Goal: Communication & Community: Answer question/provide support

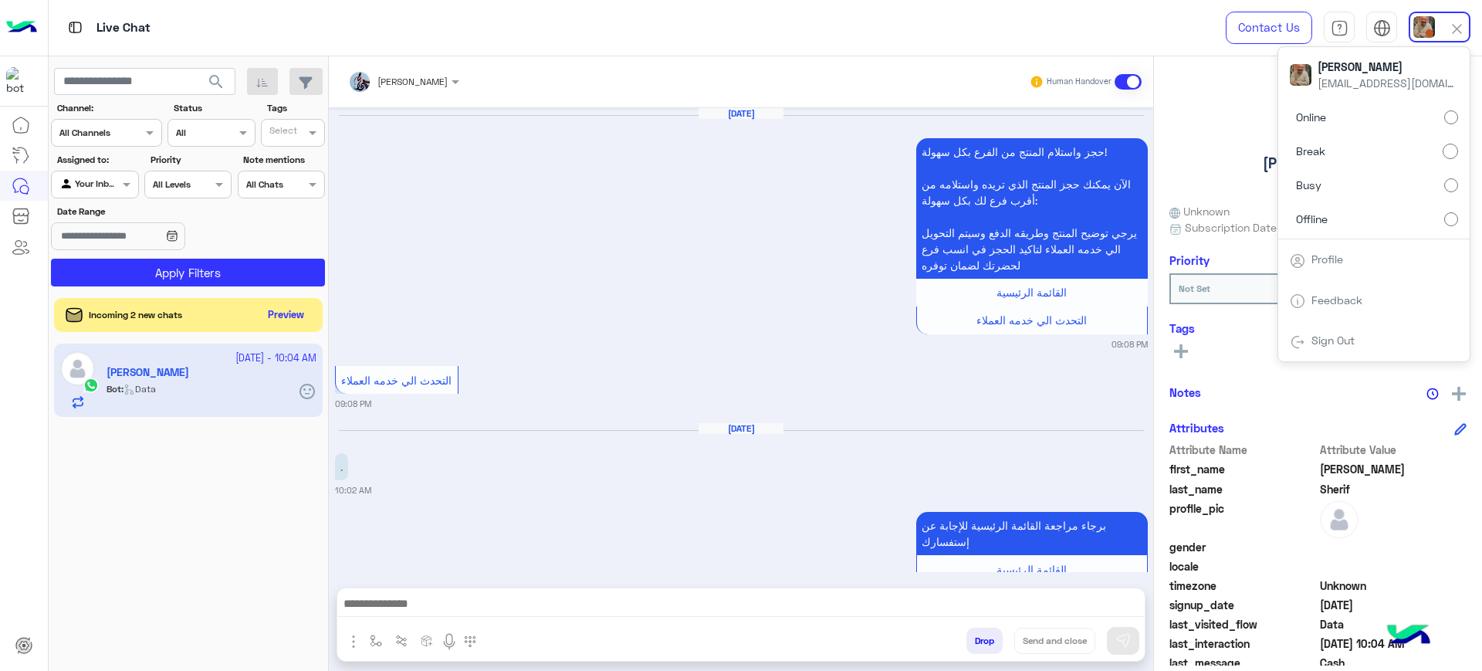
scroll to position [2831, 0]
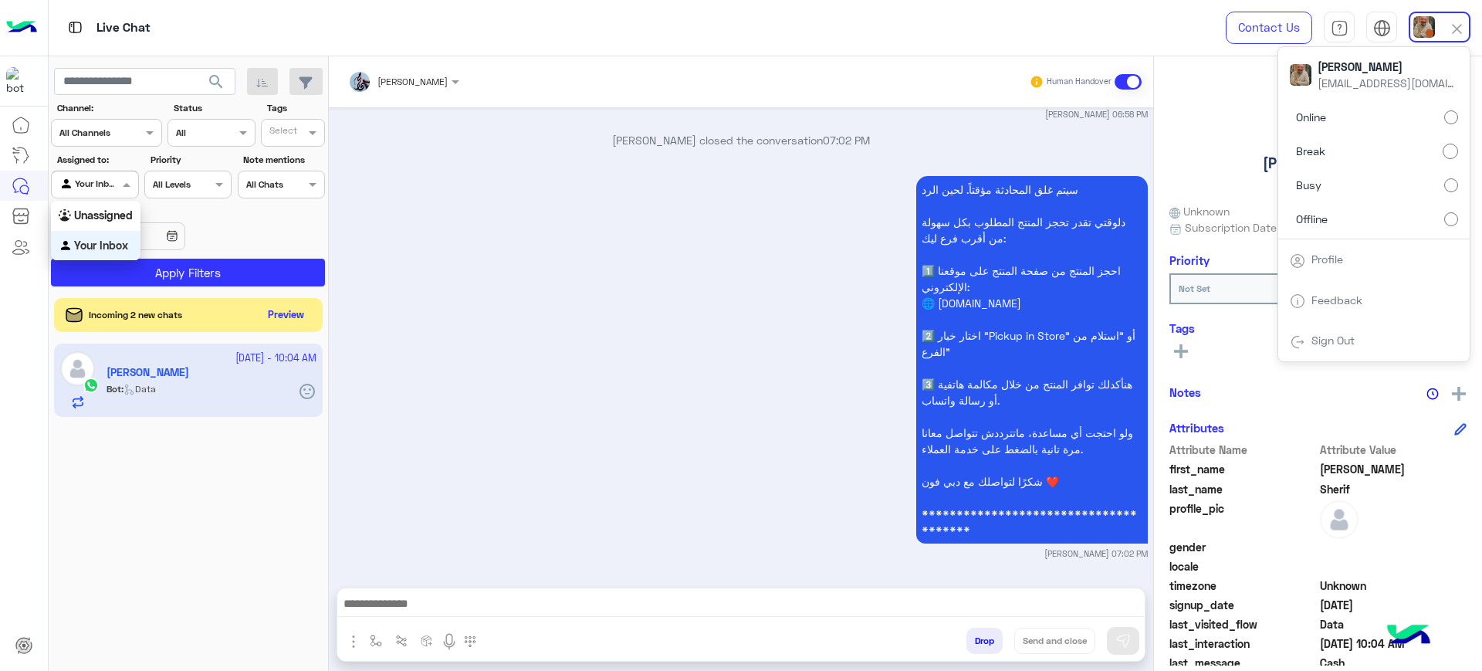
click at [106, 187] on div at bounding box center [95, 182] width 86 height 15
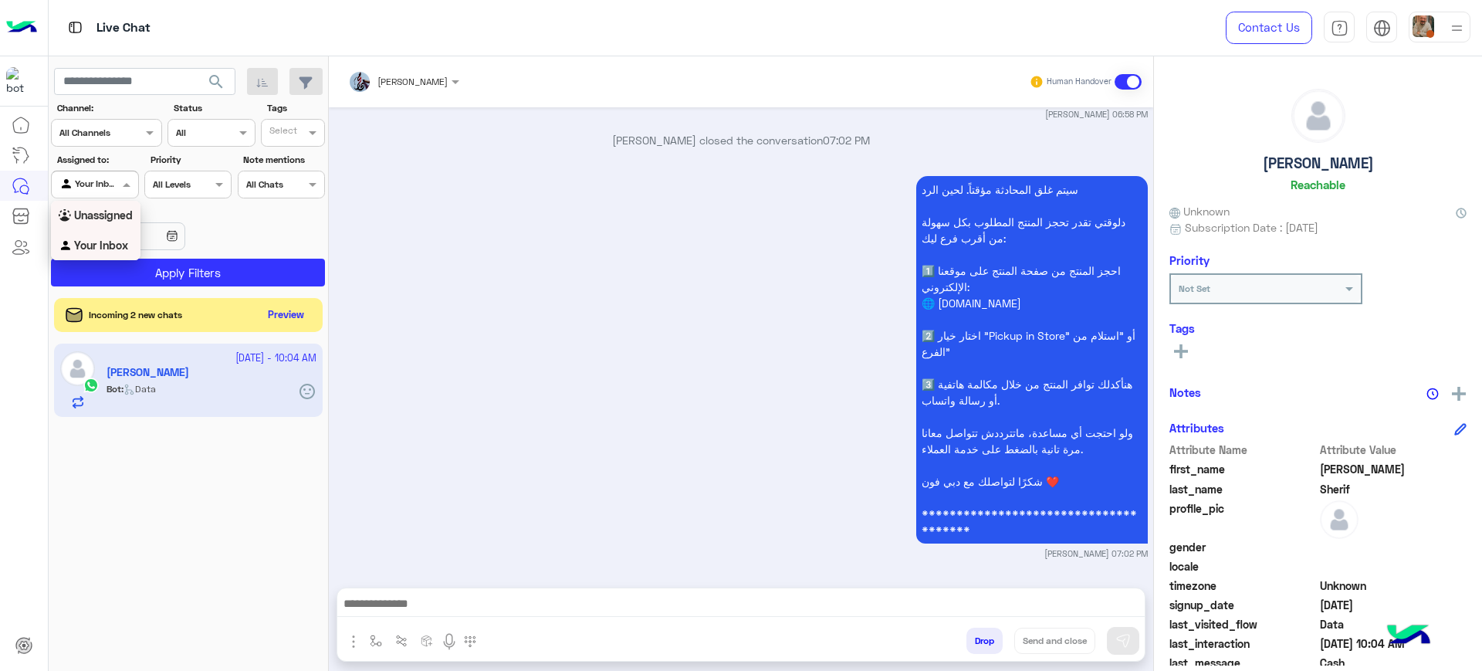
click at [110, 206] on div "Unassigned" at bounding box center [96, 216] width 90 height 30
click at [102, 185] on div at bounding box center [95, 182] width 86 height 15
click at [100, 235] on div "Your Inbox" at bounding box center [96, 246] width 90 height 30
click at [108, 184] on div at bounding box center [95, 182] width 86 height 15
click at [103, 205] on div "Unassigned" at bounding box center [96, 216] width 90 height 30
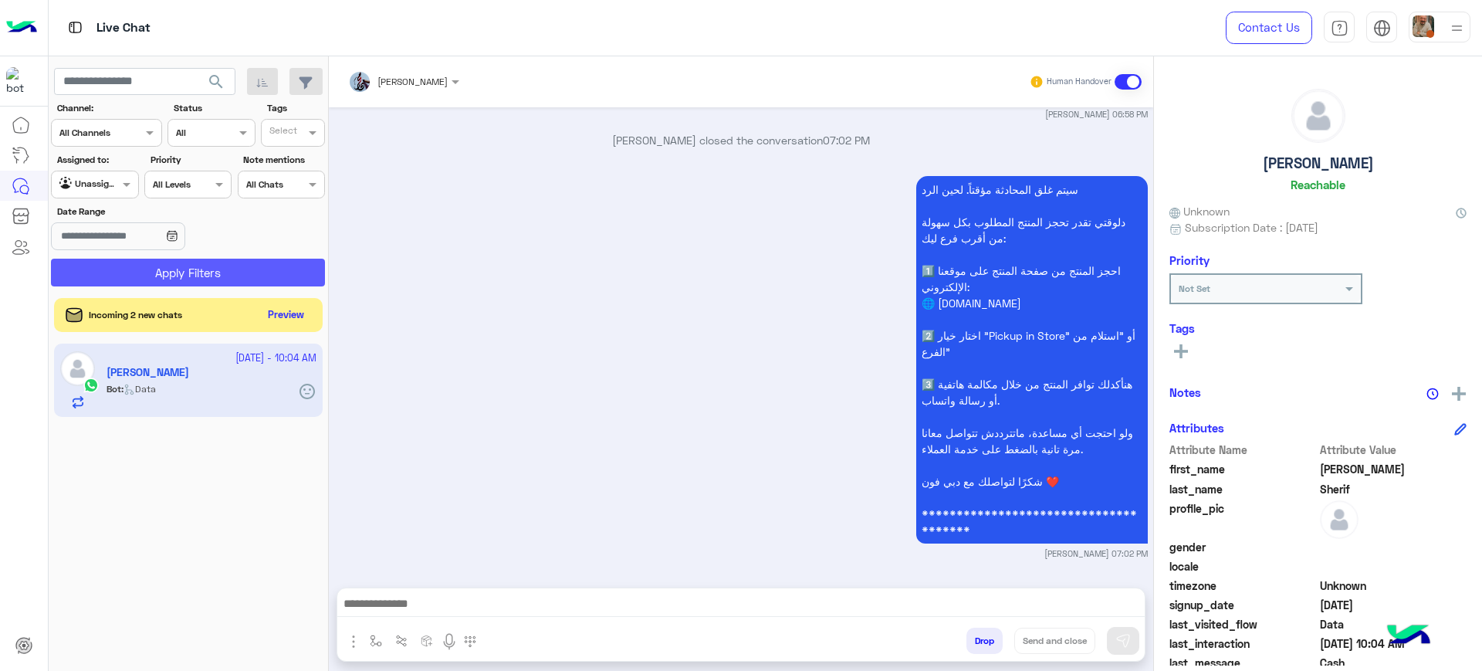
click at [147, 264] on button "Apply Filters" at bounding box center [188, 273] width 274 height 28
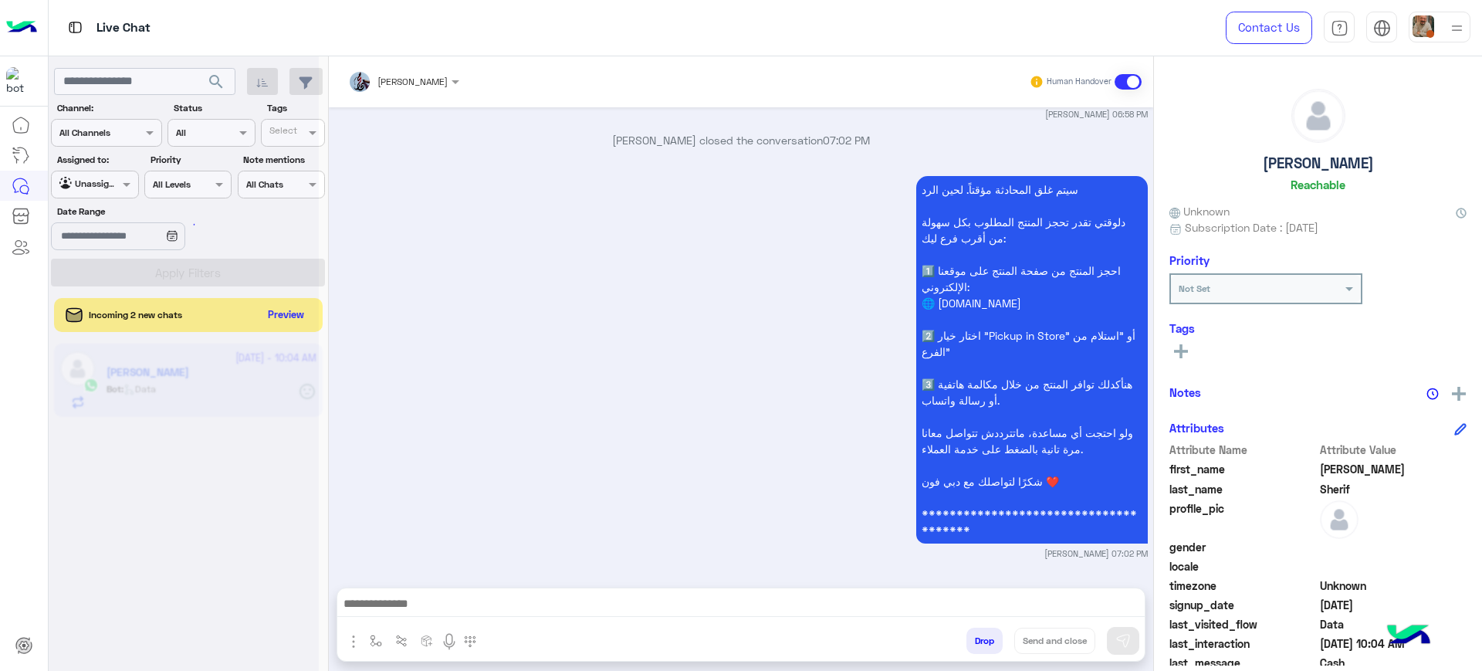
scroll to position [0, 0]
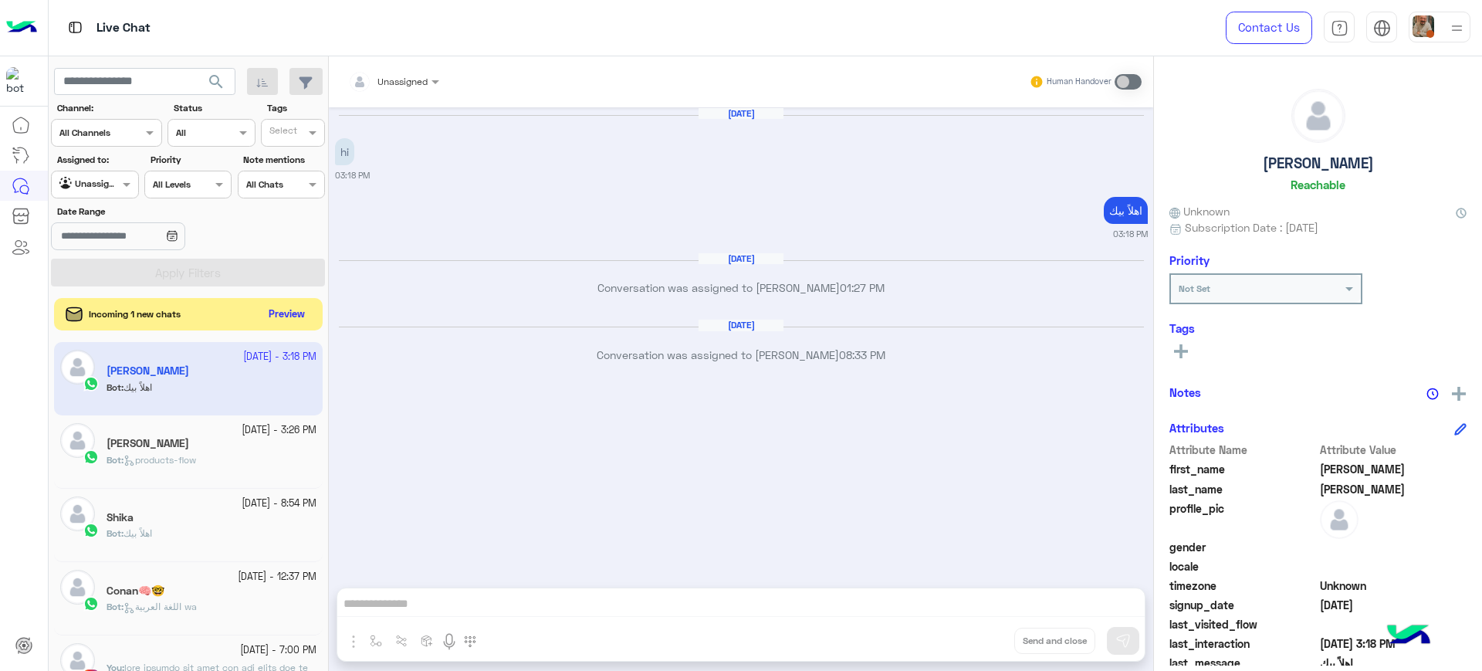
click at [292, 323] on button "Preview" at bounding box center [287, 314] width 48 height 21
click at [282, 306] on button "Preview" at bounding box center [287, 314] width 48 height 21
click at [233, 457] on div "Bot : products-flow" at bounding box center [211, 468] width 210 height 27
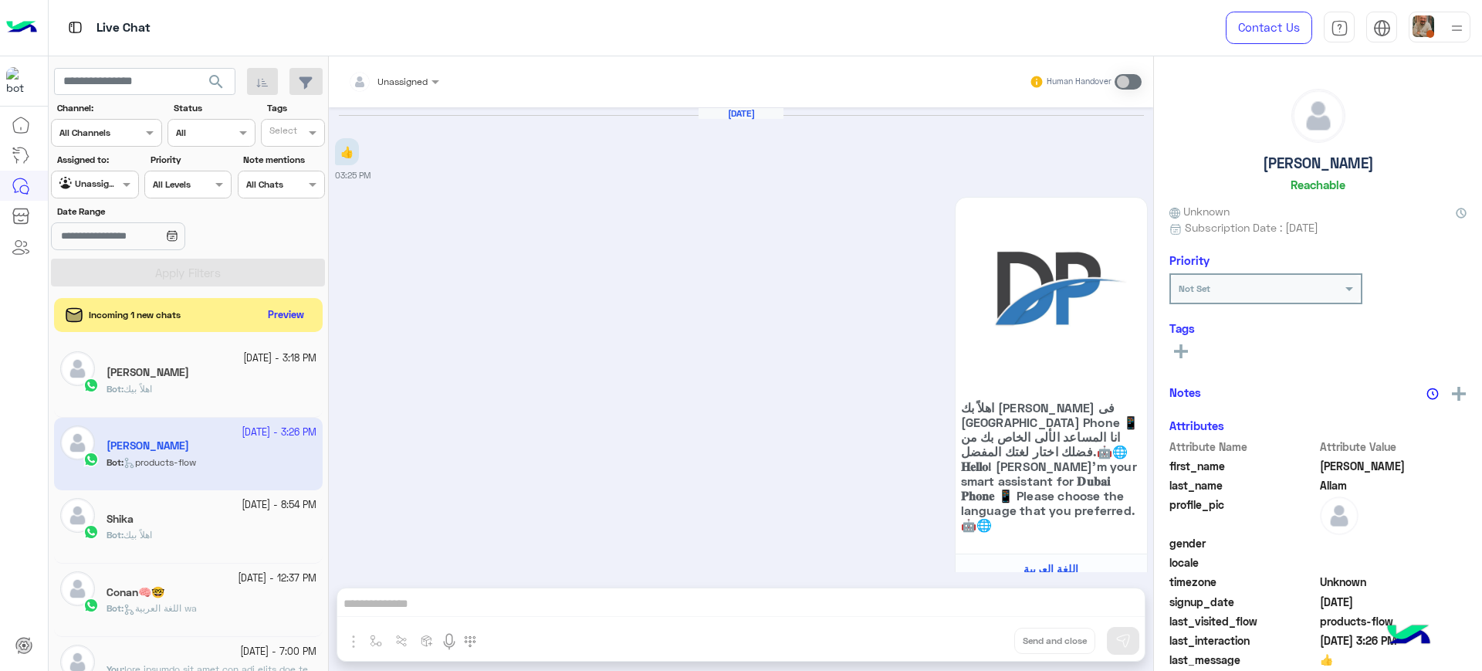
scroll to position [1573, 0]
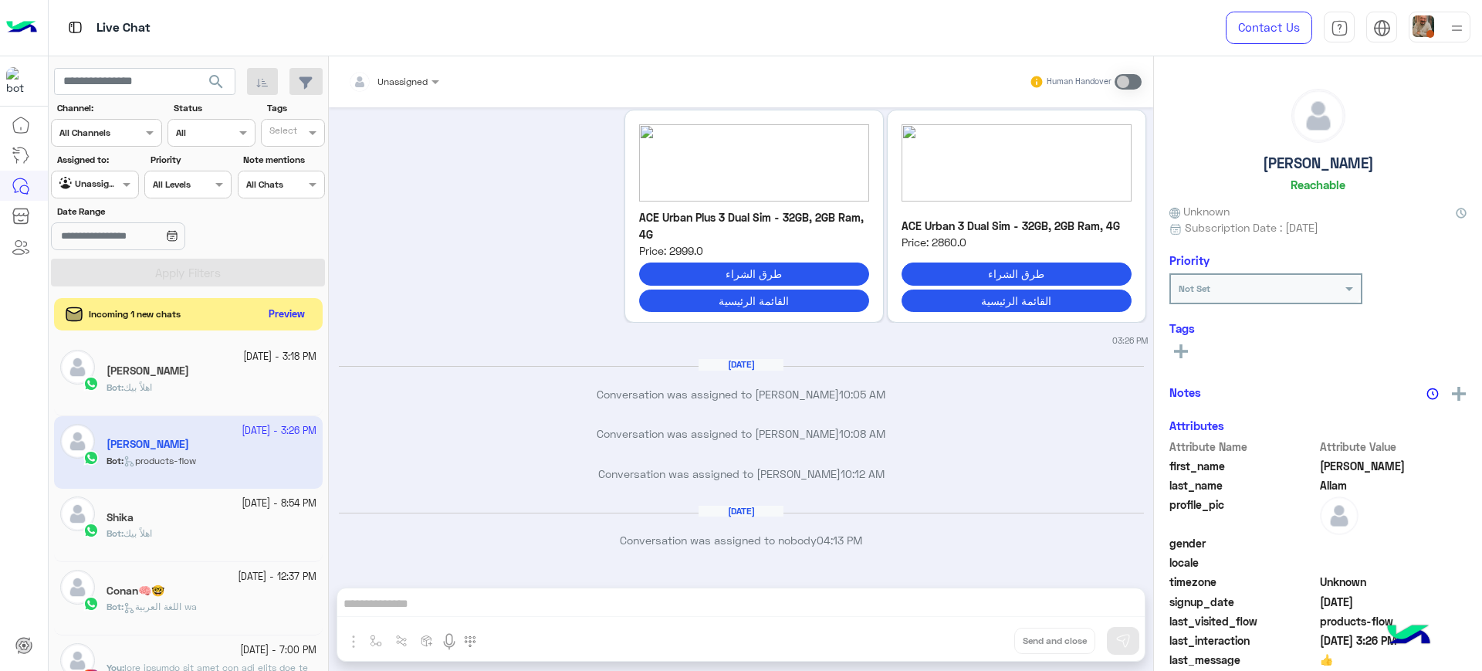
click at [275, 317] on button "Preview" at bounding box center [287, 314] width 48 height 21
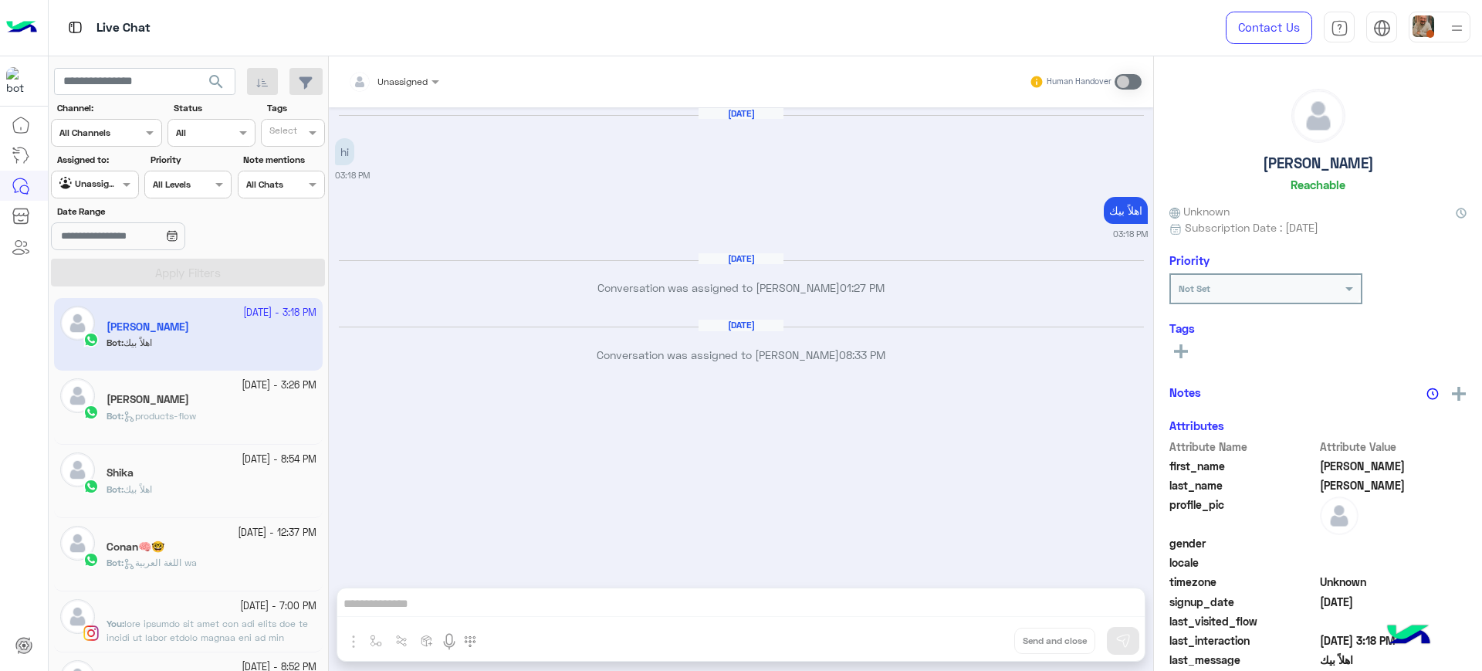
click at [196, 421] on p "Bot : products-flow" at bounding box center [151, 416] width 90 height 14
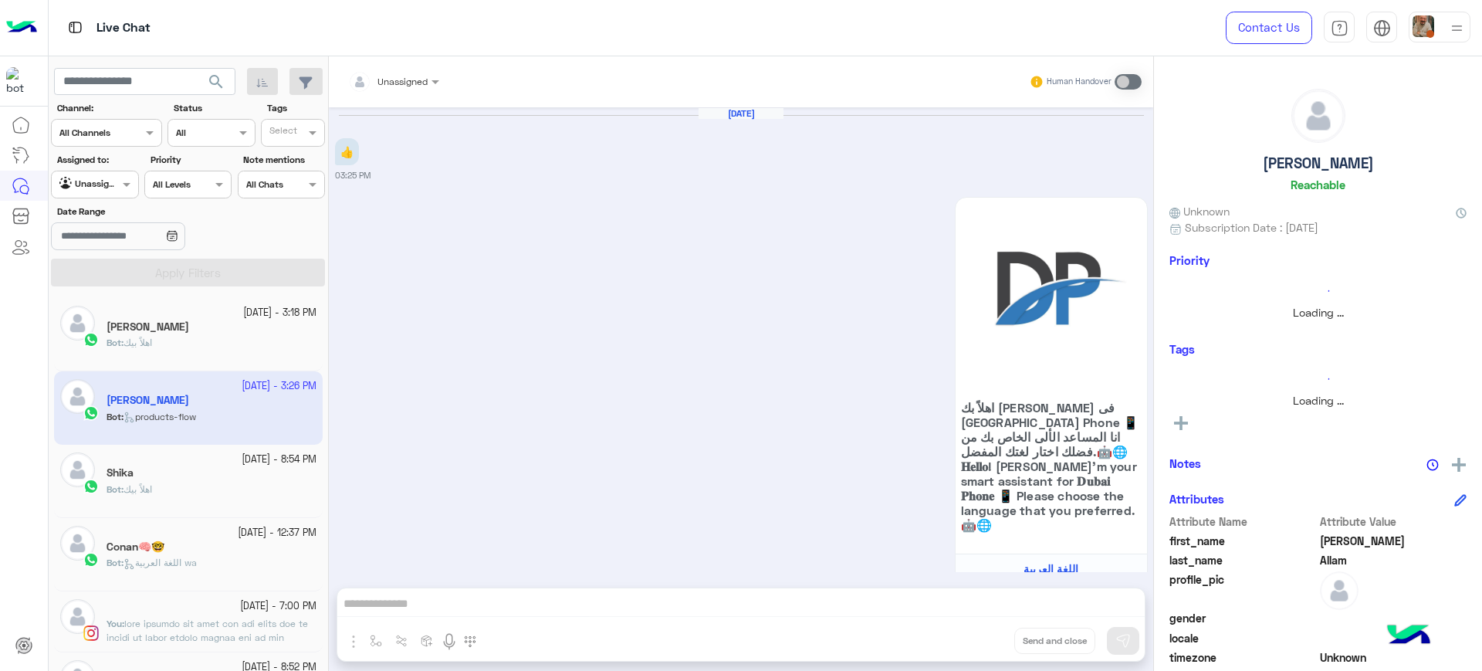
scroll to position [1573, 0]
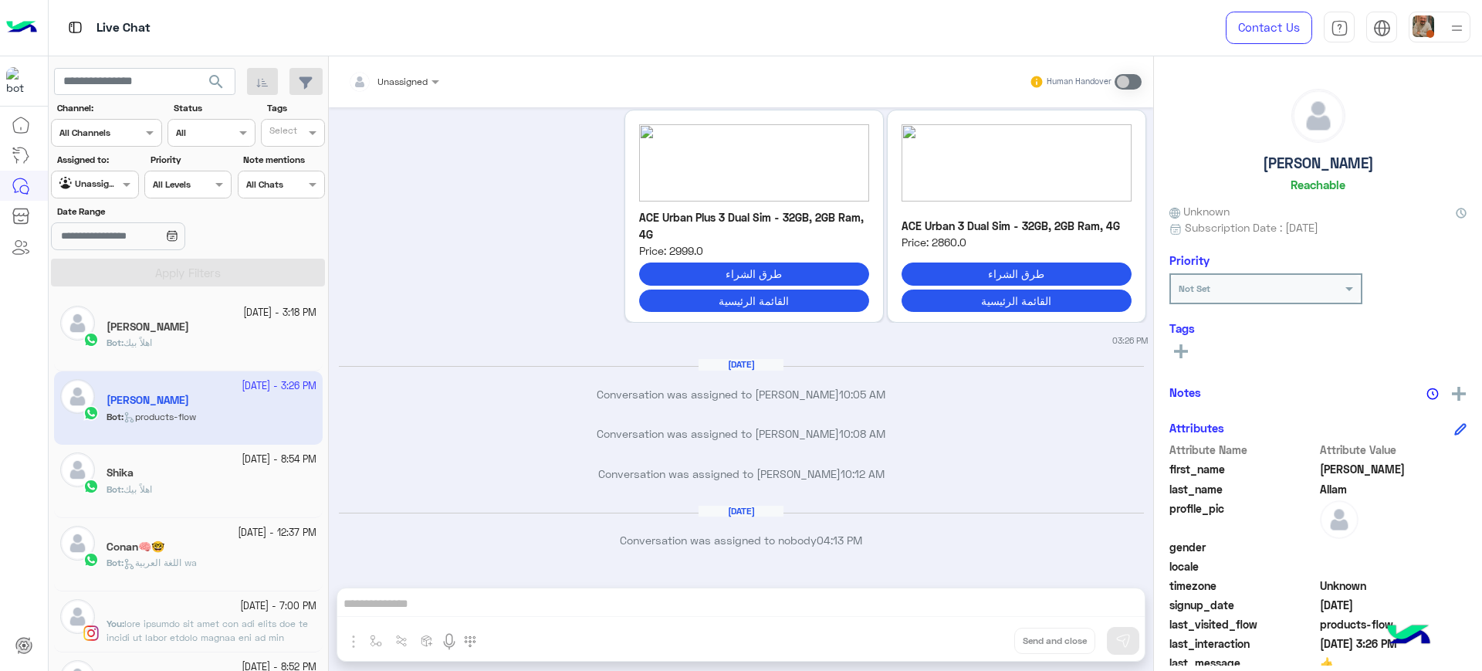
click at [198, 502] on div "Bot : اهلاً بيك" at bounding box center [211, 495] width 210 height 27
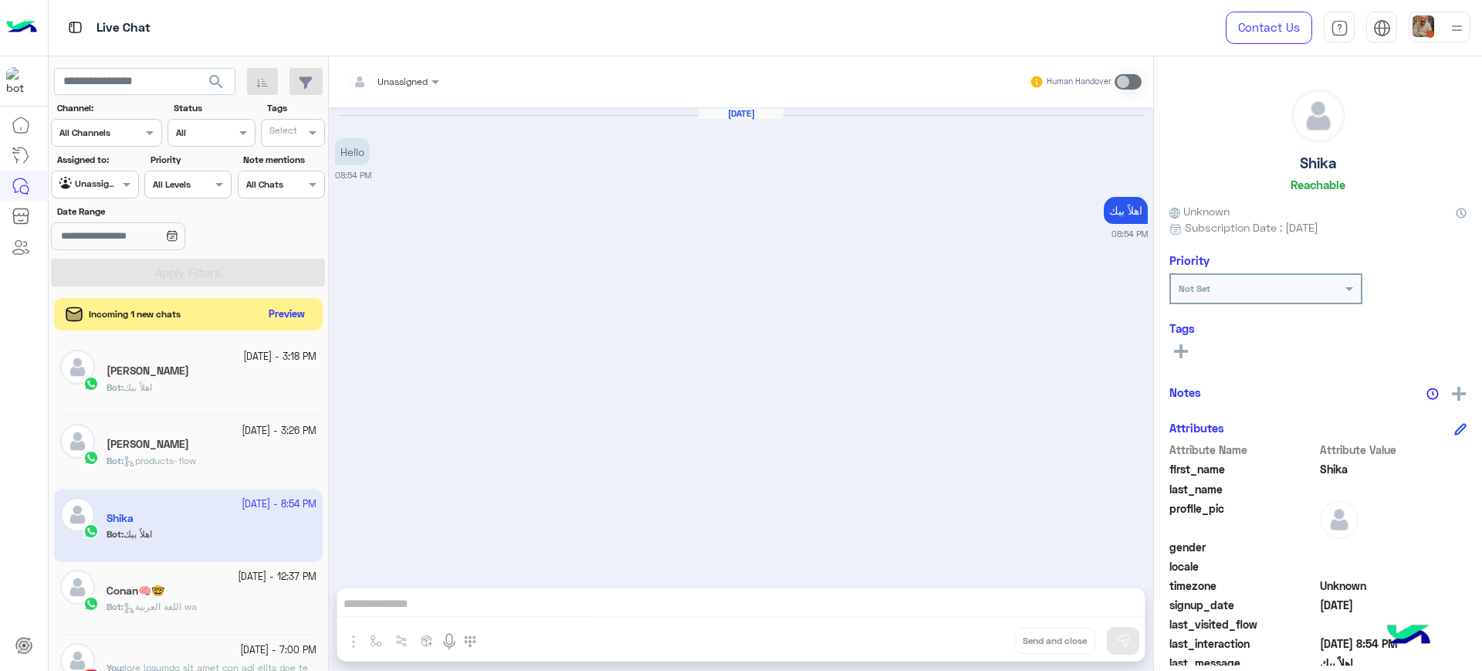
click at [291, 313] on button "Preview" at bounding box center [287, 314] width 48 height 21
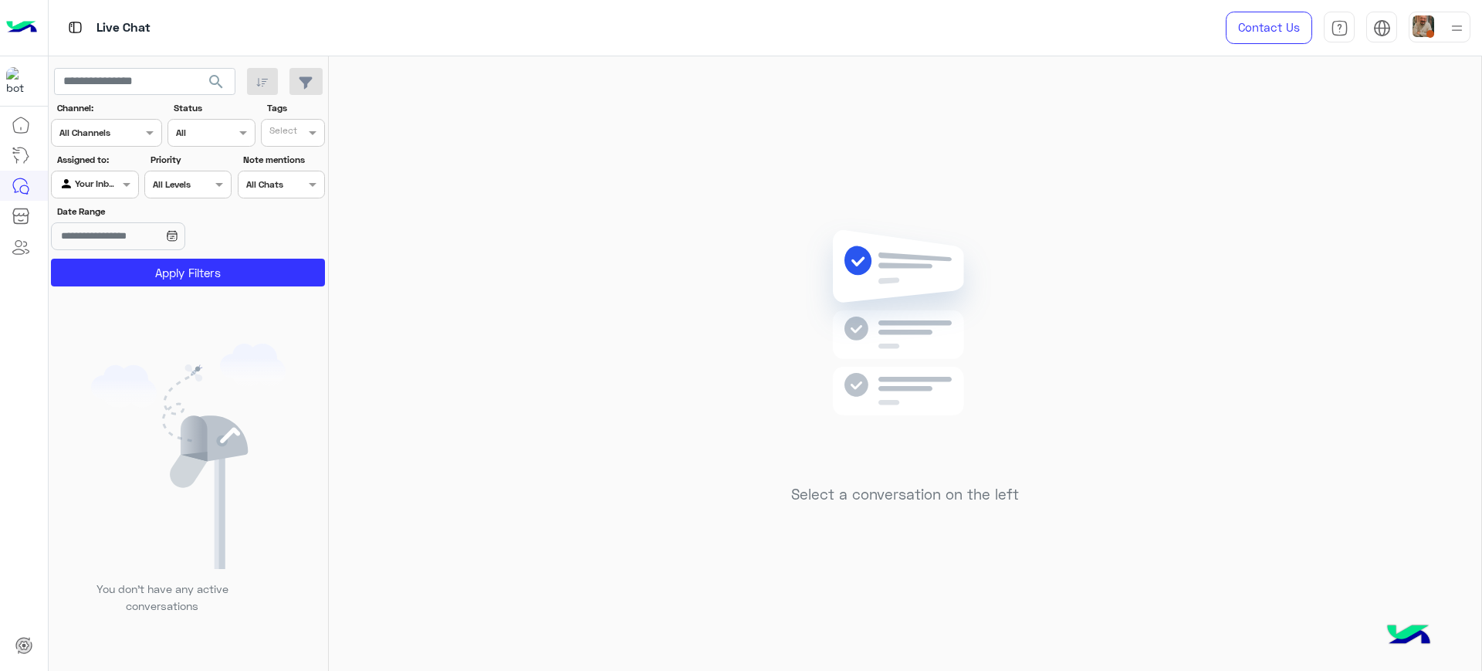
click at [109, 190] on div "Your Inbox" at bounding box center [88, 184] width 59 height 15
click at [118, 214] on b "Unassigned" at bounding box center [103, 214] width 59 height 13
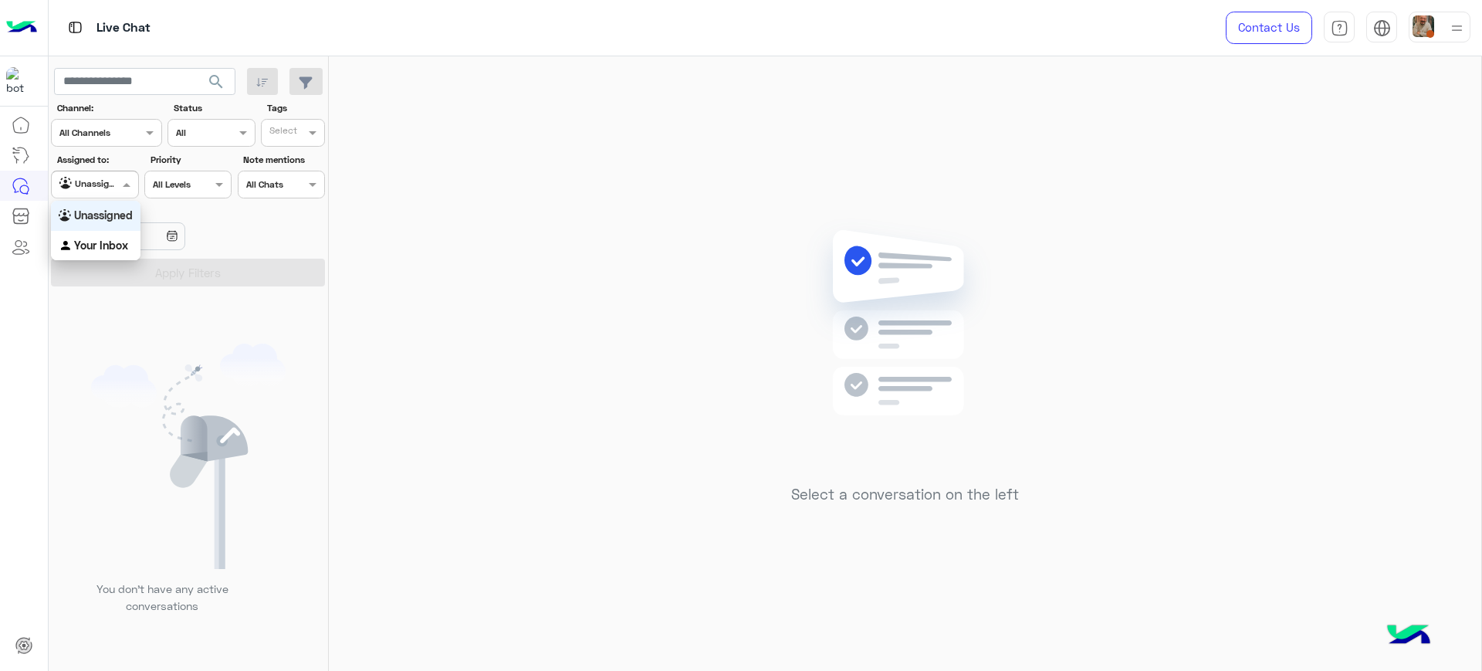
click at [113, 175] on div at bounding box center [95, 182] width 86 height 15
click at [121, 245] on b "Your Inbox" at bounding box center [101, 244] width 54 height 13
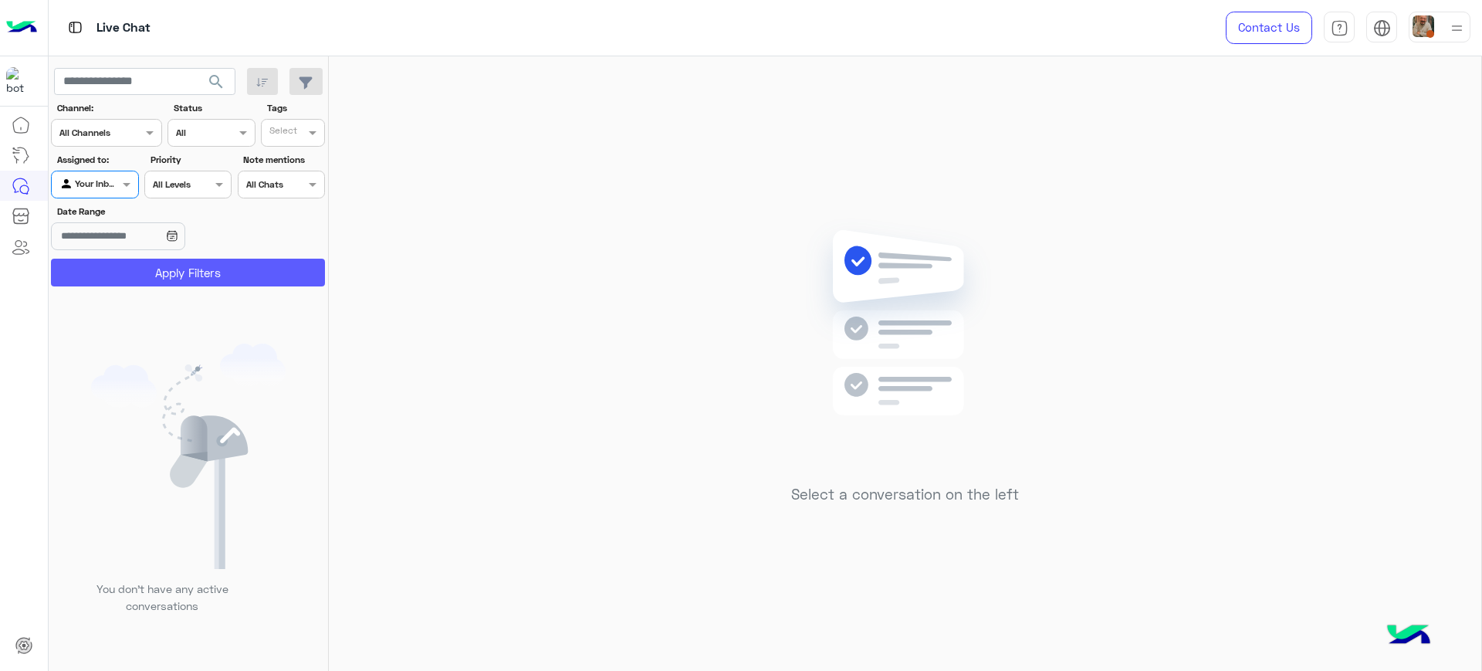
click at [127, 259] on button "Apply Filters" at bounding box center [188, 273] width 274 height 28
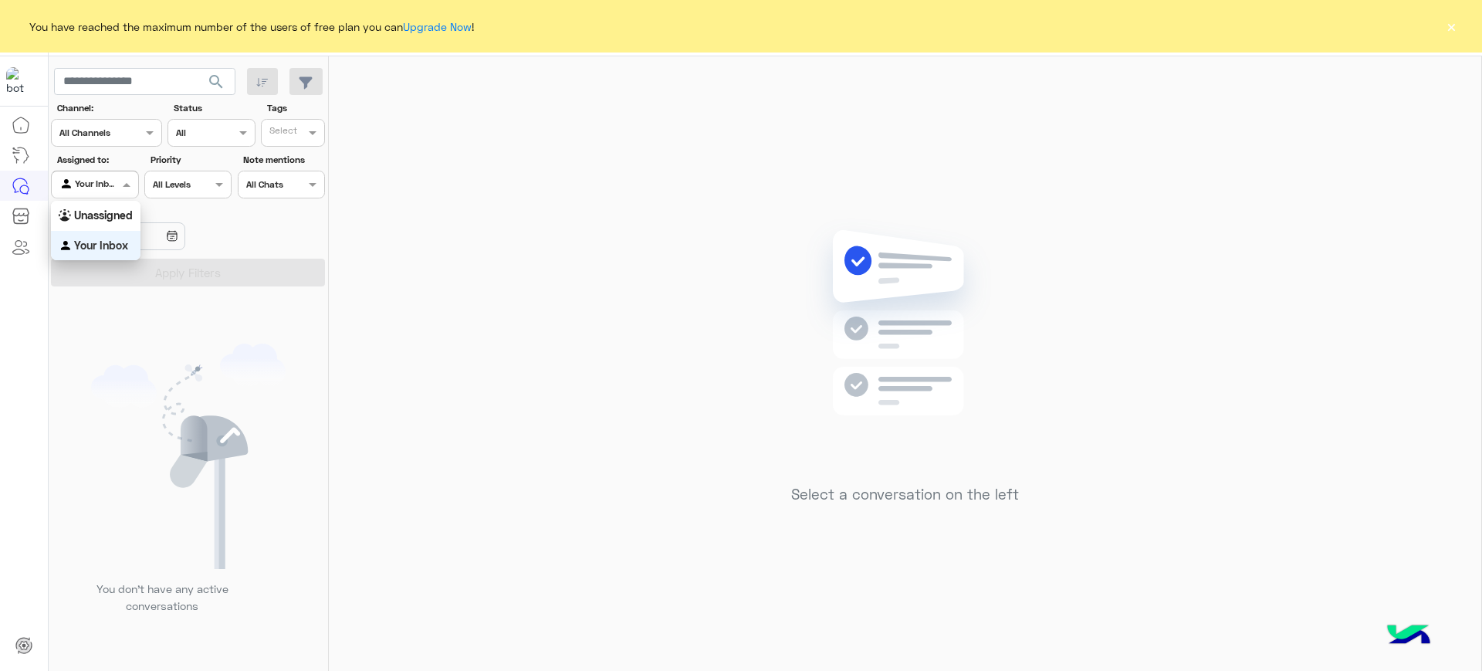
click at [119, 181] on span at bounding box center [128, 184] width 19 height 16
click at [116, 211] on b "Unassigned" at bounding box center [103, 214] width 59 height 13
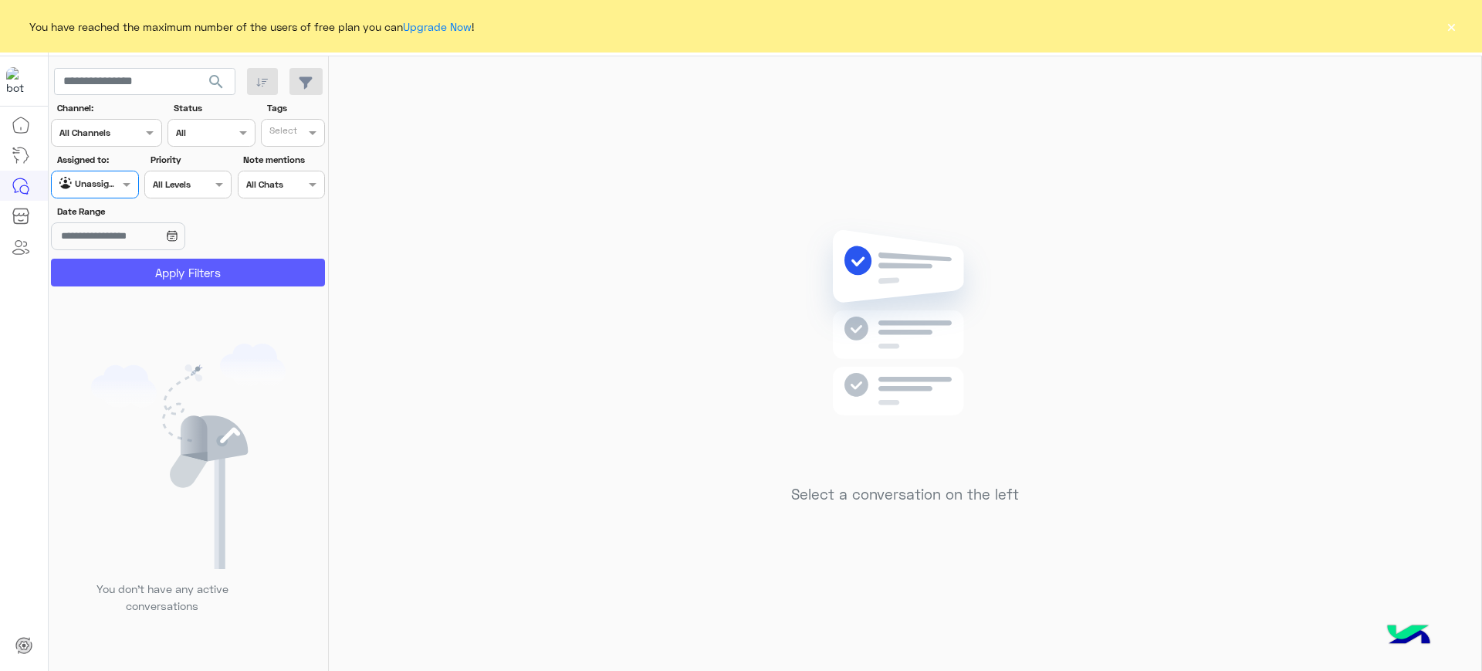
click at [149, 262] on button "Apply Filters" at bounding box center [188, 273] width 274 height 28
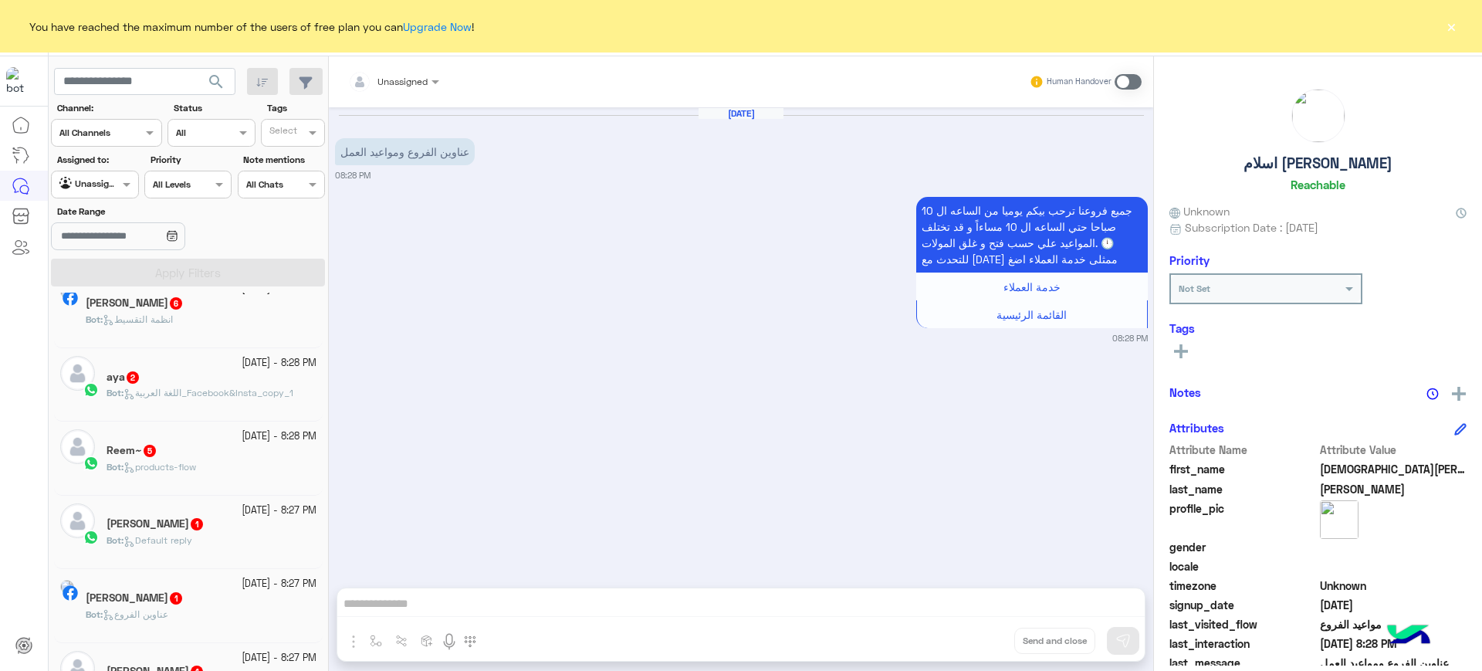
click at [162, 392] on span "اللغة العربية_Facebook&Insta_copy_1" at bounding box center [208, 393] width 170 height 12
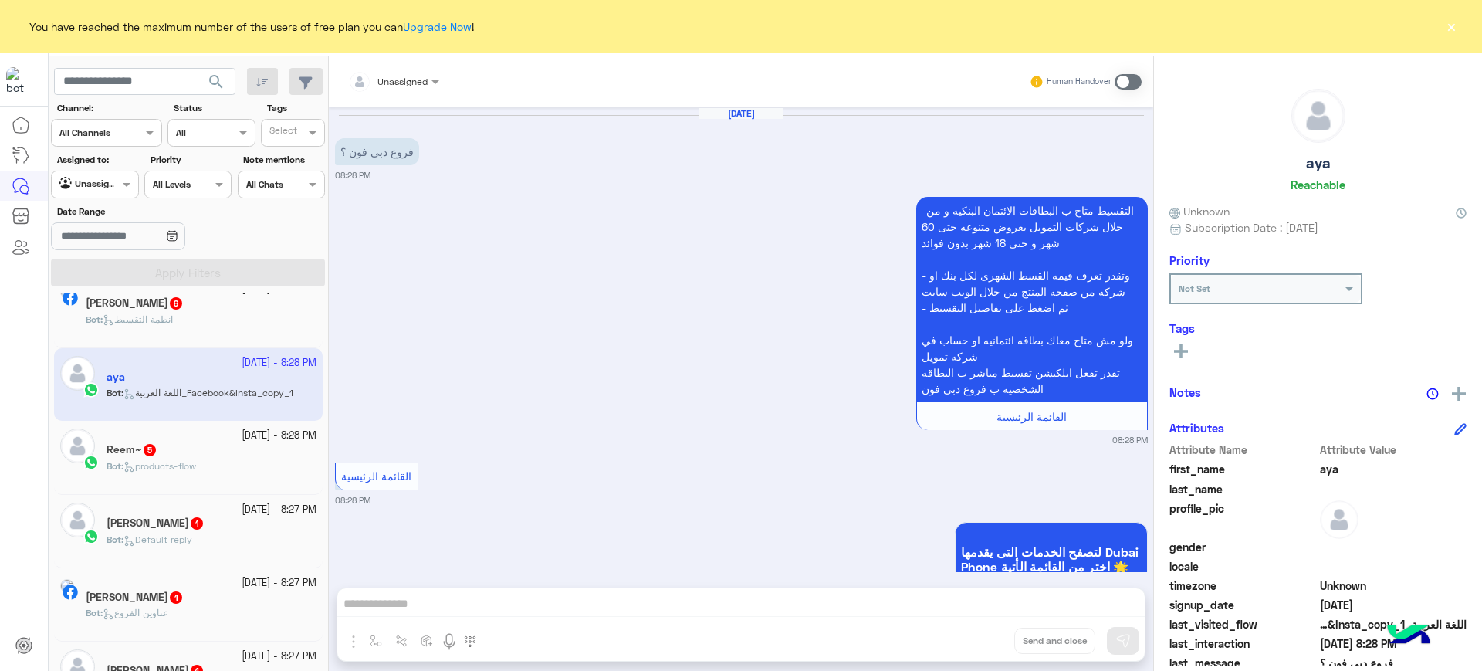
click at [218, 460] on div "Bot : products-flow" at bounding box center [211, 472] width 210 height 27
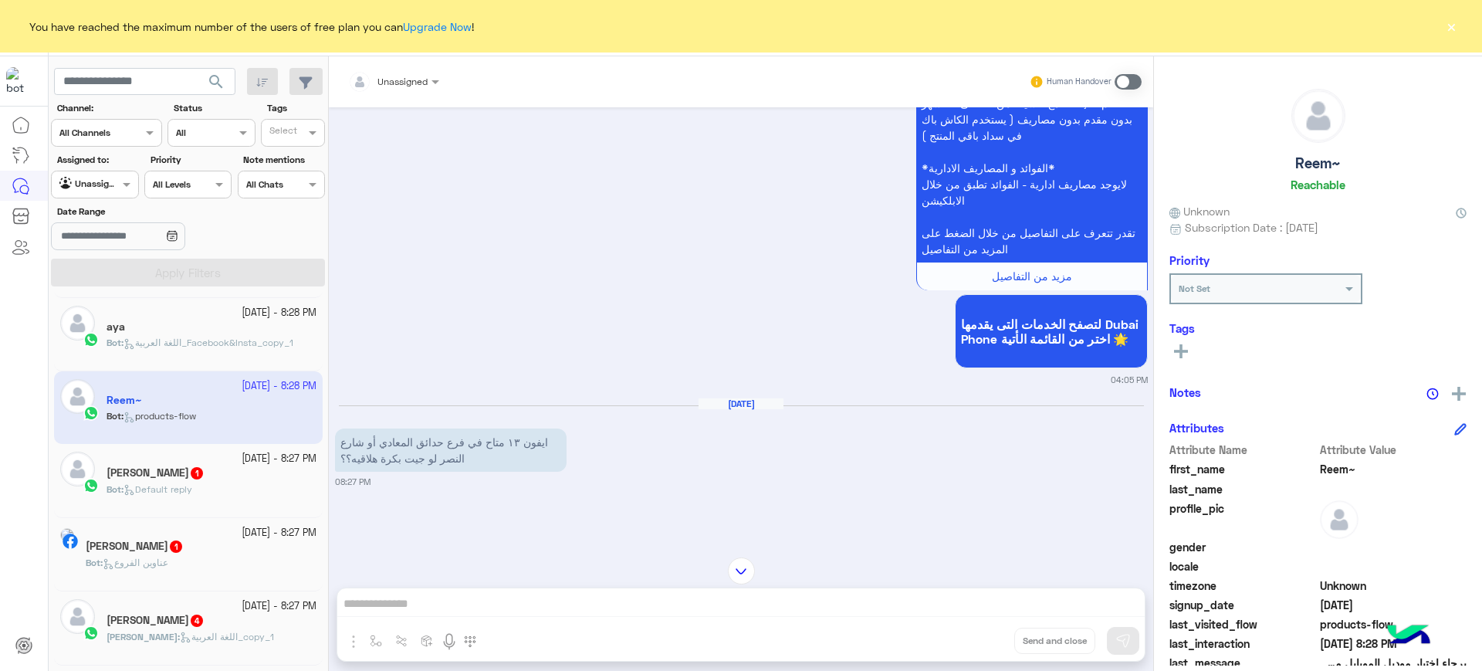
scroll to position [194, 0]
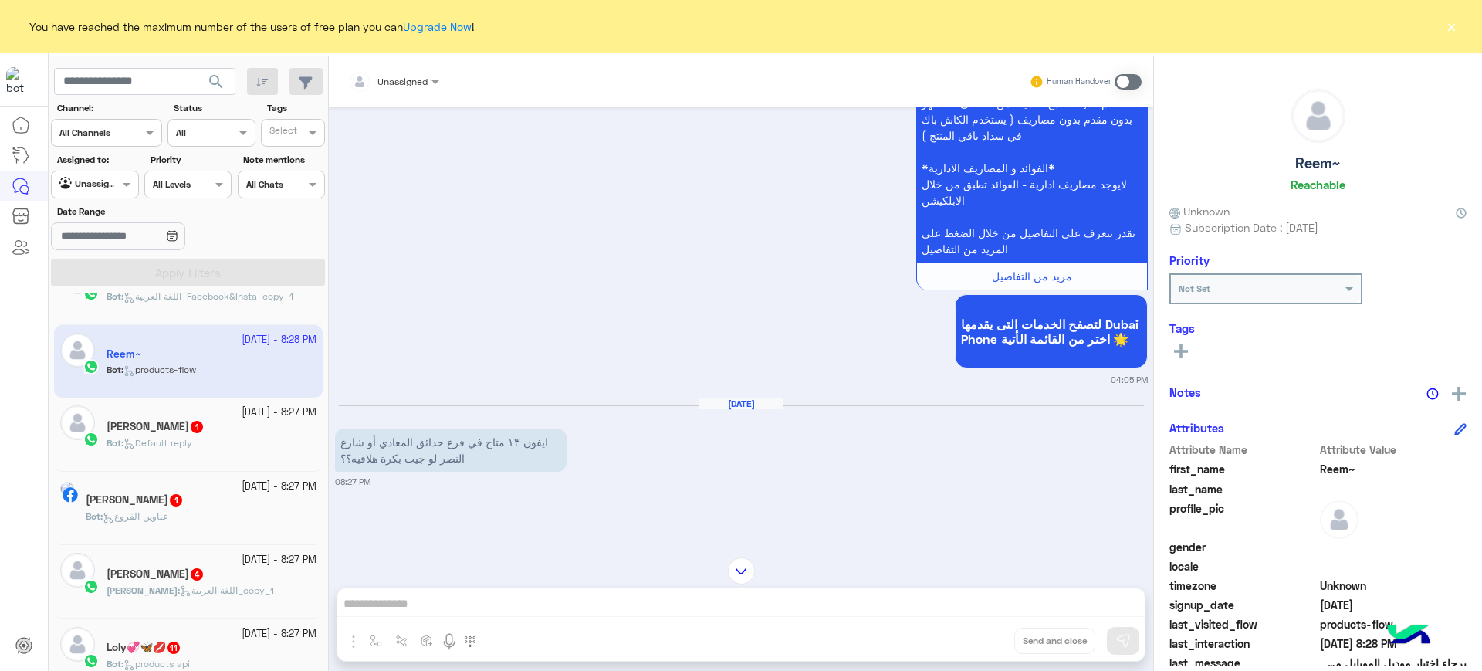
click at [226, 444] on div "Bot : Default reply" at bounding box center [211, 449] width 210 height 27
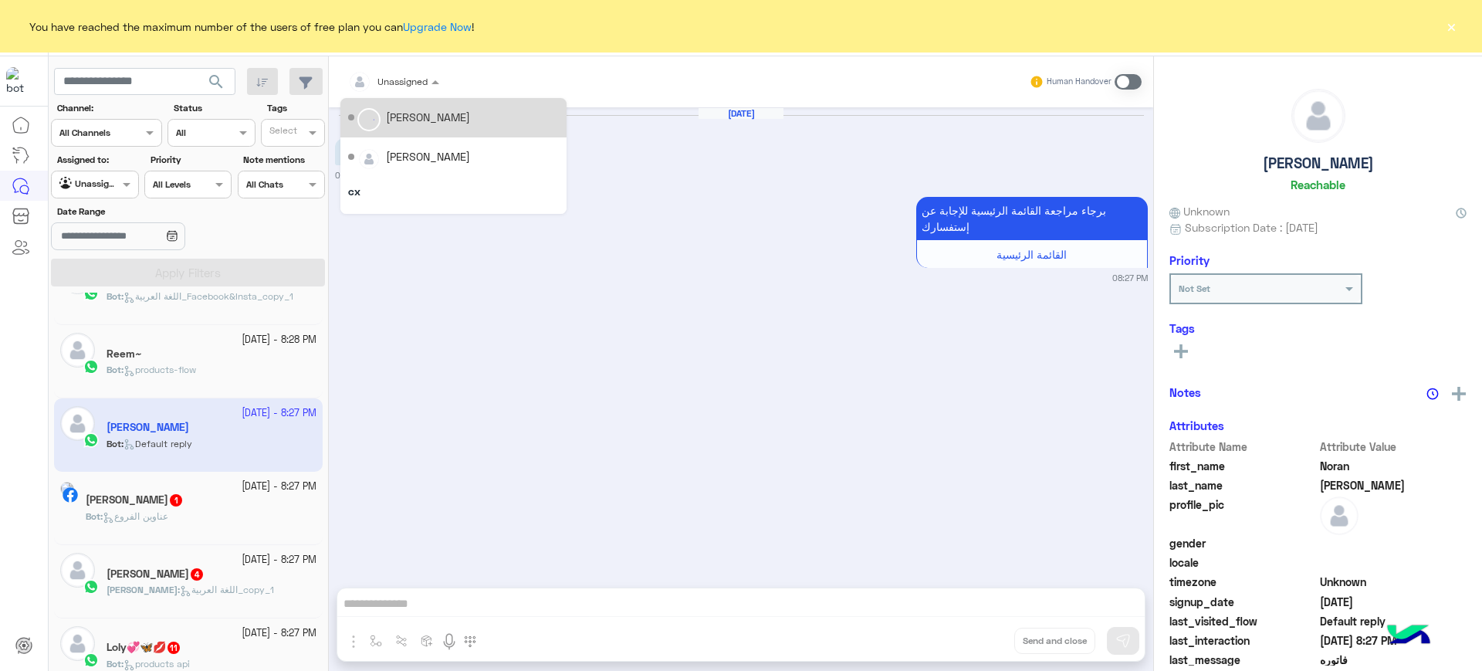
click at [412, 79] on div at bounding box center [393, 79] width 106 height 15
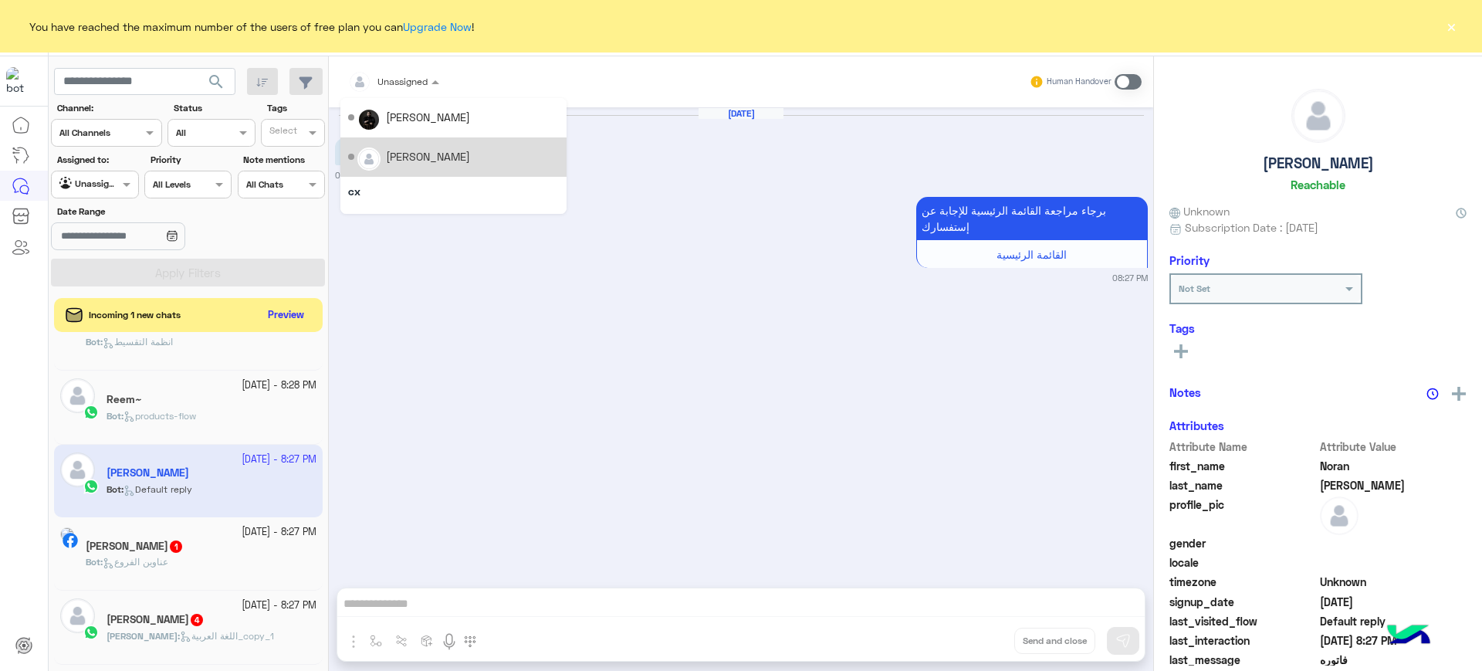
scroll to position [96, 0]
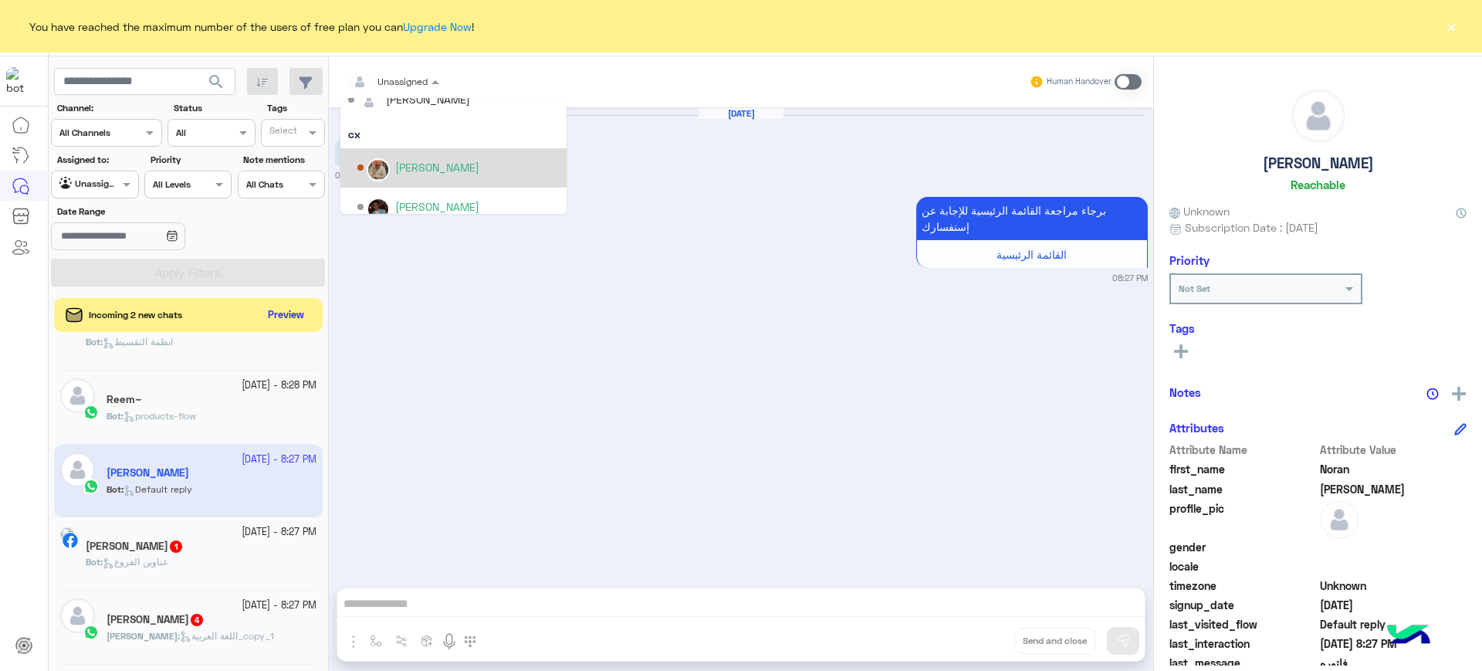
click at [435, 157] on div "[PERSON_NAME]" at bounding box center [457, 167] width 201 height 27
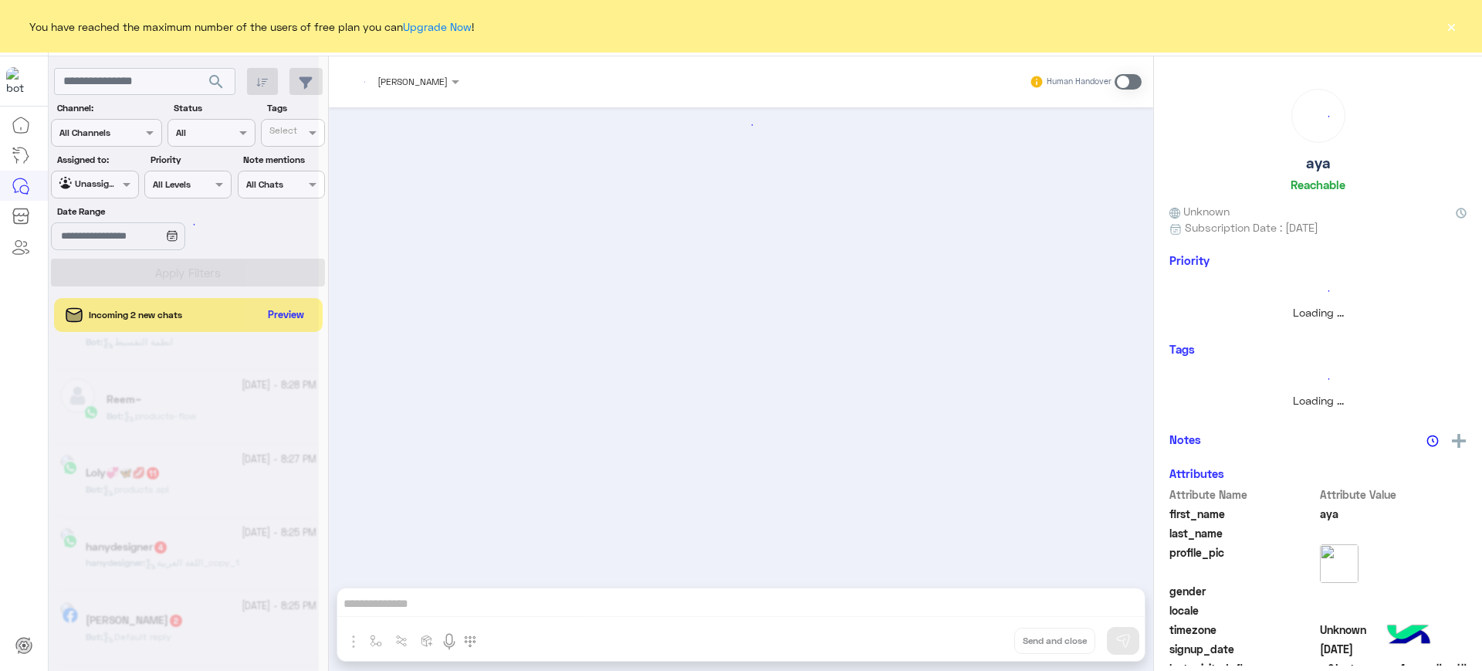
scroll to position [360, 0]
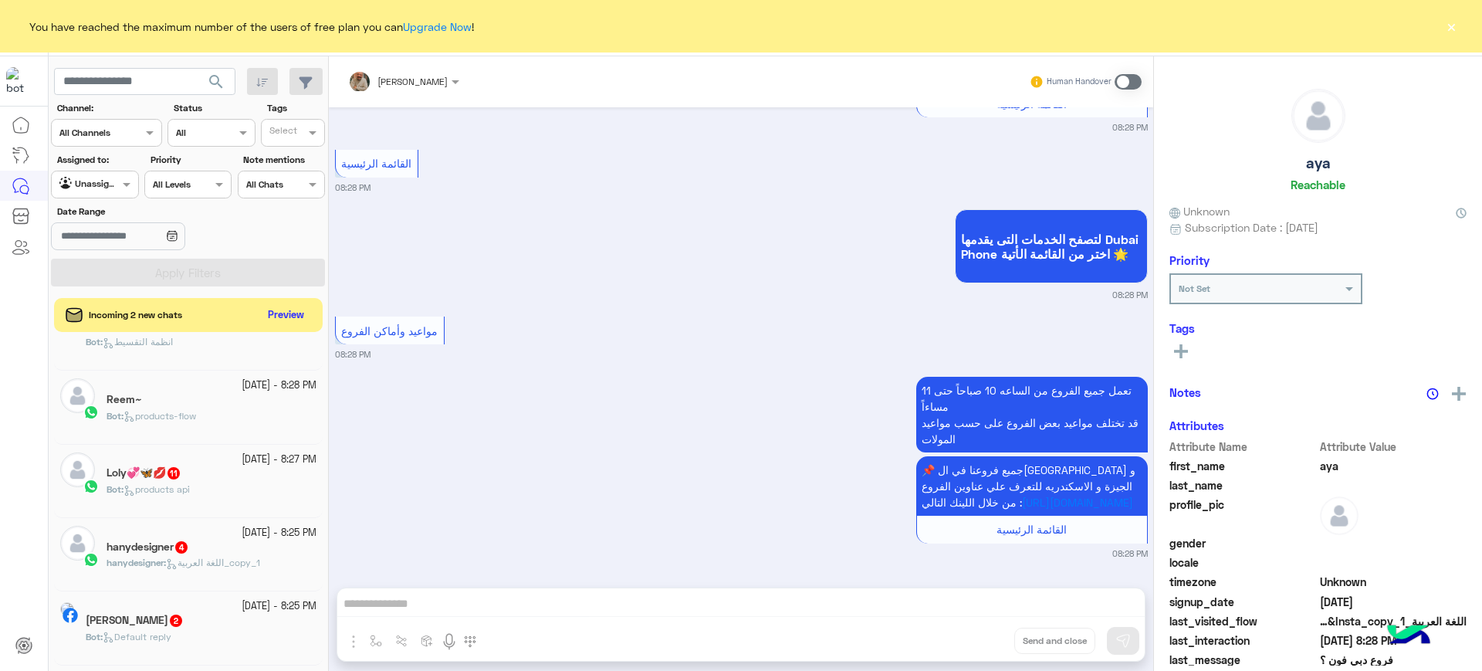
click at [93, 190] on div "Unassigned" at bounding box center [88, 184] width 59 height 15
click at [107, 239] on b "Your Inbox" at bounding box center [101, 244] width 54 height 13
click at [168, 257] on section "Channel: Channel All Channels Status Channel All Tags Select Assigned to: Agent…" at bounding box center [188, 193] width 257 height 185
click at [169, 259] on button "Apply Filters" at bounding box center [188, 273] width 274 height 28
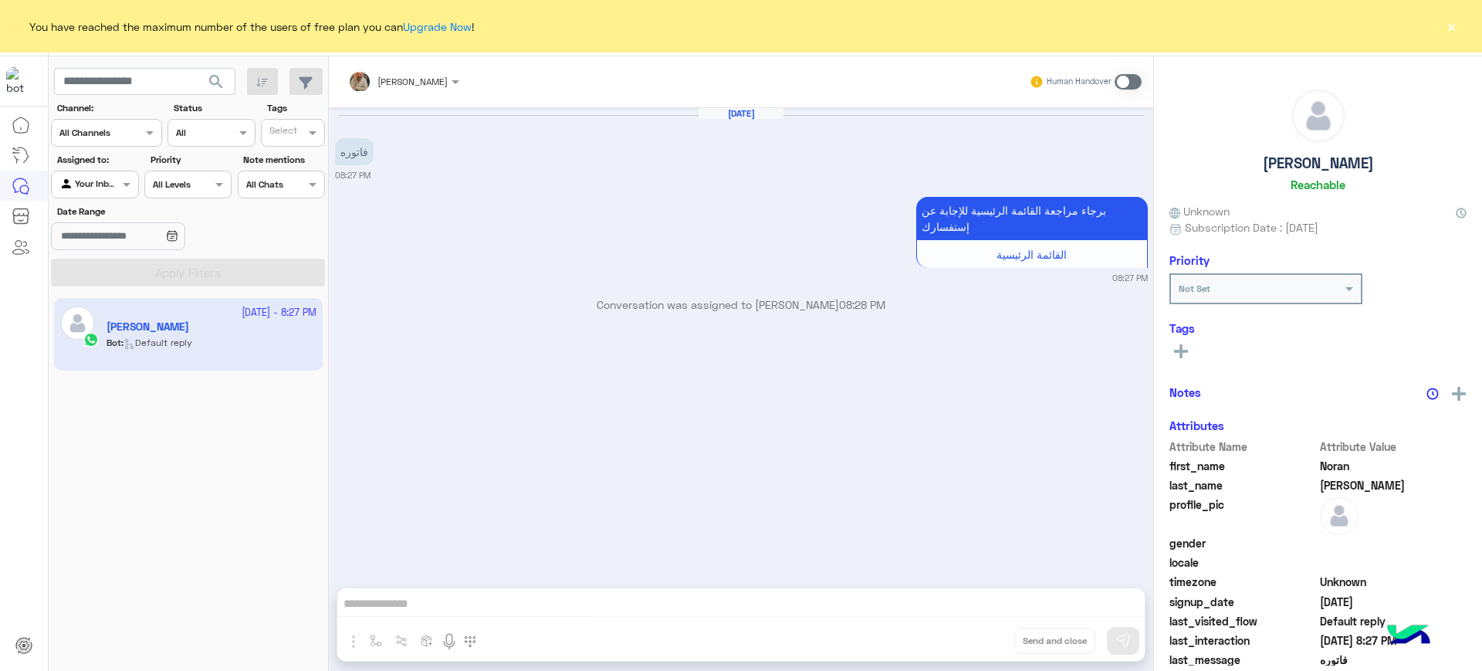
click at [357, 644] on div "Omar Mohamed Elmahdy Human Handover Oct 3, 2025 فاتوره 08:27 PM برجاء مراجعة ال…" at bounding box center [741, 366] width 824 height 620
click at [346, 635] on div "Omar Mohamed Elmahdy Human Handover Oct 3, 2025 فاتوره 08:27 PM برجاء مراجعة ال…" at bounding box center [741, 366] width 824 height 620
click at [1131, 85] on span at bounding box center [1127, 81] width 27 height 15
click at [357, 643] on img "button" at bounding box center [353, 641] width 19 height 19
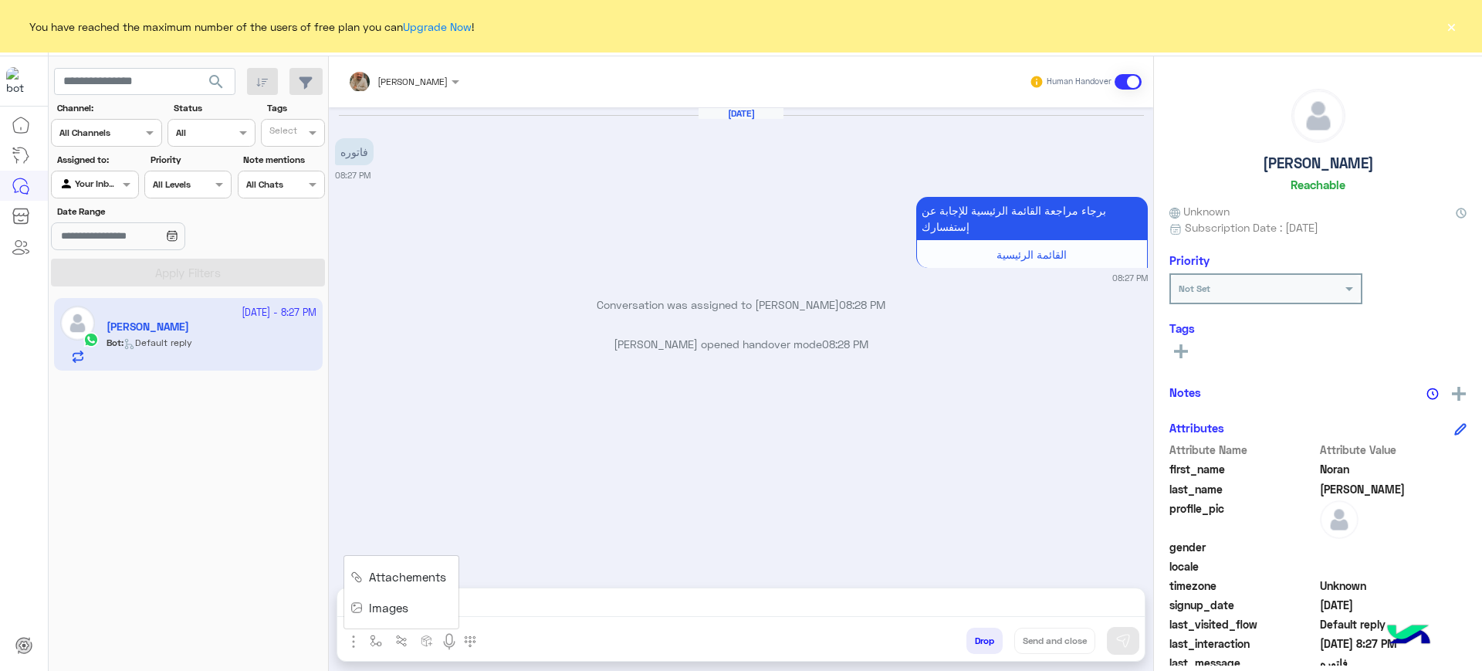
click at [377, 575] on span "Attachements" at bounding box center [407, 577] width 77 height 18
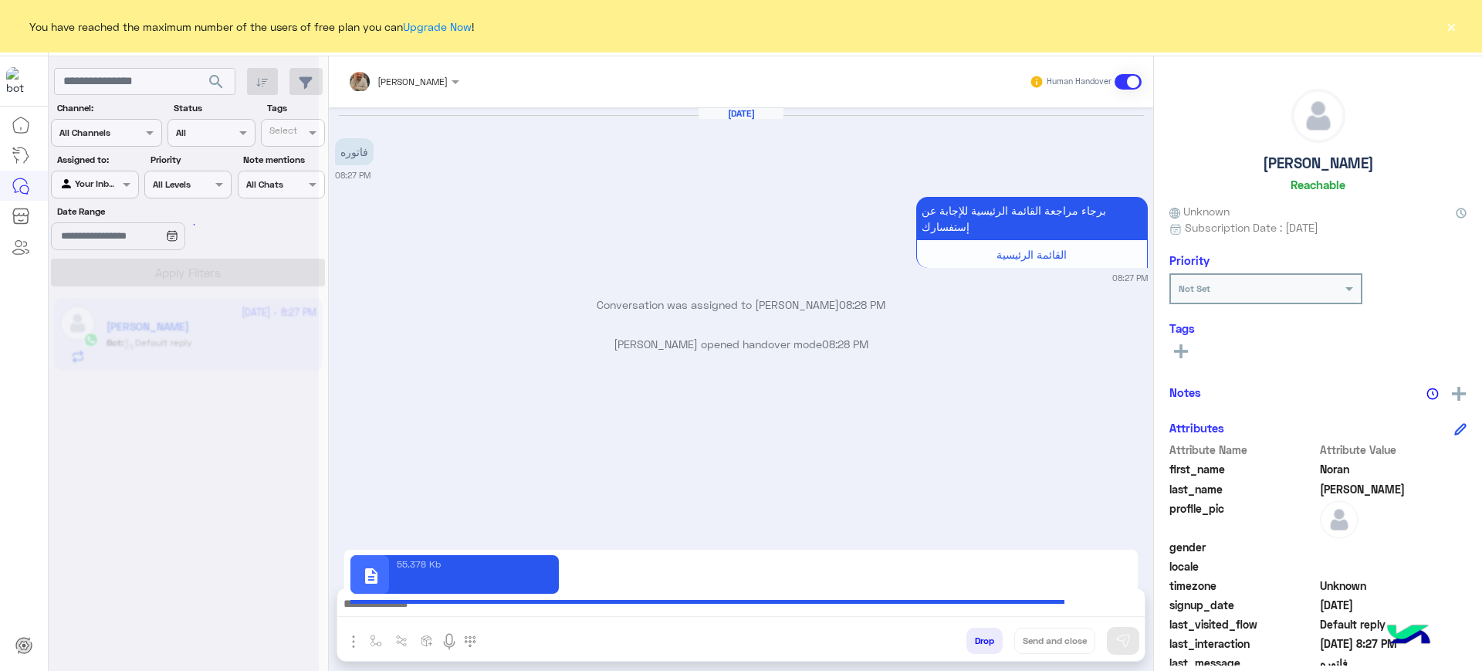
type textarea "**********"
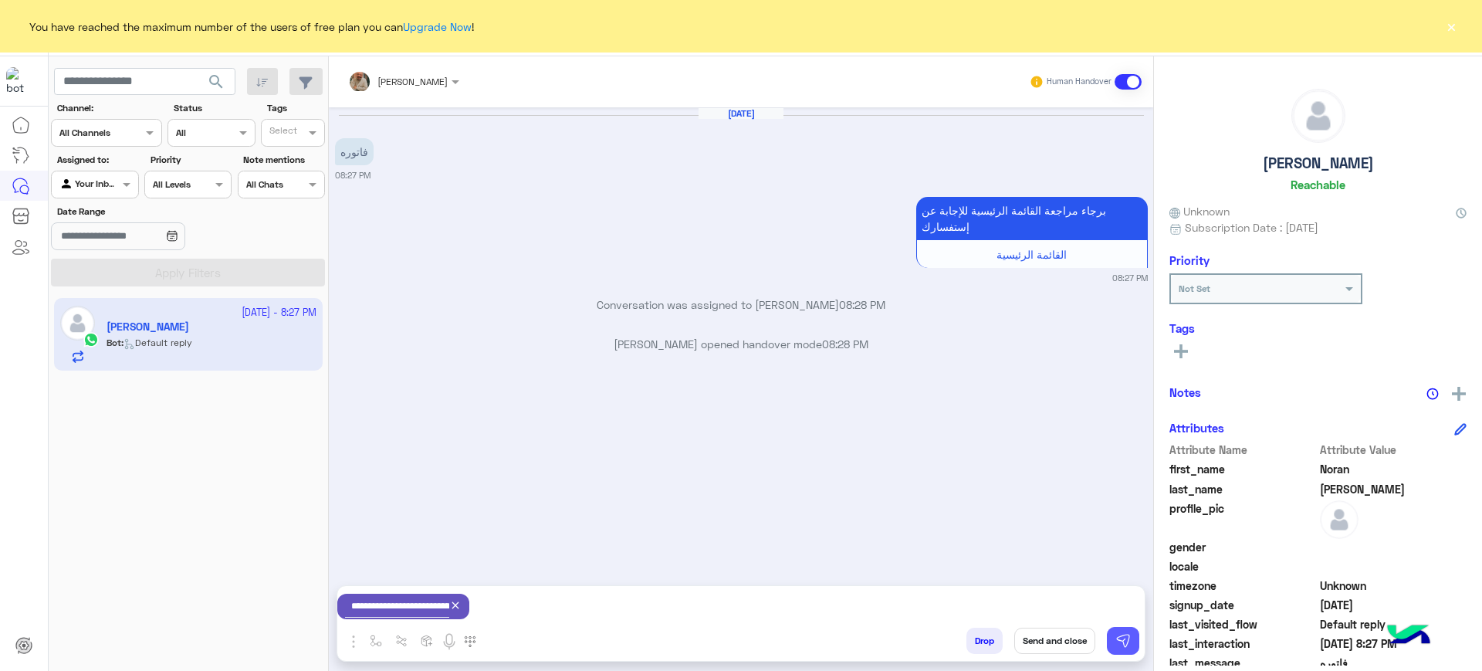
click at [1124, 638] on img at bounding box center [1122, 640] width 15 height 15
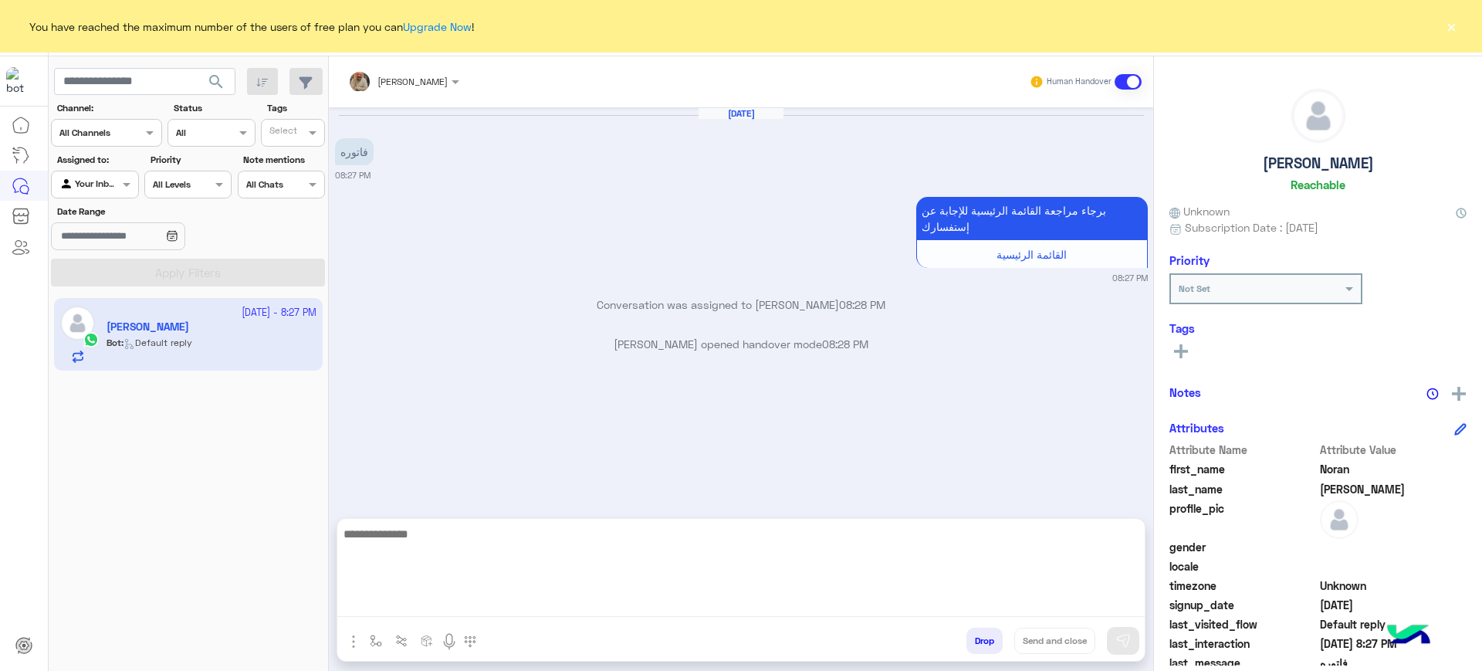
click at [689, 606] on textarea at bounding box center [740, 570] width 807 height 93
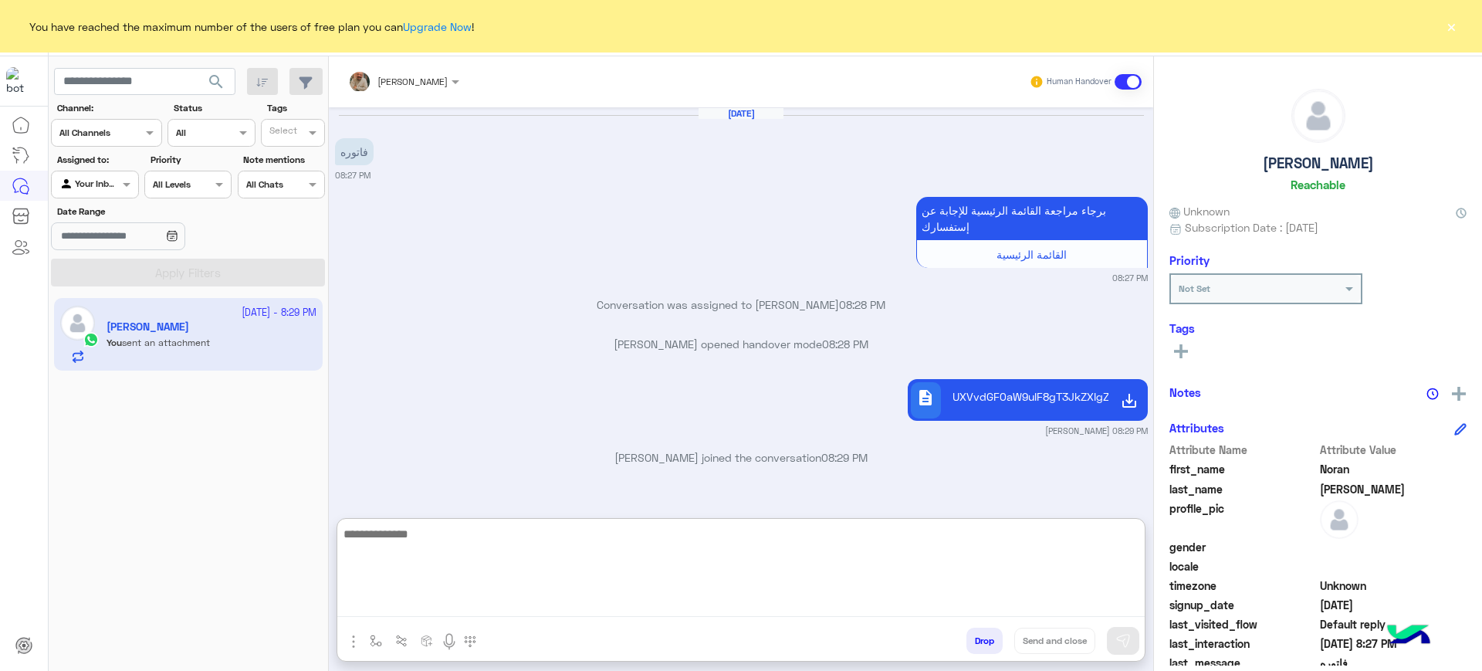
click at [732, 550] on textarea at bounding box center [740, 570] width 807 height 93
click at [669, 535] on textarea at bounding box center [740, 570] width 807 height 93
click at [911, 586] on textarea at bounding box center [740, 570] width 807 height 93
click at [650, 607] on textarea at bounding box center [740, 570] width 807 height 93
paste textarea "**********"
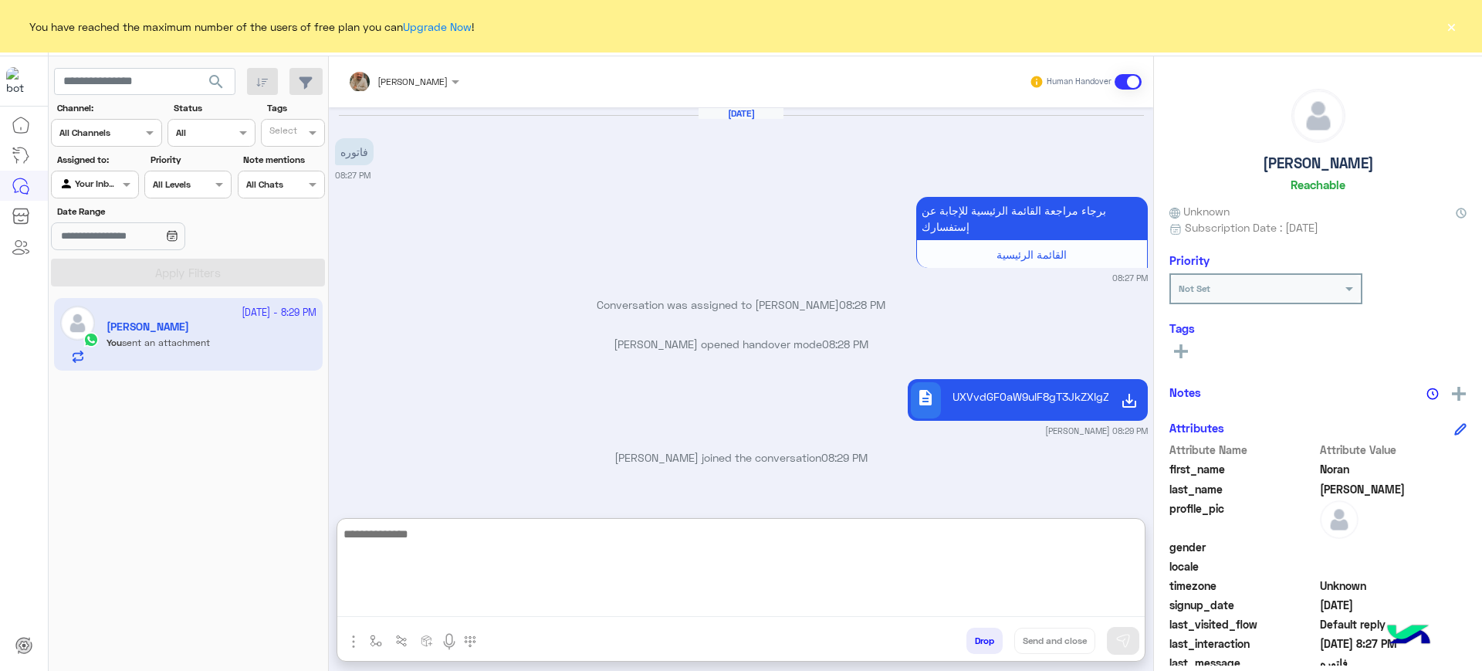
type textarea "**********"
click at [771, 573] on textarea "**********" at bounding box center [740, 570] width 807 height 93
click at [770, 571] on textarea "**********" at bounding box center [740, 570] width 807 height 93
click at [644, 607] on textarea at bounding box center [740, 570] width 807 height 93
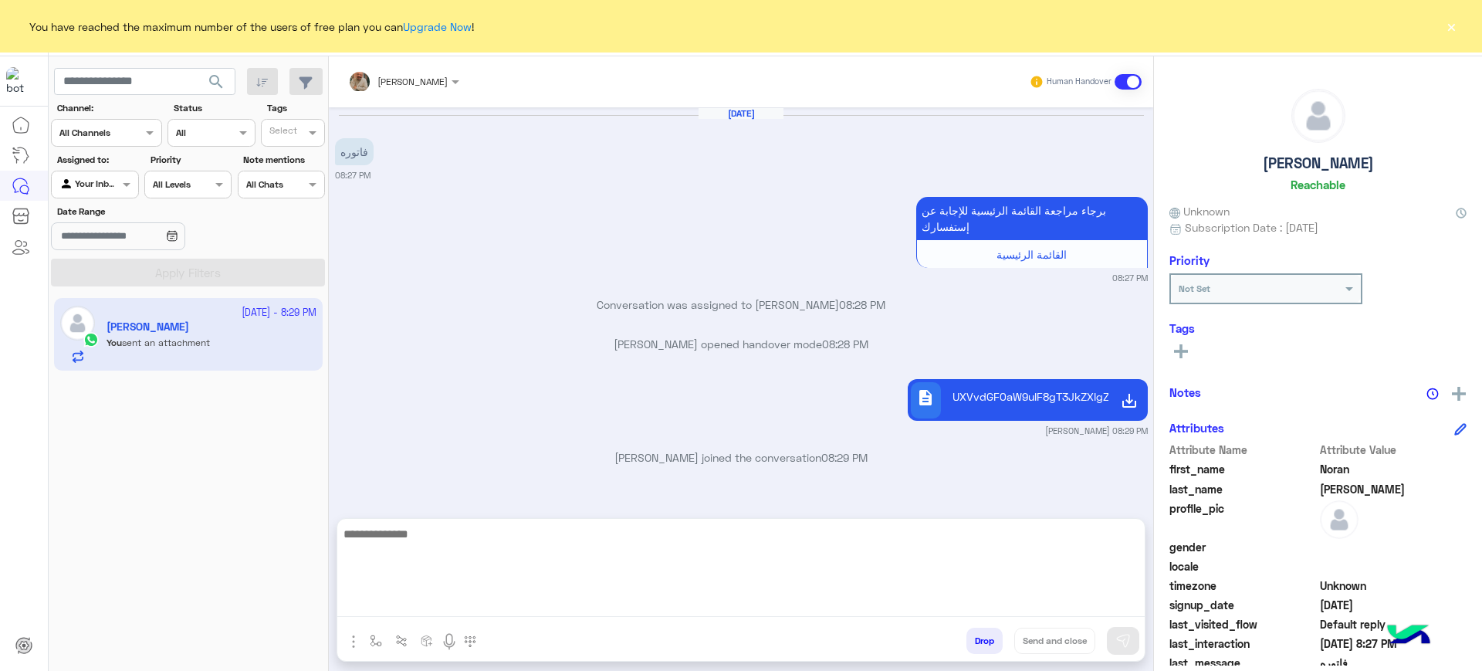
paste textarea "**********"
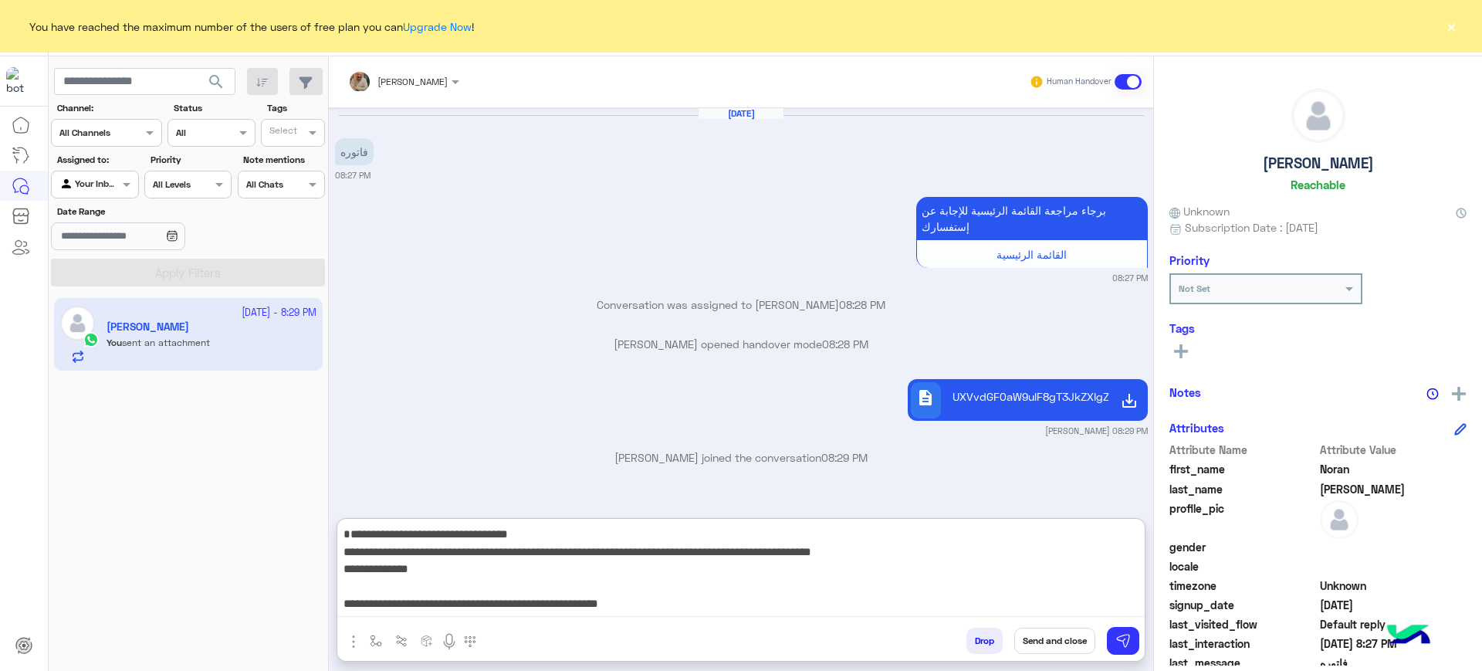
click at [1054, 532] on textarea "**********" at bounding box center [740, 570] width 807 height 93
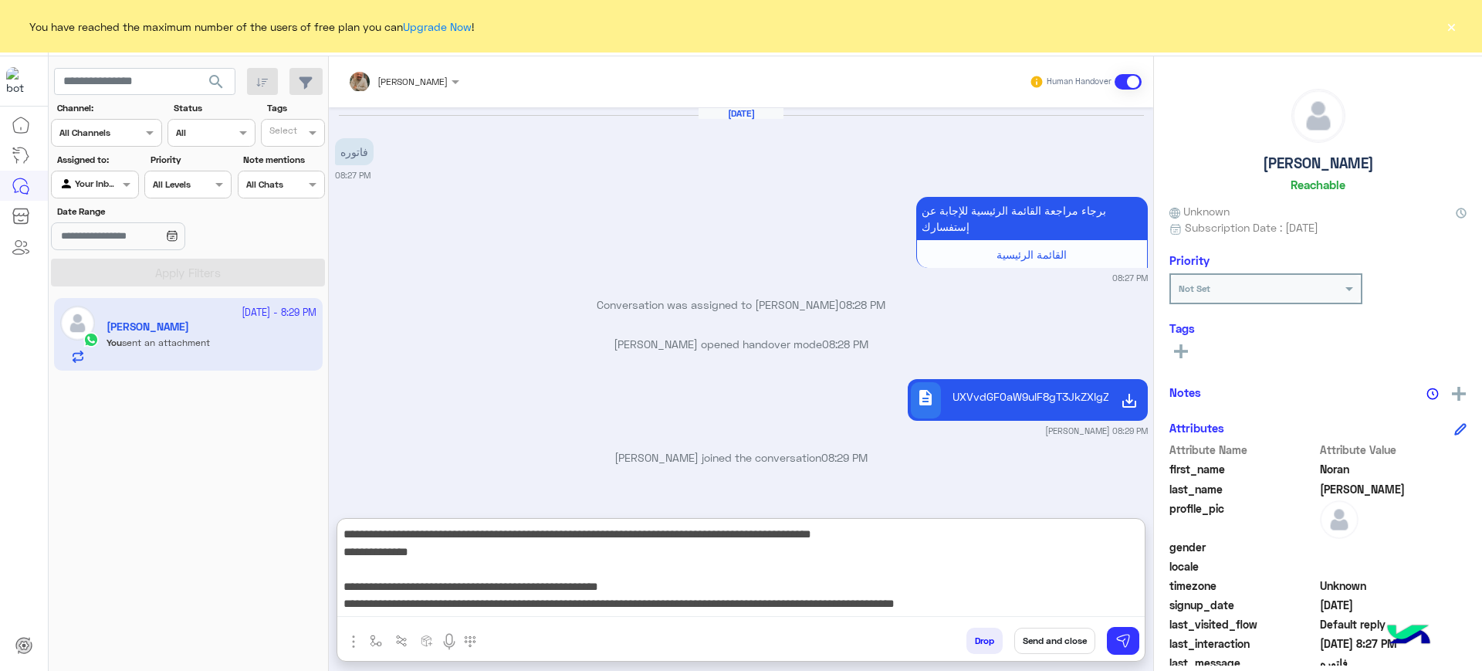
click at [1054, 532] on textarea "**********" at bounding box center [740, 570] width 807 height 93
type textarea "**********"
click at [1071, 638] on button "Send and close" at bounding box center [1054, 640] width 81 height 26
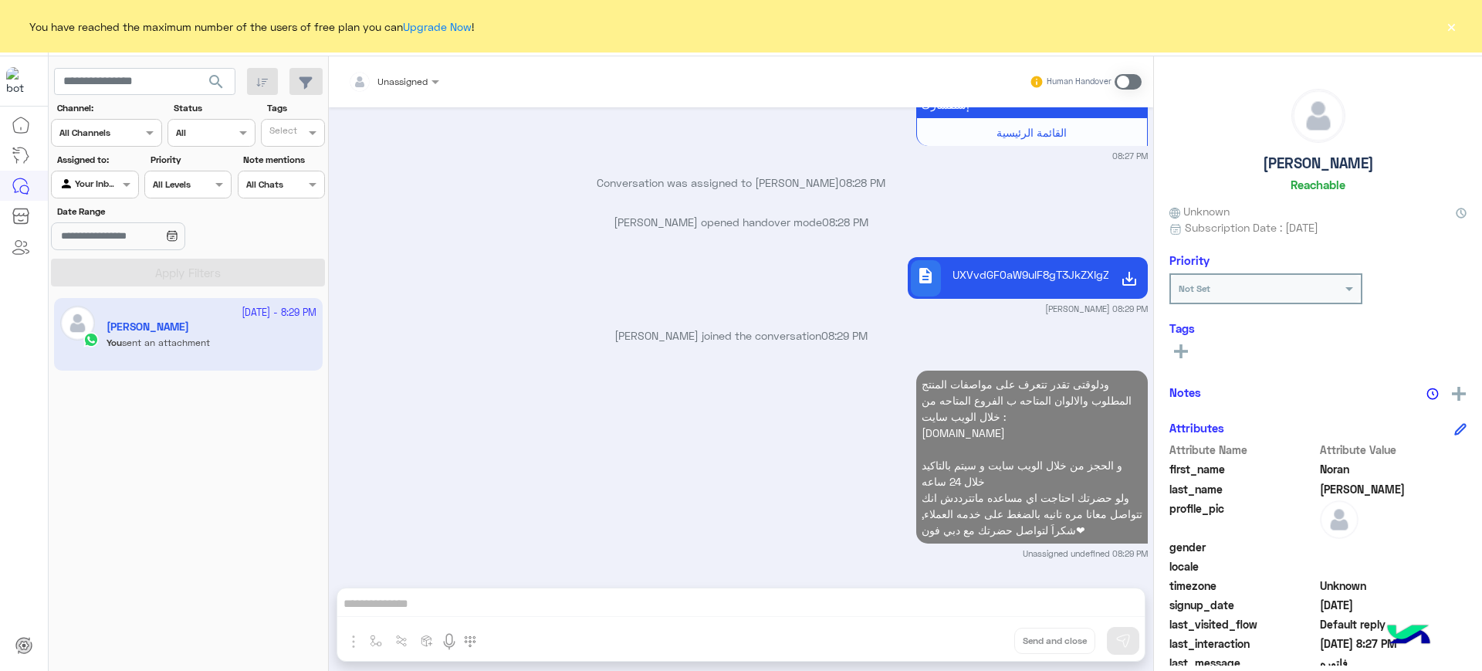
scroll to position [161, 0]
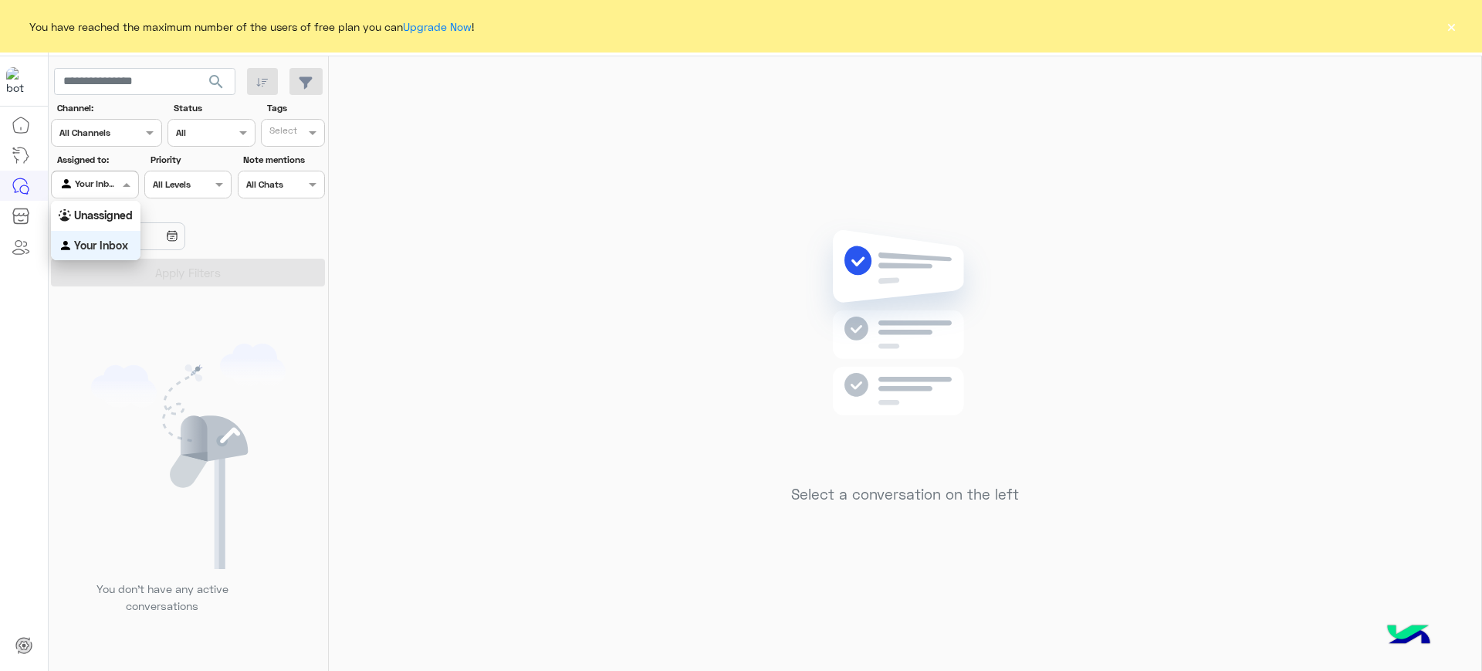
click at [117, 187] on div at bounding box center [95, 182] width 86 height 15
click at [119, 212] on b "Unassigned" at bounding box center [103, 214] width 59 height 13
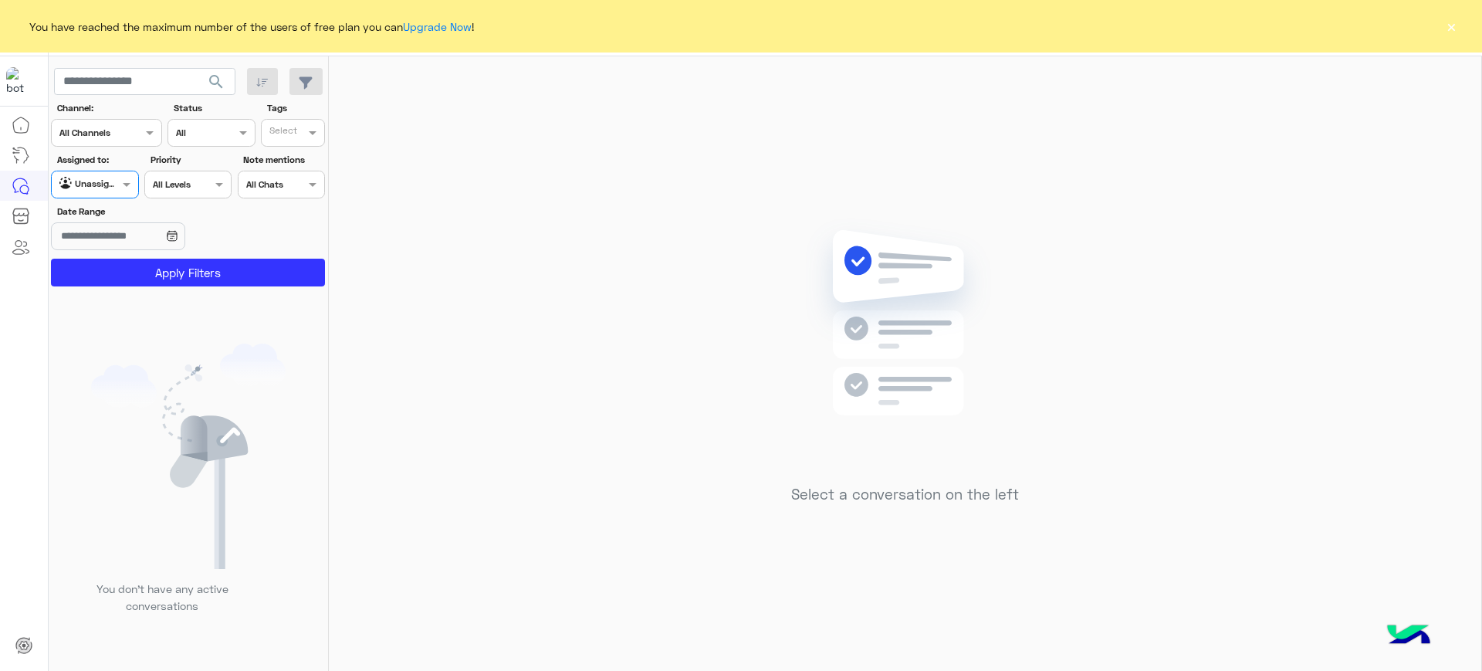
click at [123, 252] on app-date-range-input at bounding box center [141, 237] width 181 height 31
click at [127, 259] on button "Apply Filters" at bounding box center [188, 273] width 274 height 28
click at [127, 259] on div at bounding box center [184, 341] width 270 height 671
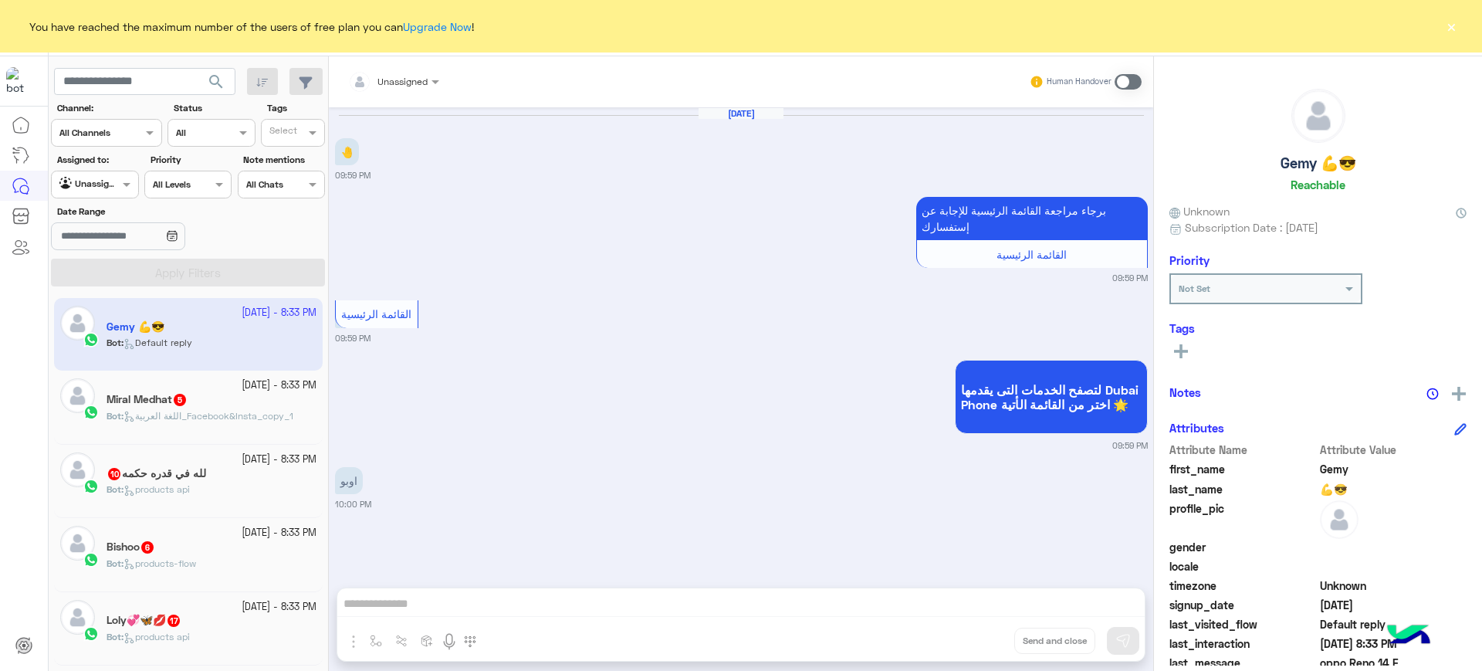
scroll to position [1144, 0]
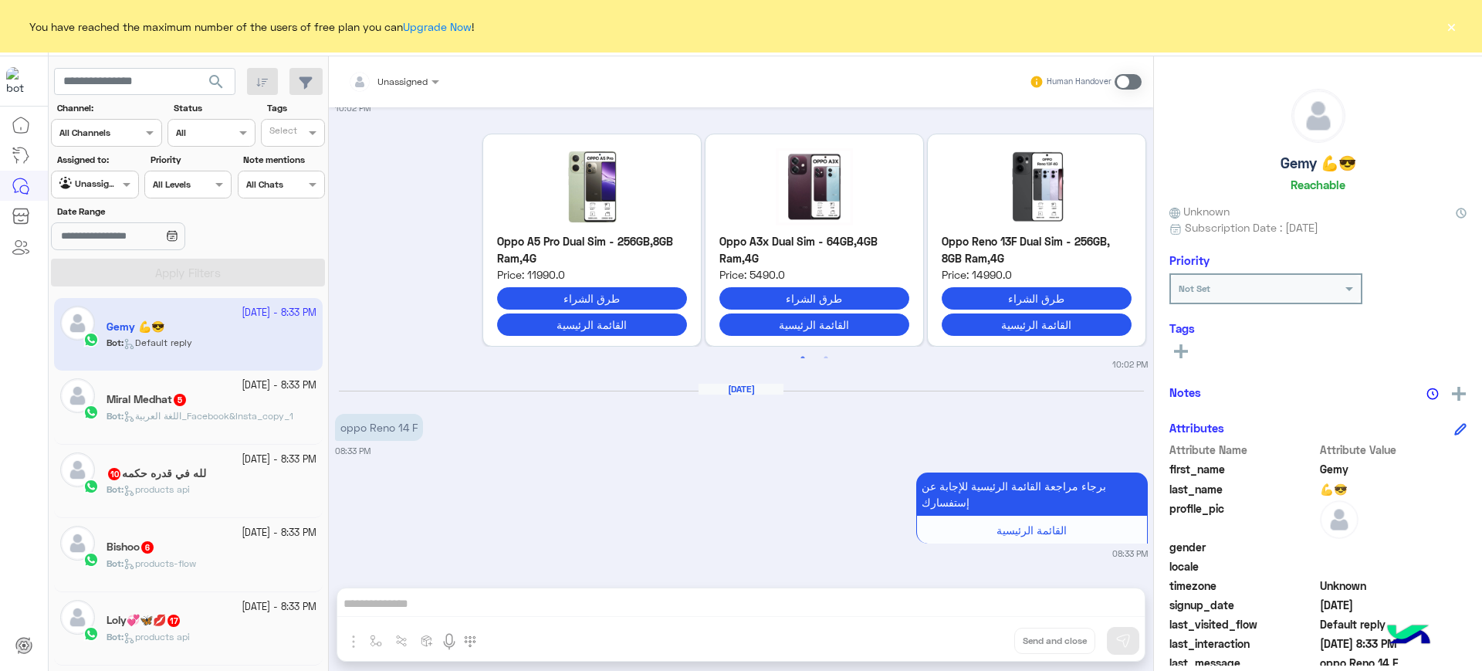
click at [234, 419] on span "اللغة العربية_Facebook&Insta_copy_1" at bounding box center [208, 416] width 170 height 12
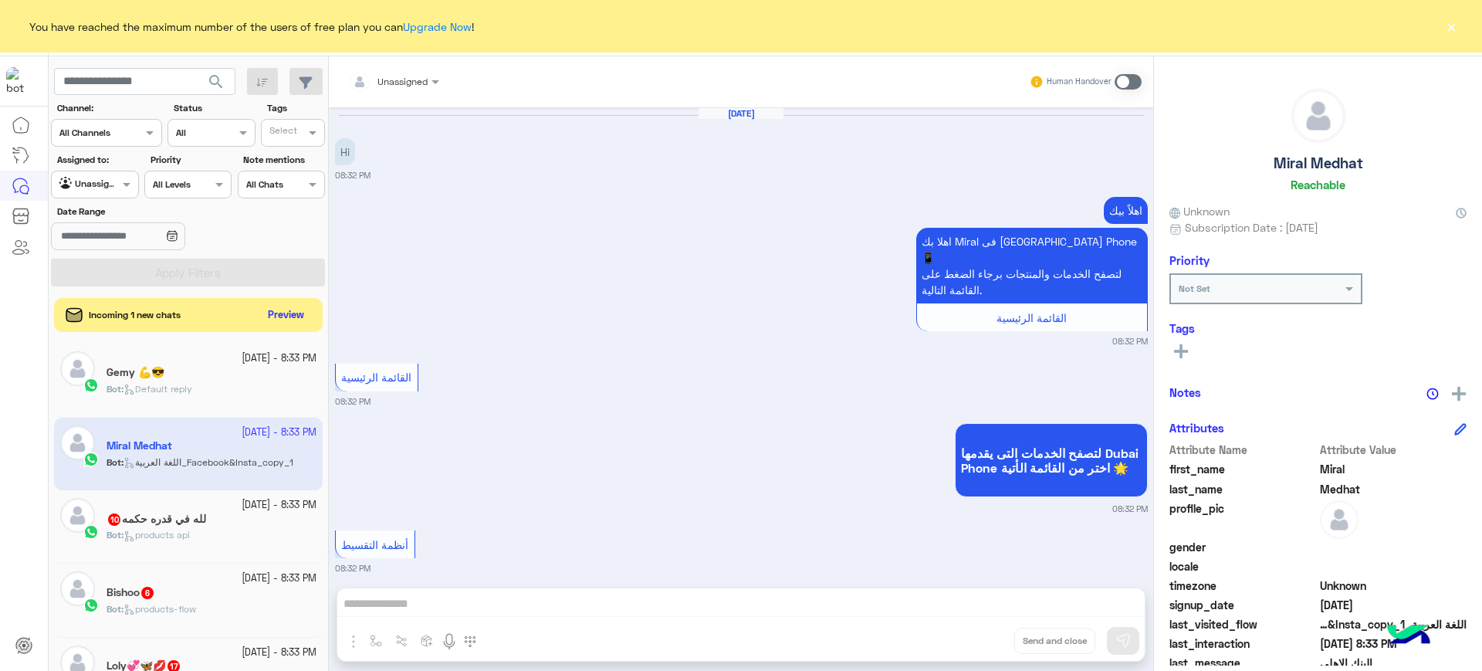
scroll to position [622, 0]
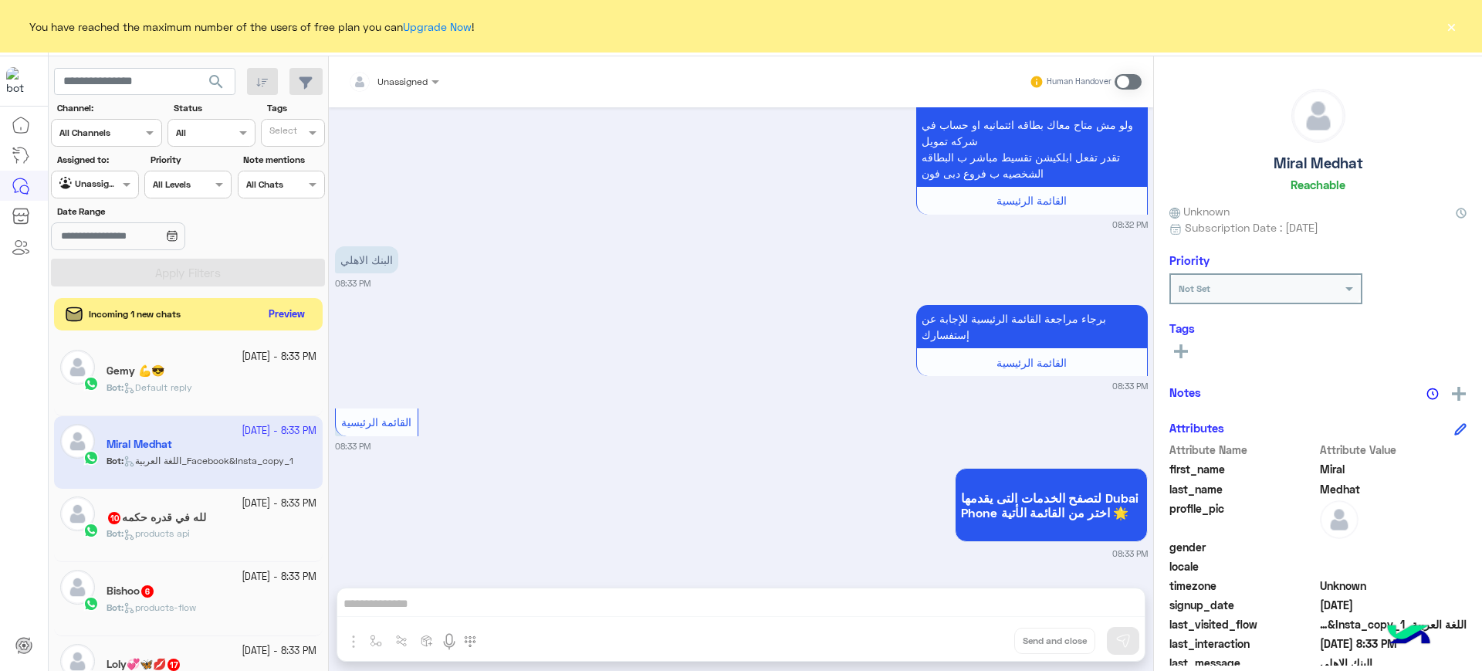
click at [279, 306] on button "Preview" at bounding box center [287, 314] width 48 height 21
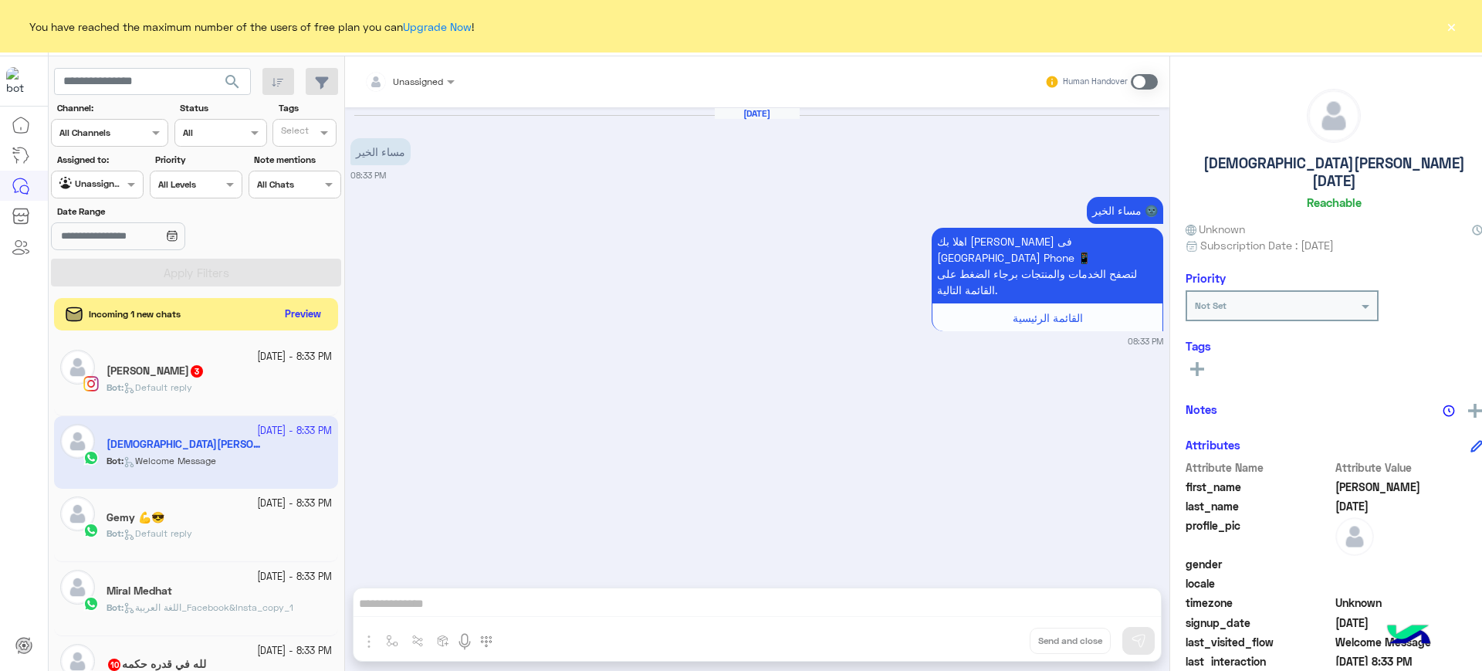
click at [288, 314] on button "Preview" at bounding box center [303, 314] width 48 height 21
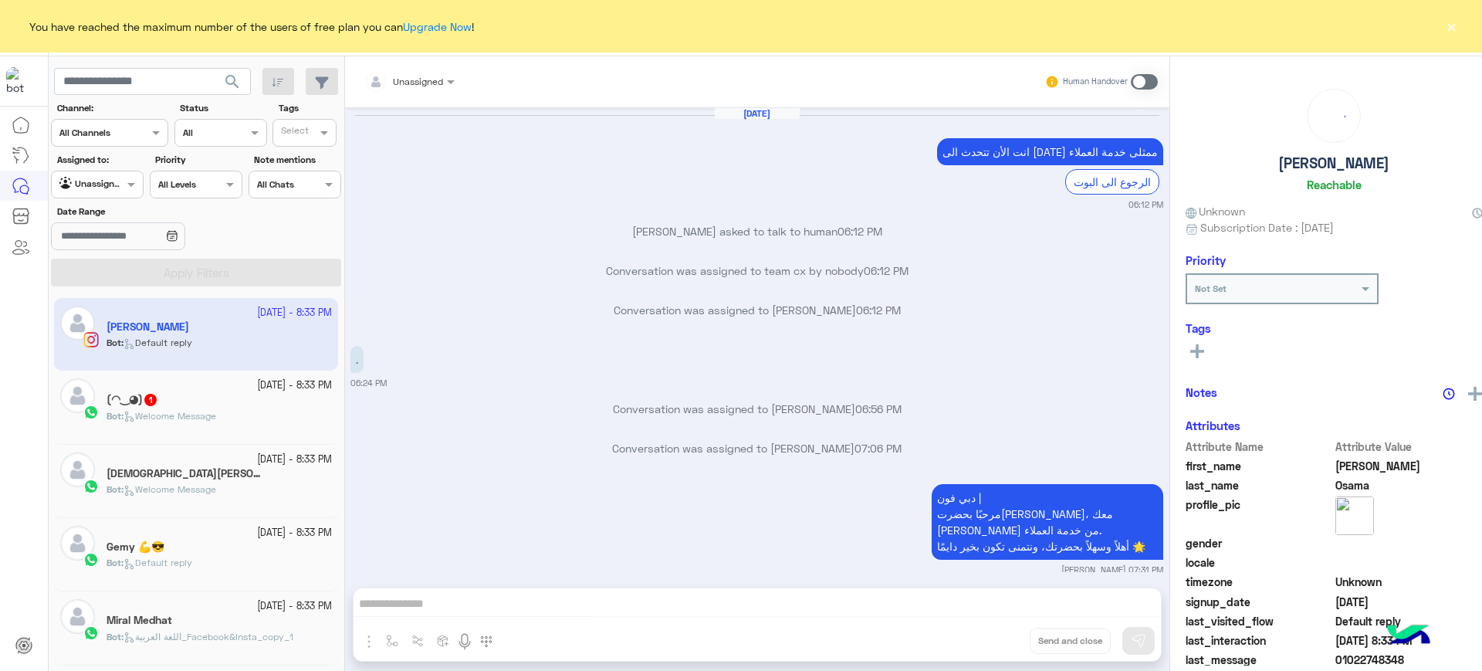
scroll to position [1320, 0]
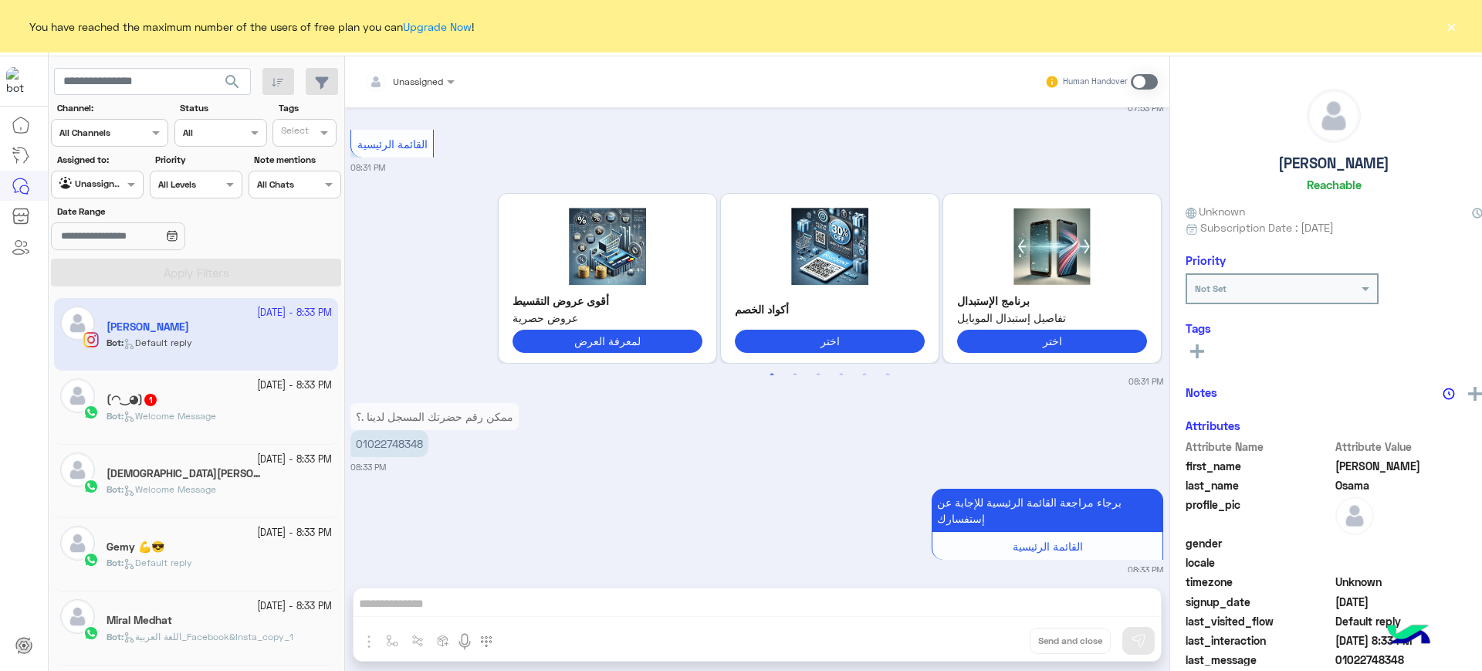
click at [257, 391] on small "3 October - 8:33 PM" at bounding box center [294, 385] width 75 height 15
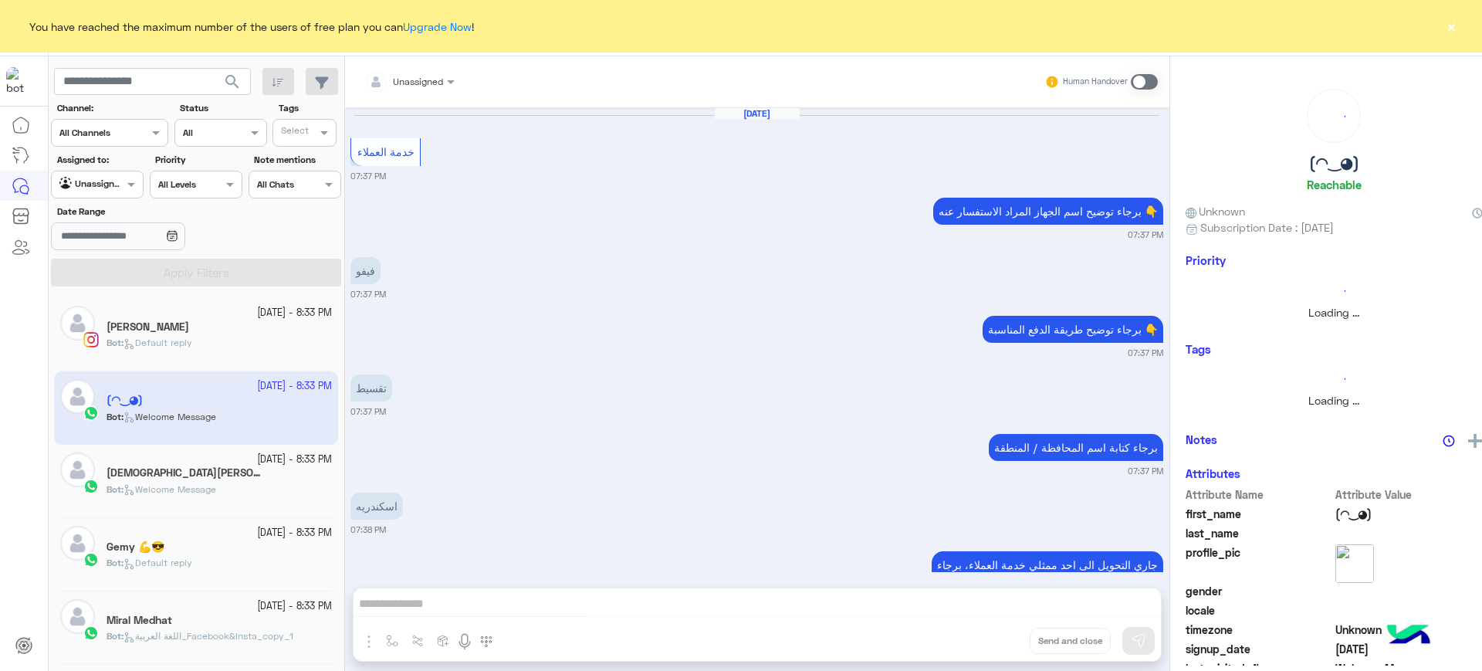
scroll to position [1171, 0]
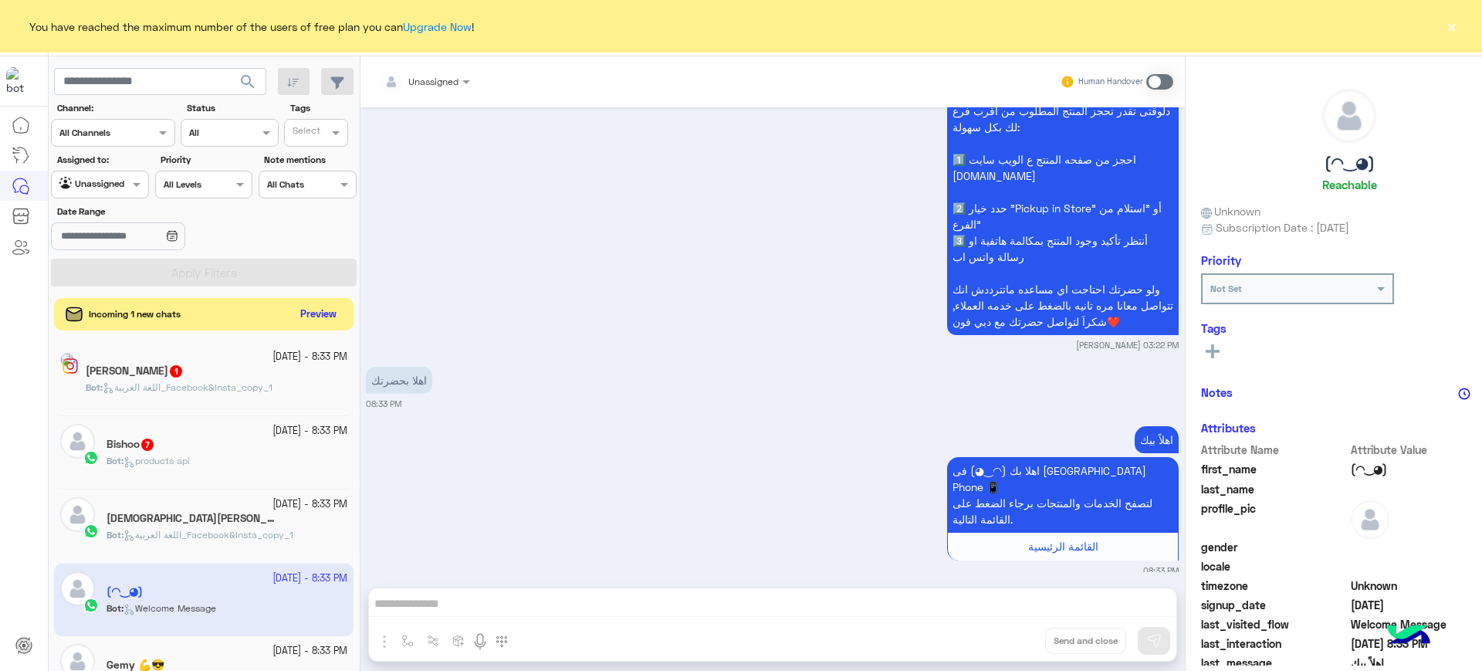
click at [294, 310] on button "Preview" at bounding box center [318, 314] width 48 height 21
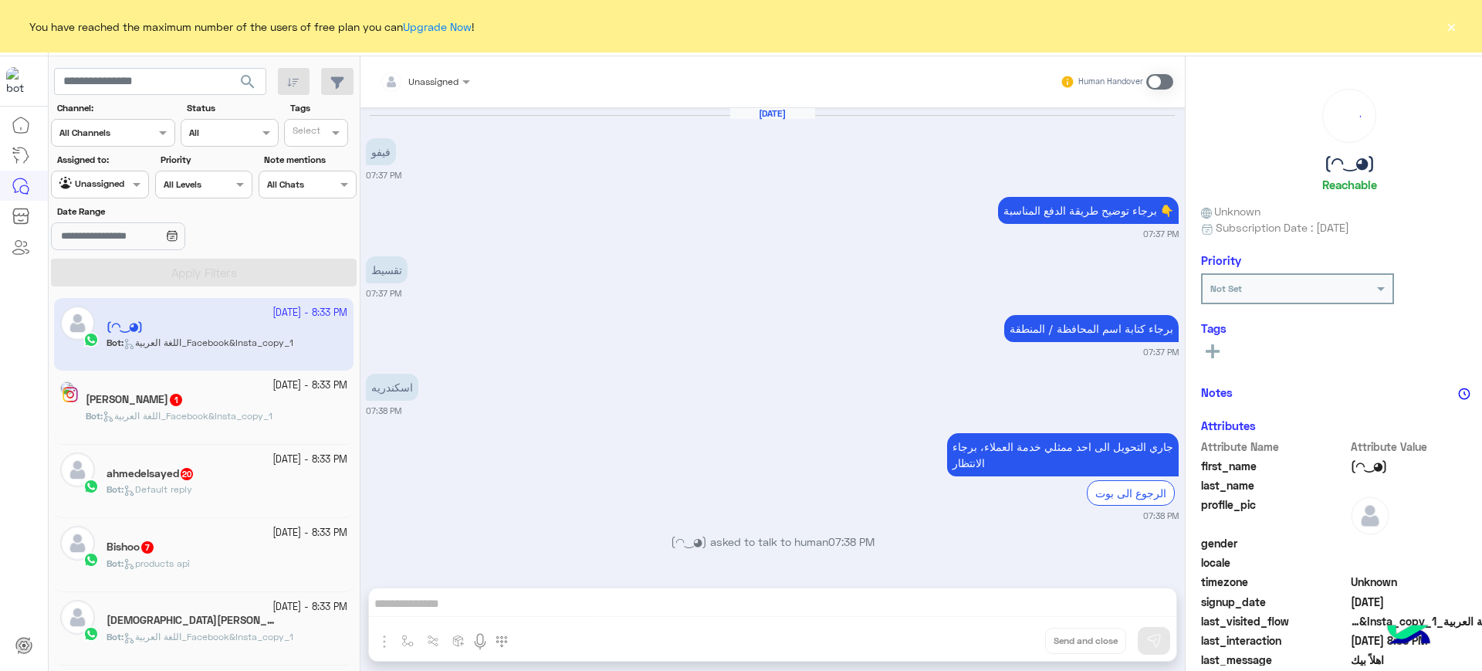
scroll to position [1235, 0]
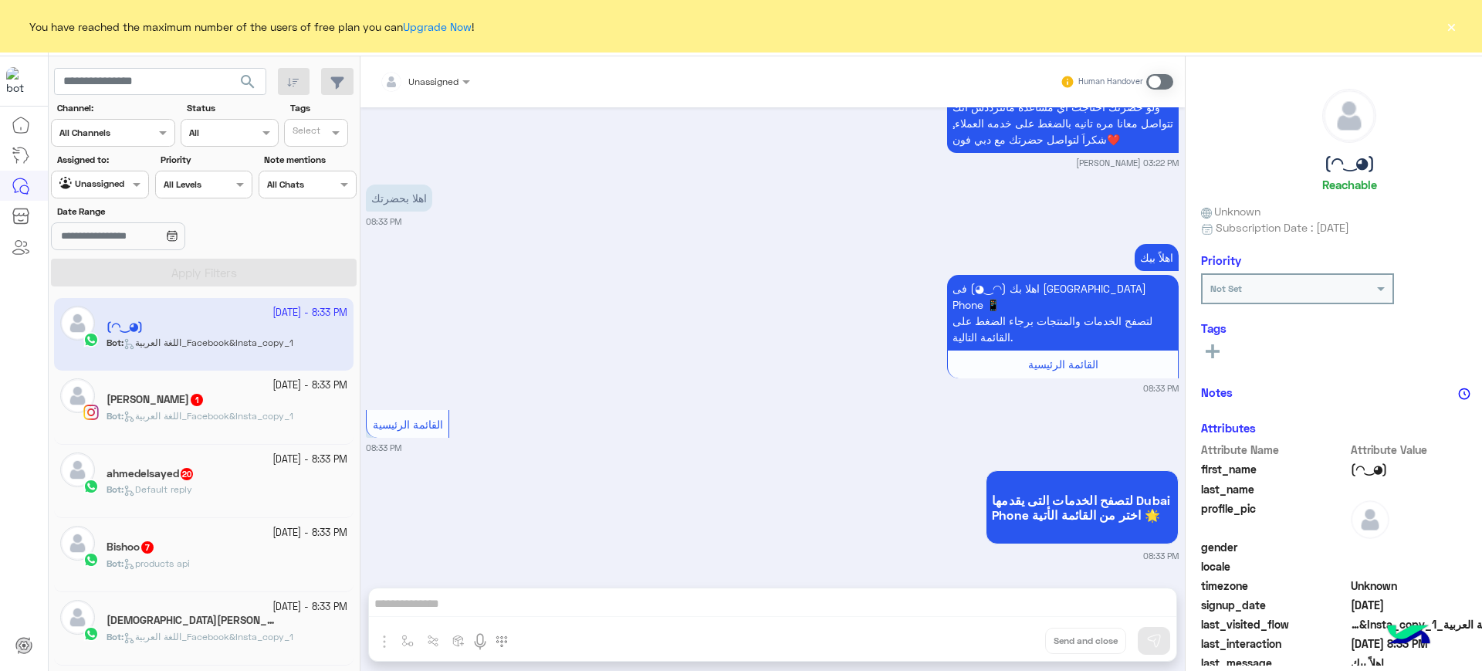
click at [229, 485] on div "Bot : Default reply" at bounding box center [226, 495] width 241 height 27
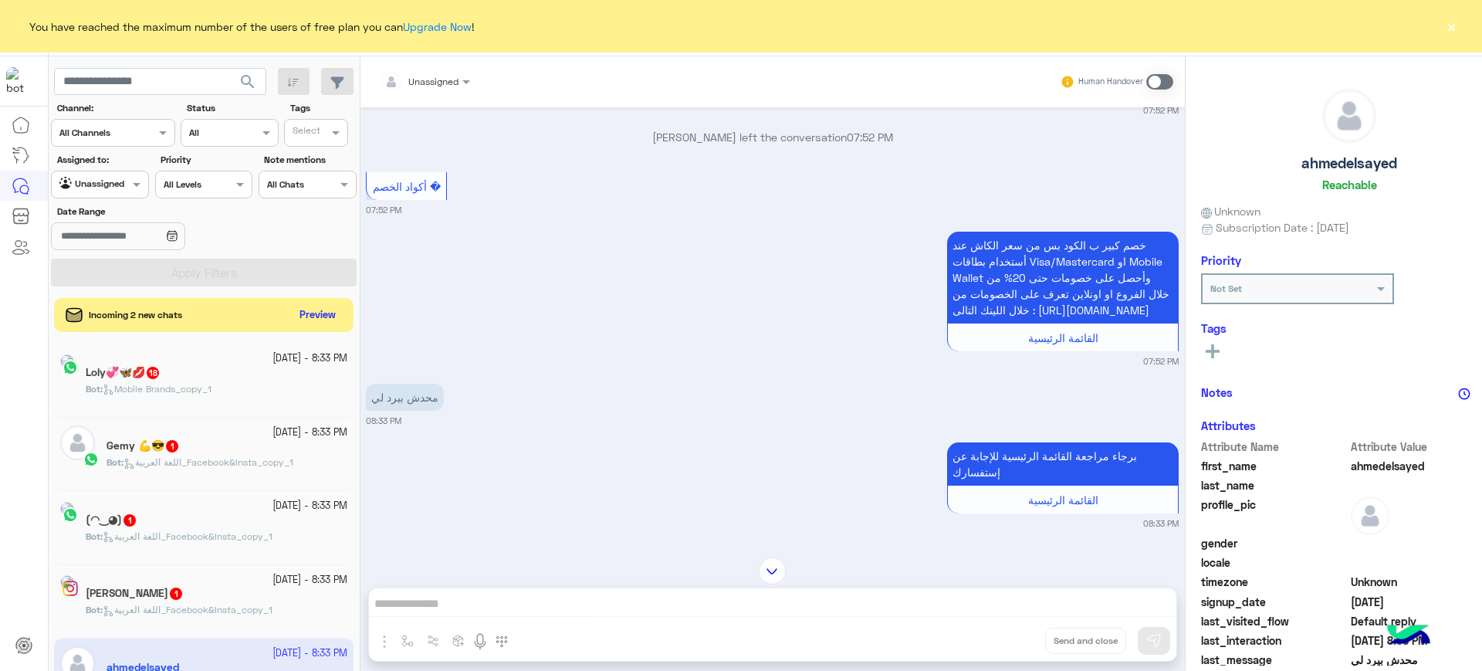
scroll to position [1398, 0]
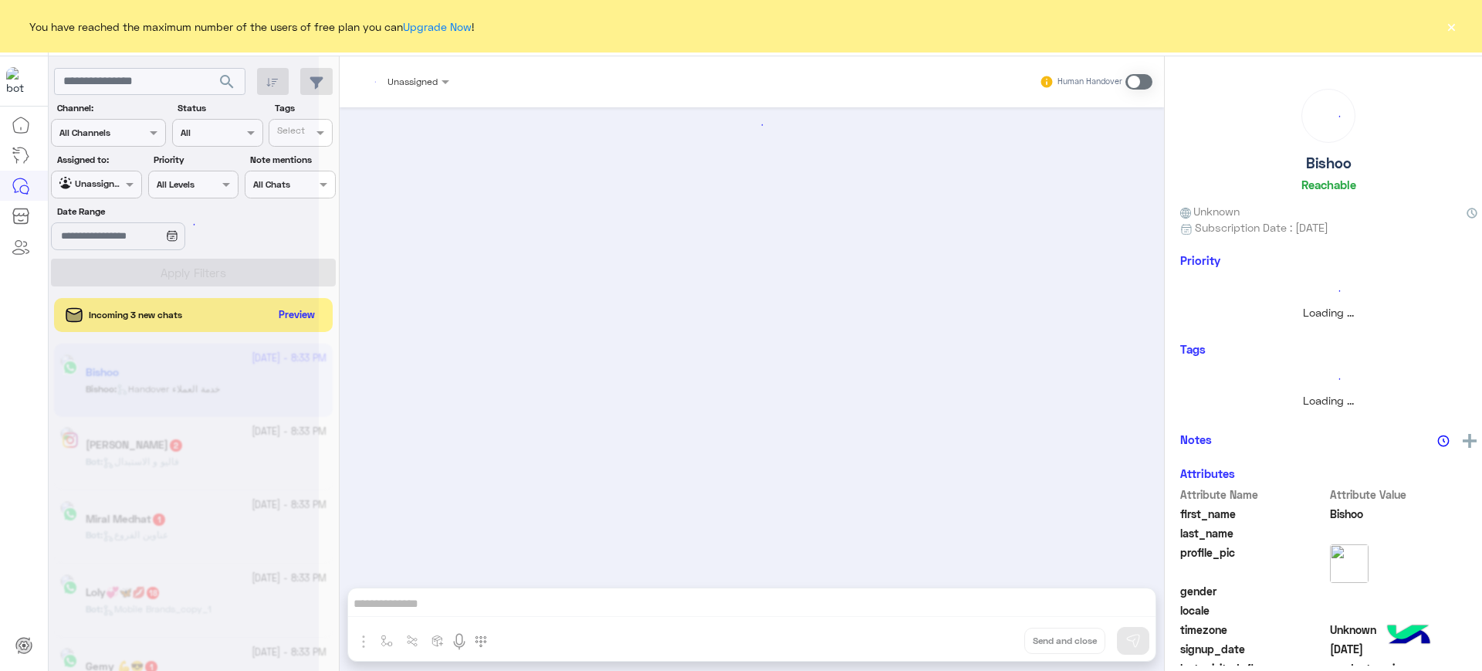
click at [181, 385] on div at bounding box center [184, 341] width 270 height 671
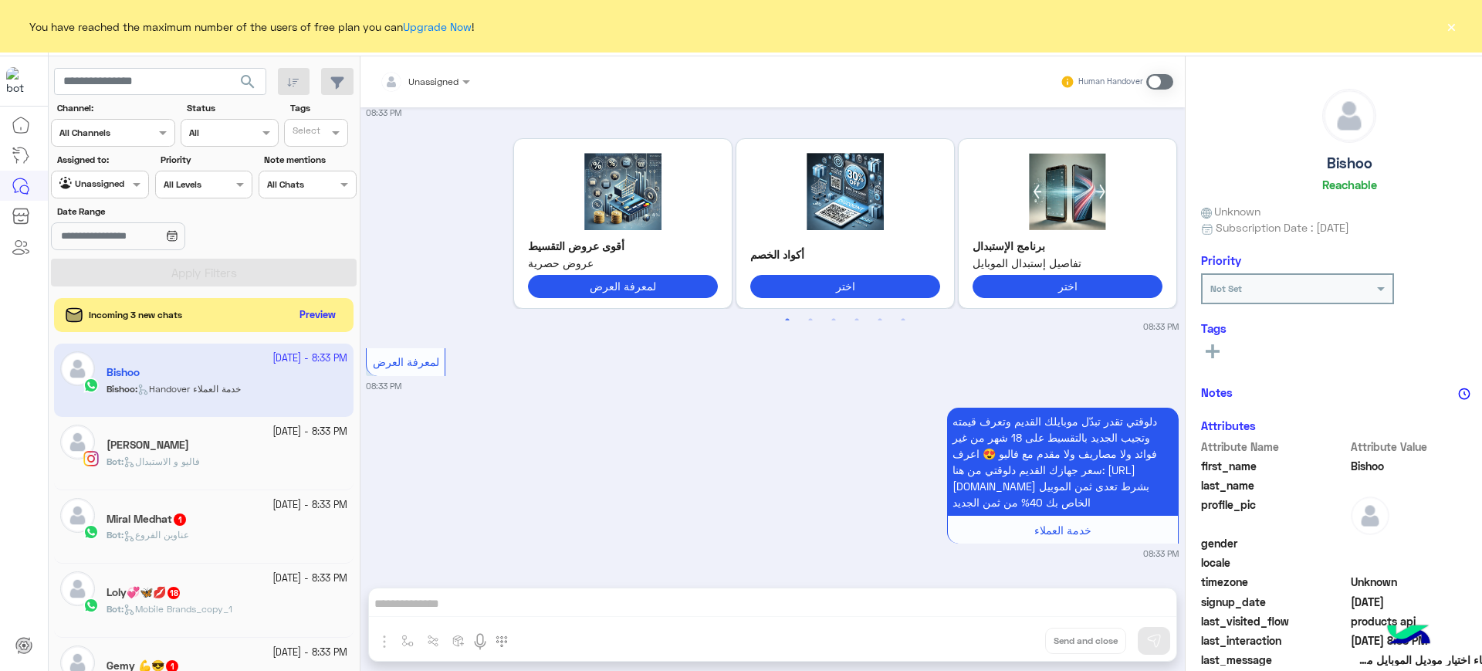
scroll to position [4114, 0]
click at [188, 542] on div "Bot : عناوين الفروع" at bounding box center [226, 541] width 241 height 27
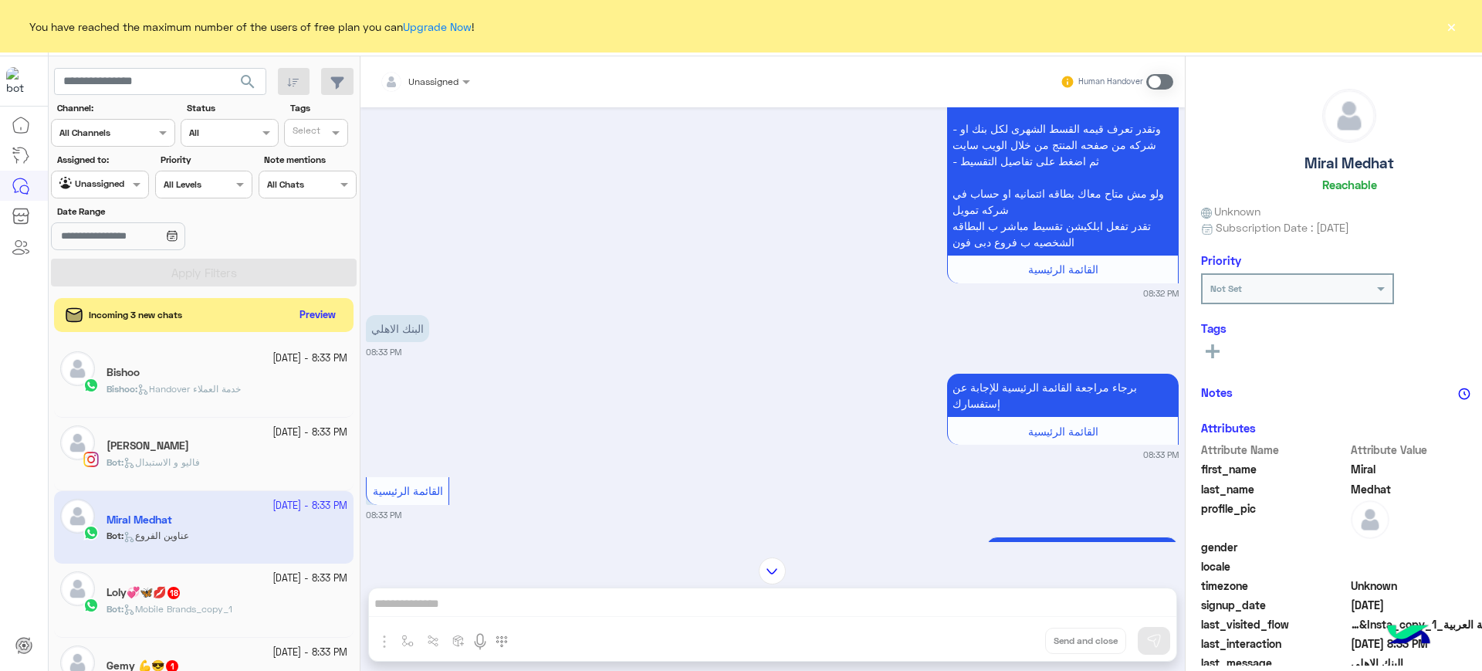
scroll to position [527, 0]
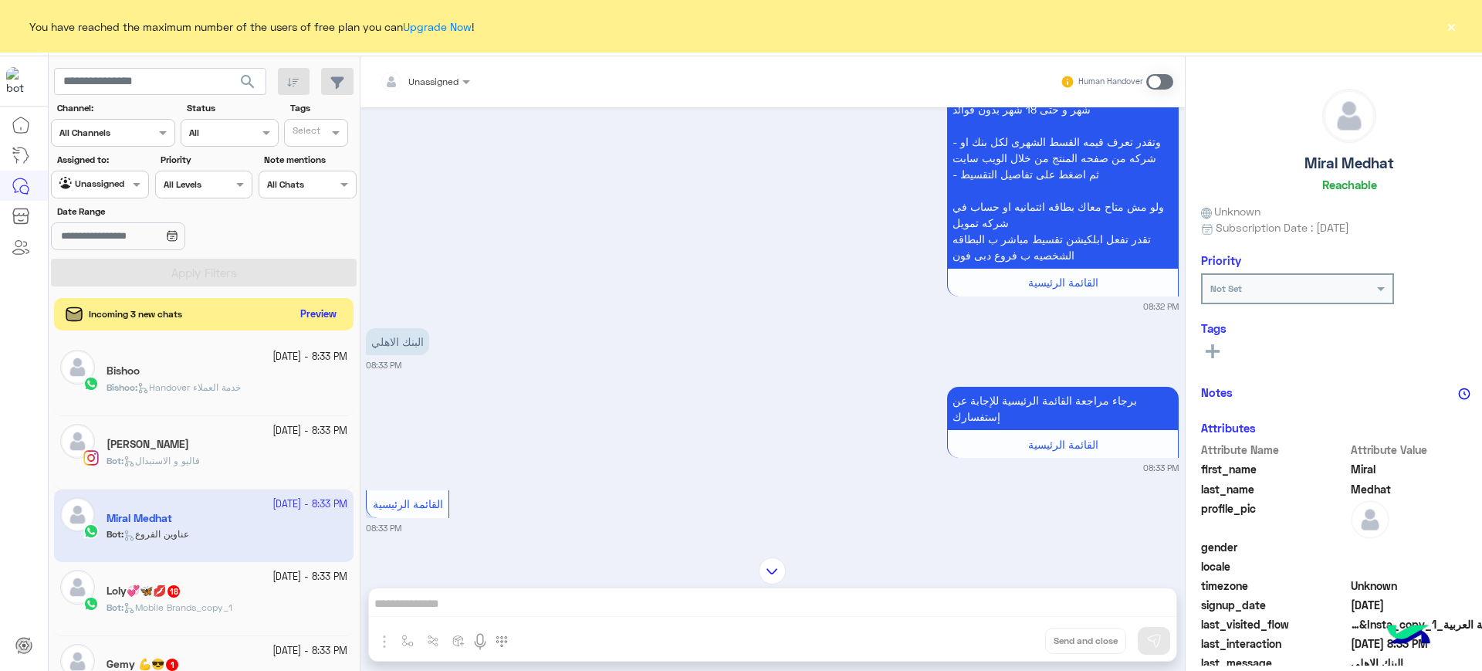
click at [294, 313] on button "Preview" at bounding box center [318, 314] width 48 height 21
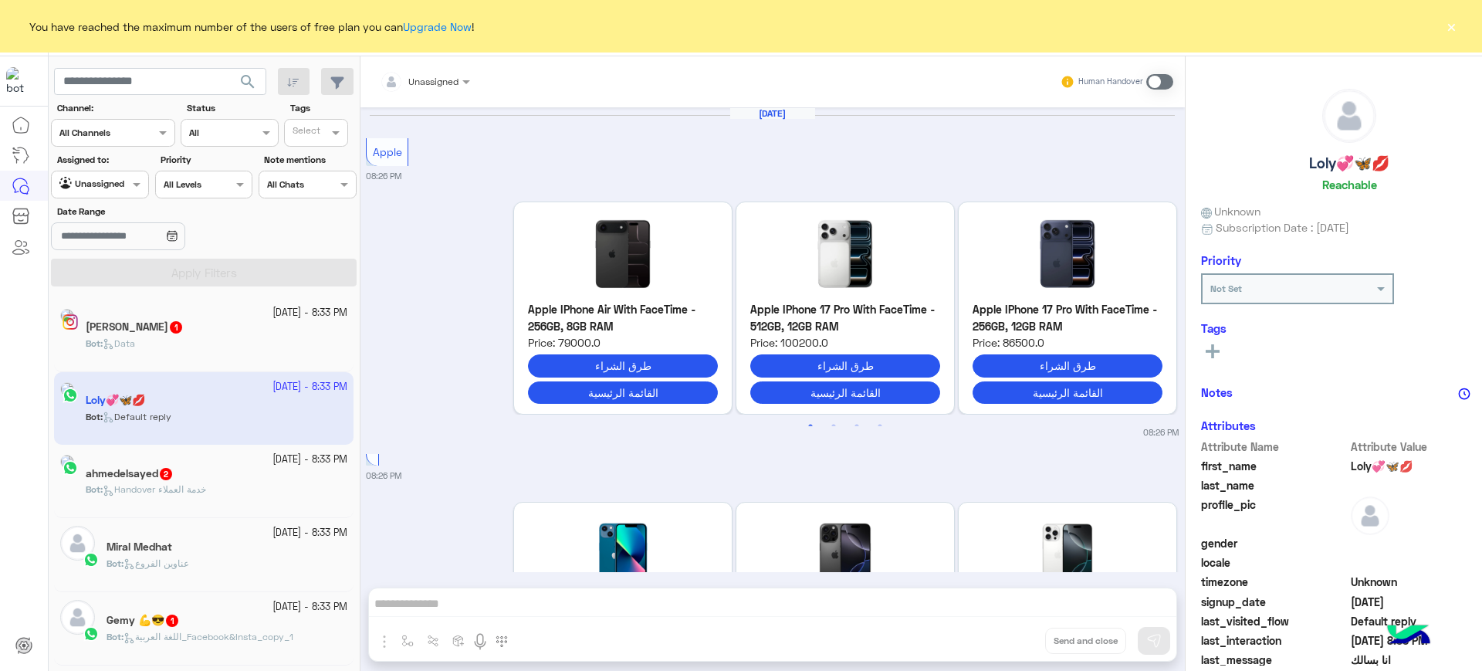
scroll to position [1993, 0]
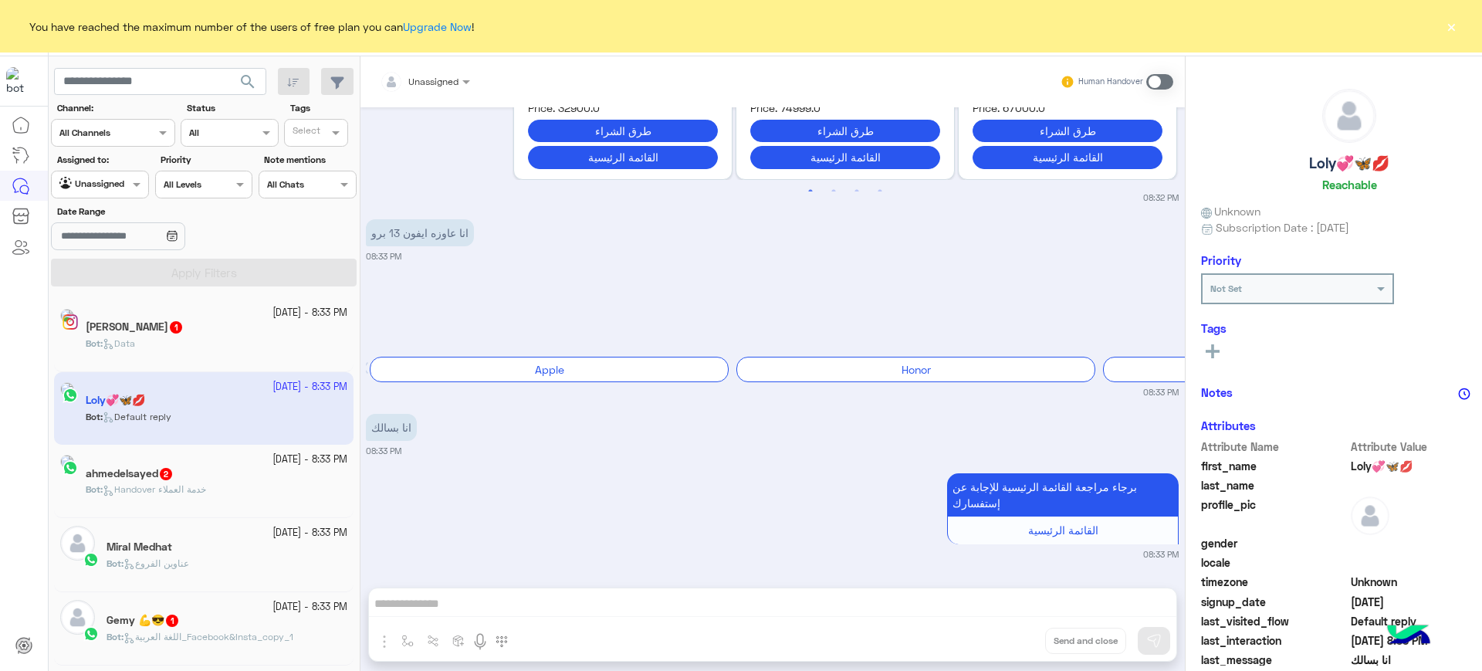
click at [221, 414] on app-inbox-user "3 October - 8:33 PM Loly💞🦋💋 Bot : Default reply" at bounding box center [203, 408] width 299 height 73
click at [200, 485] on span "Handover خدمة العملاء" at bounding box center [174, 489] width 103 height 12
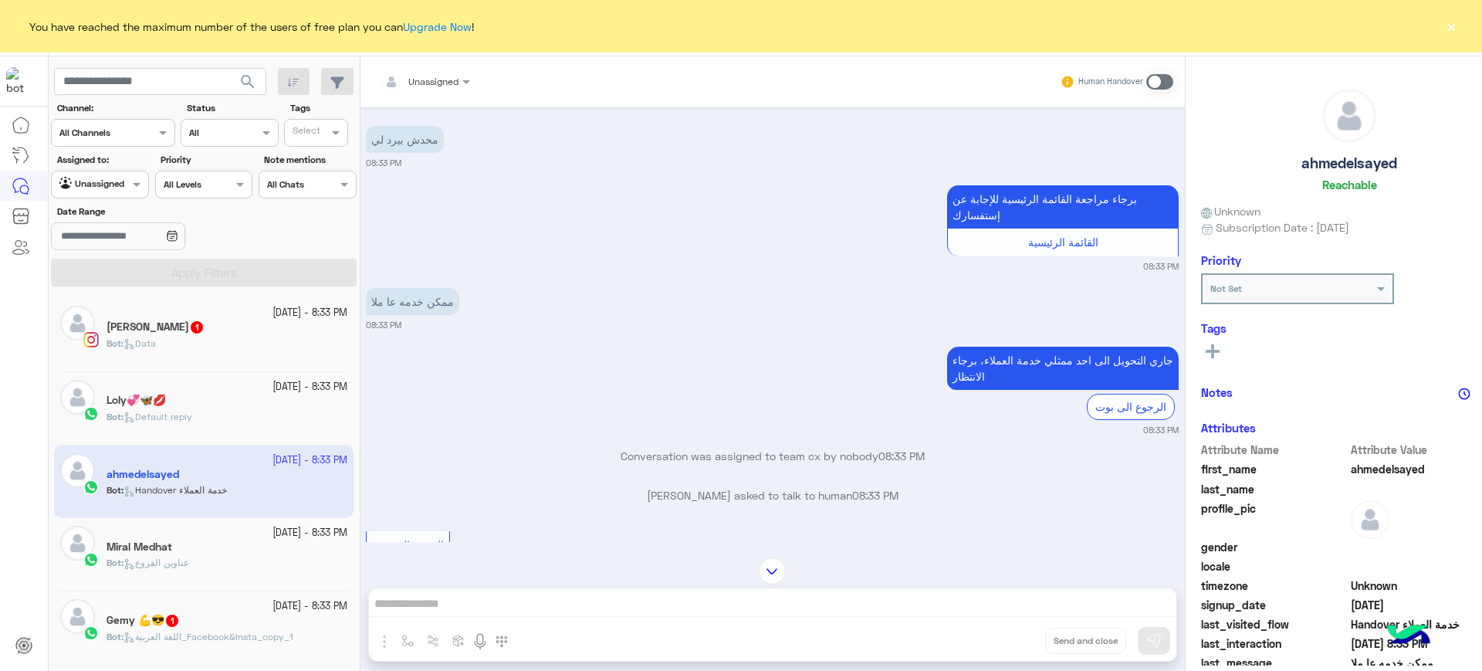
scroll to position [629, 0]
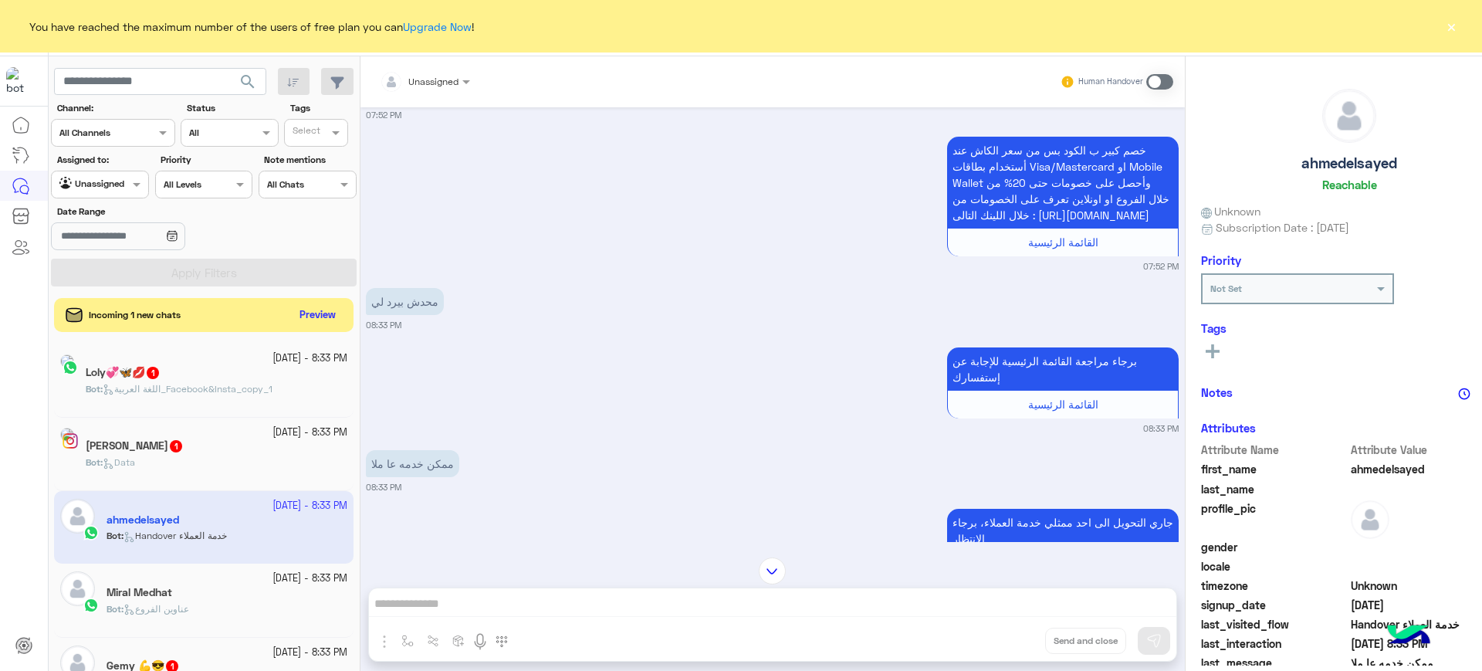
click at [226, 382] on div "Bot : اللغة العربية_Facebook&Insta_copy_1" at bounding box center [217, 395] width 262 height 27
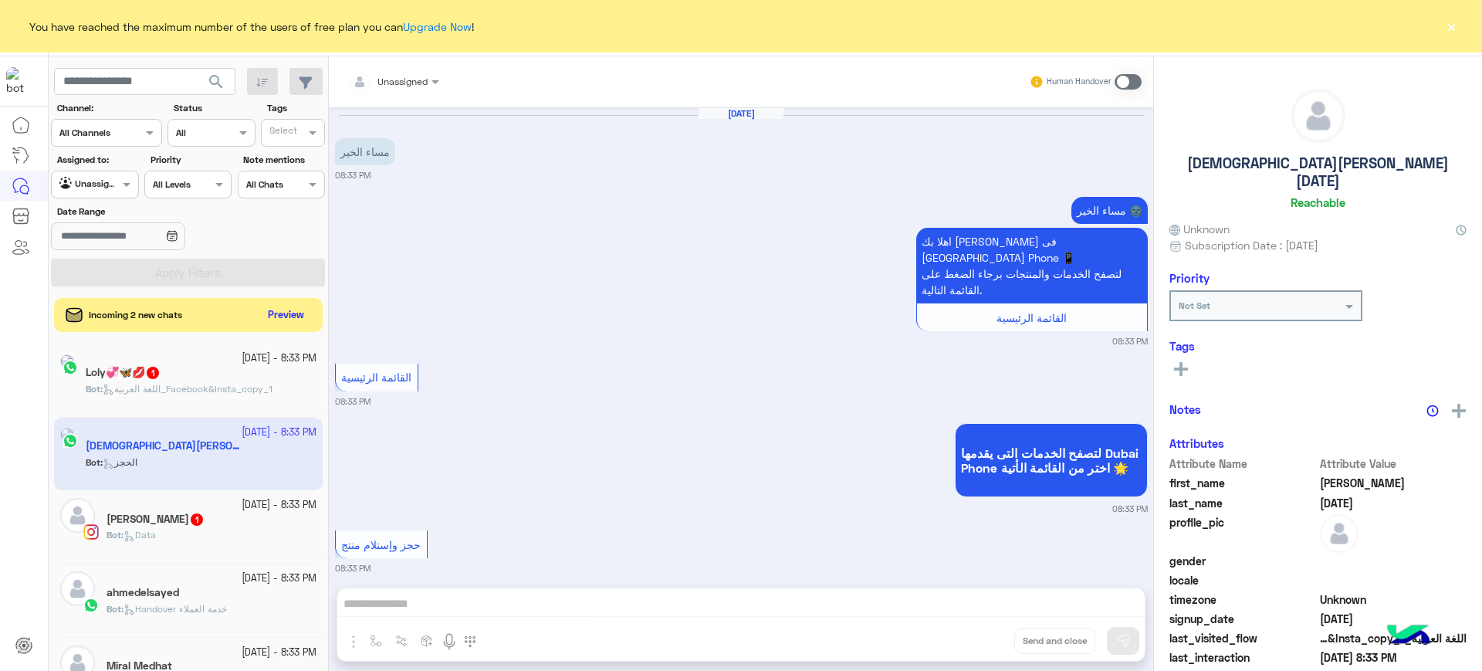
scroll to position [242, 0]
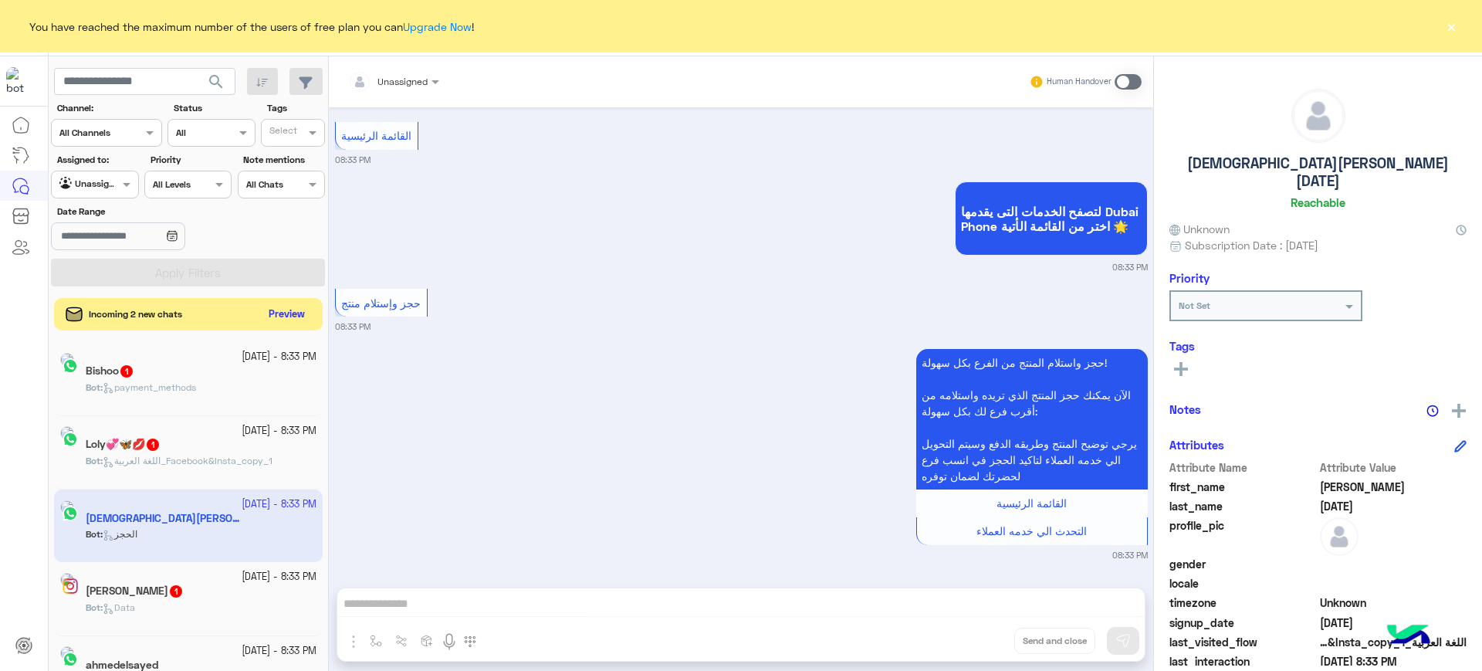
click at [275, 323] on button "Preview" at bounding box center [287, 314] width 48 height 21
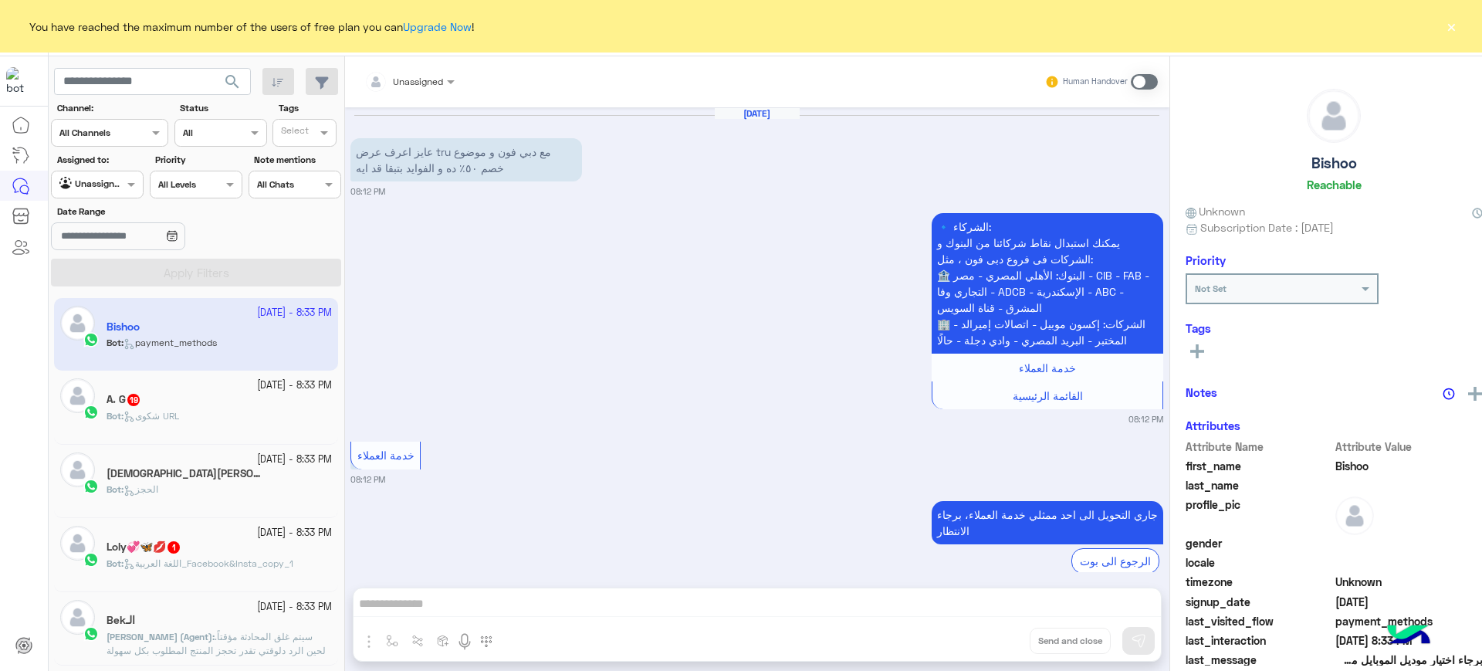
scroll to position [2185, 0]
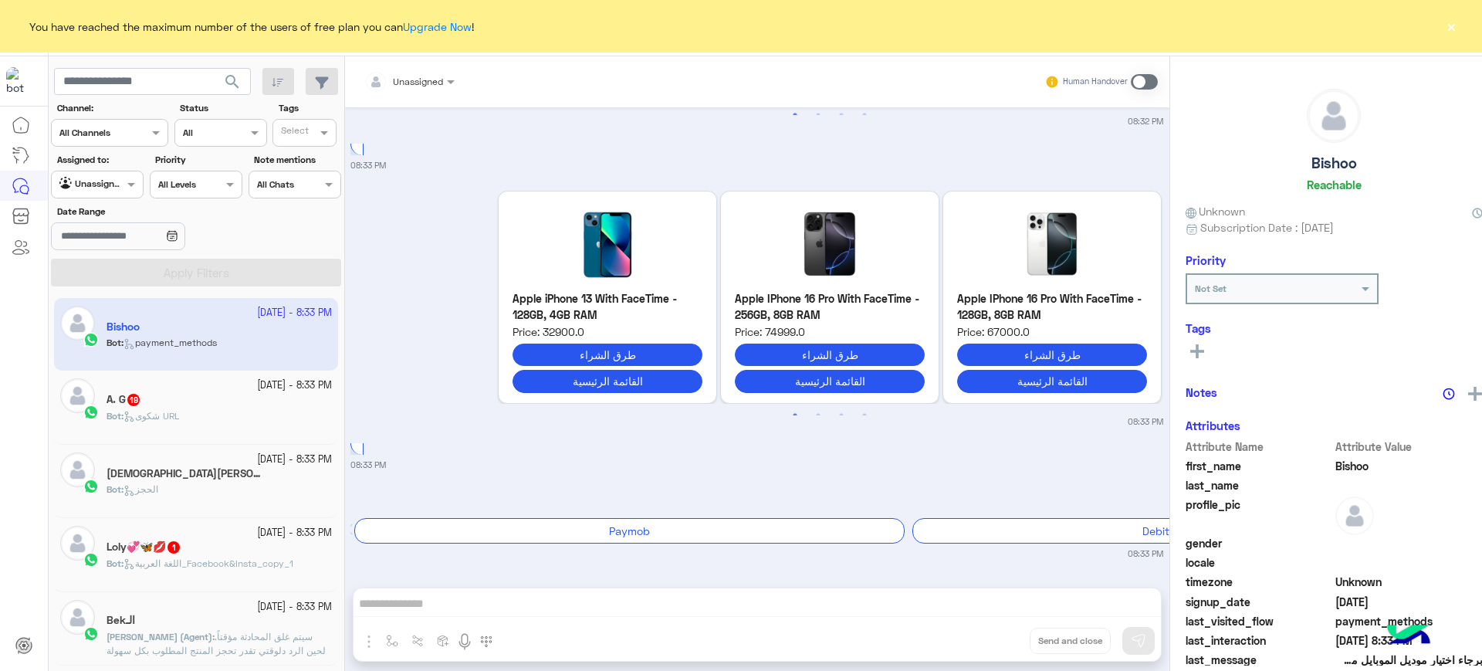
click at [177, 423] on div "Bot : شكوى URL" at bounding box center [218, 422] width 225 height 27
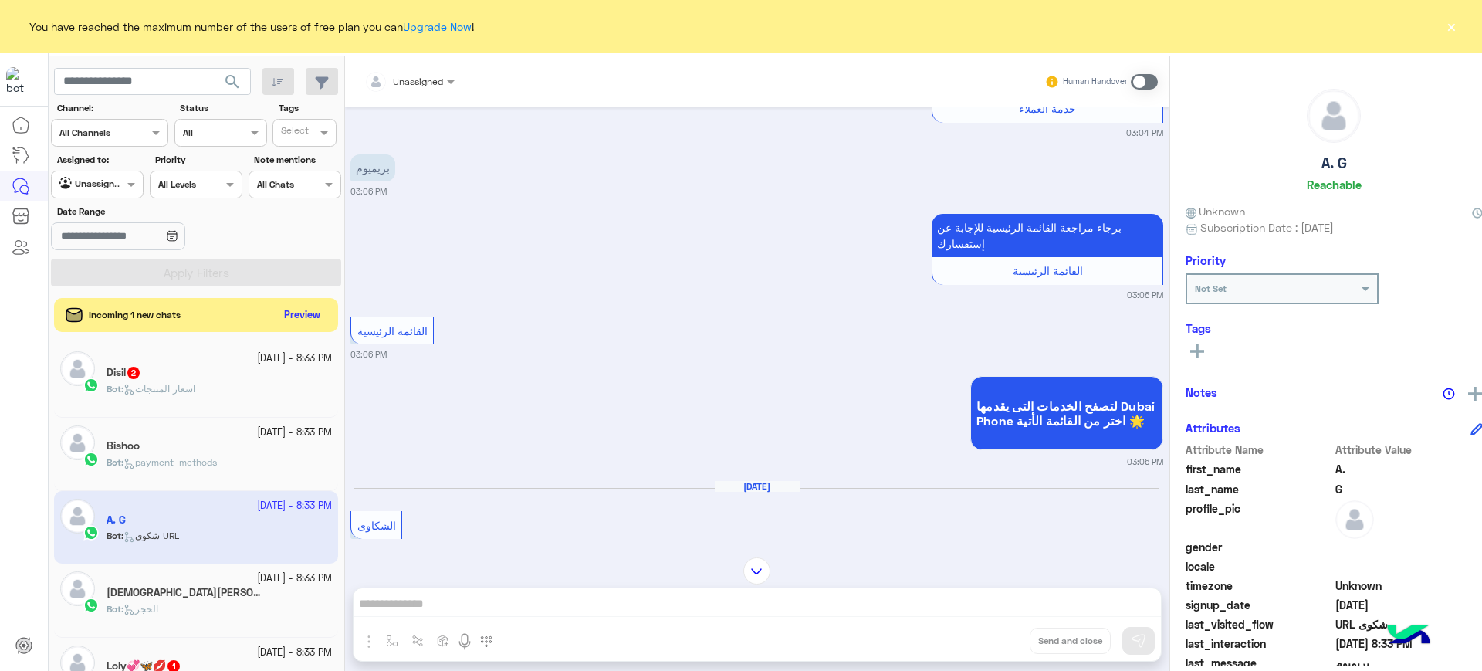
scroll to position [1986, 0]
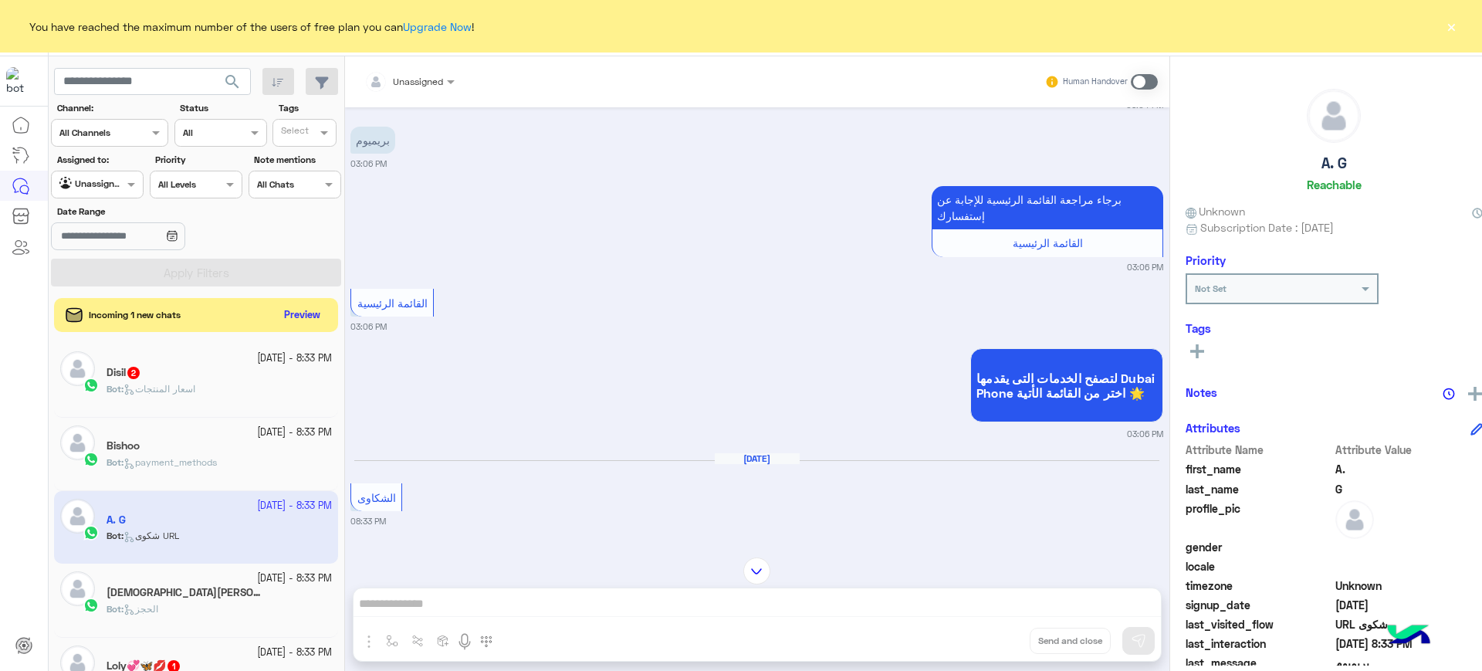
click at [182, 383] on span "اسعار المنتجات" at bounding box center [159, 389] width 72 height 12
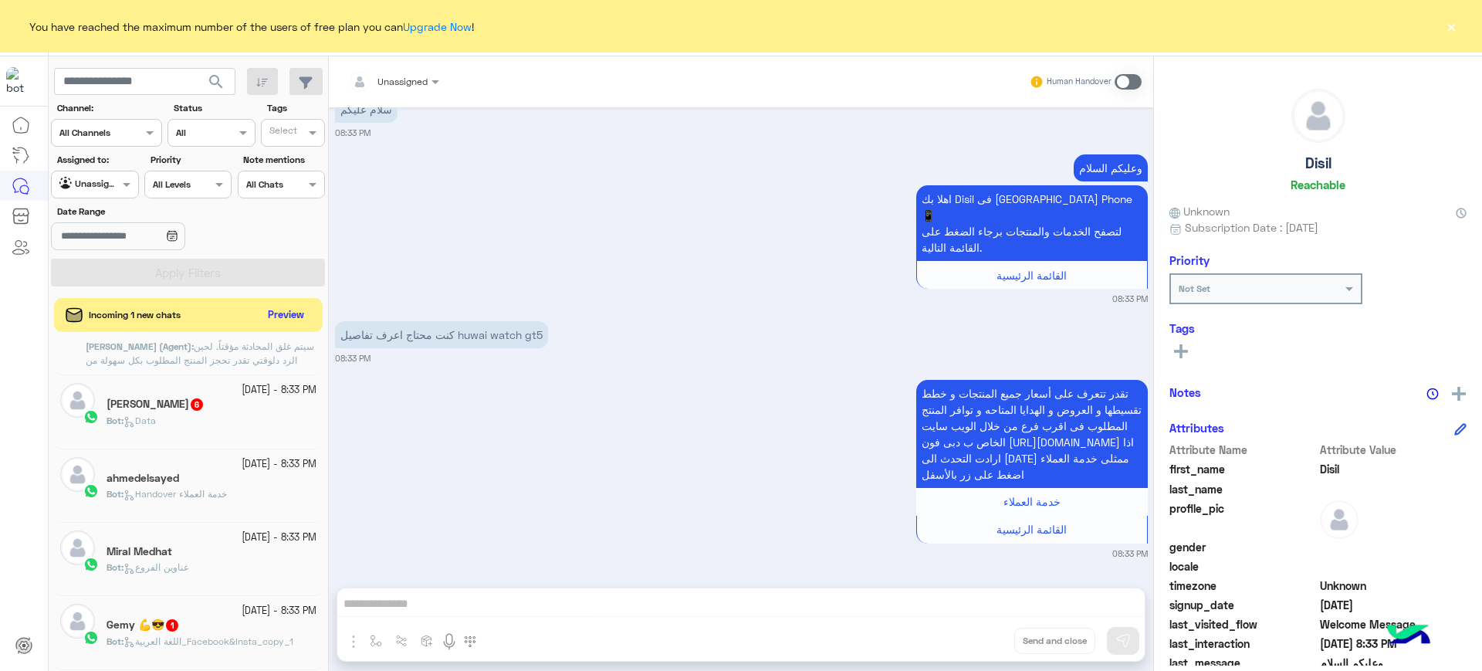
click at [154, 428] on div "Bot : Data" at bounding box center [211, 427] width 210 height 27
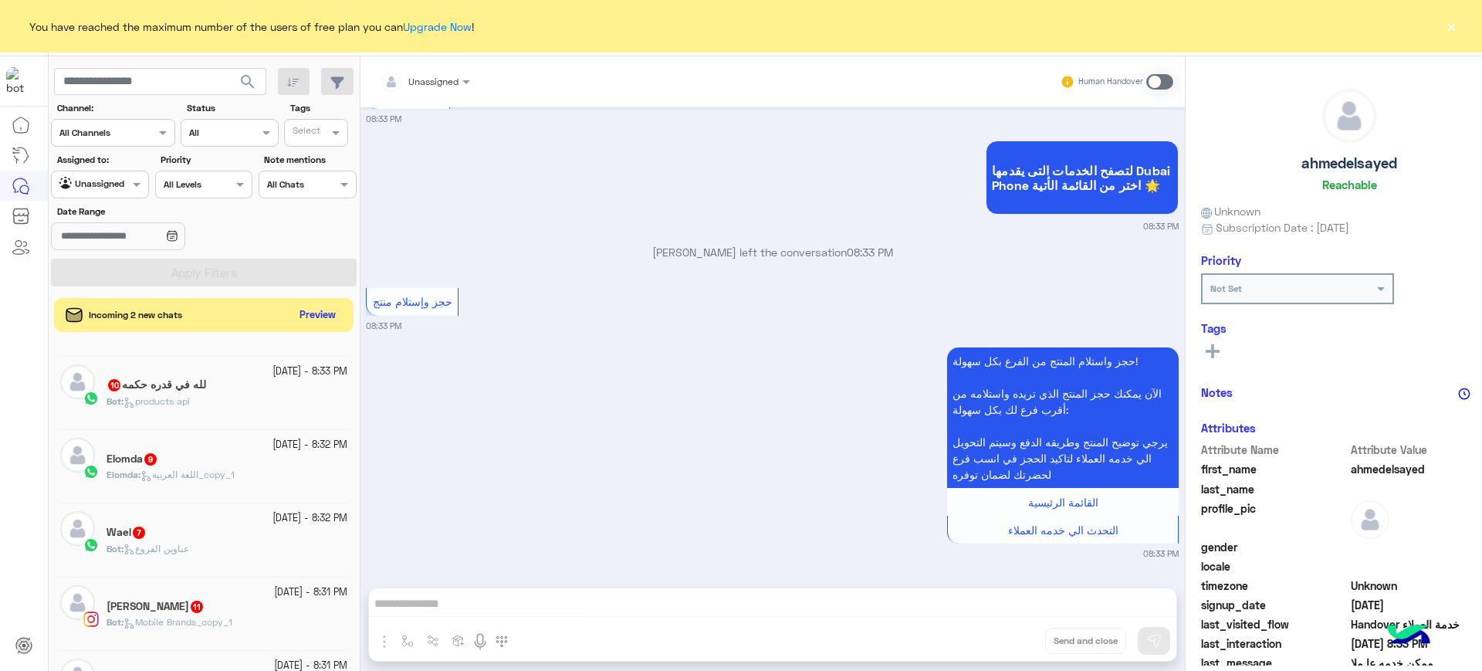
click at [177, 460] on div "Elomda 9" at bounding box center [226, 460] width 241 height 16
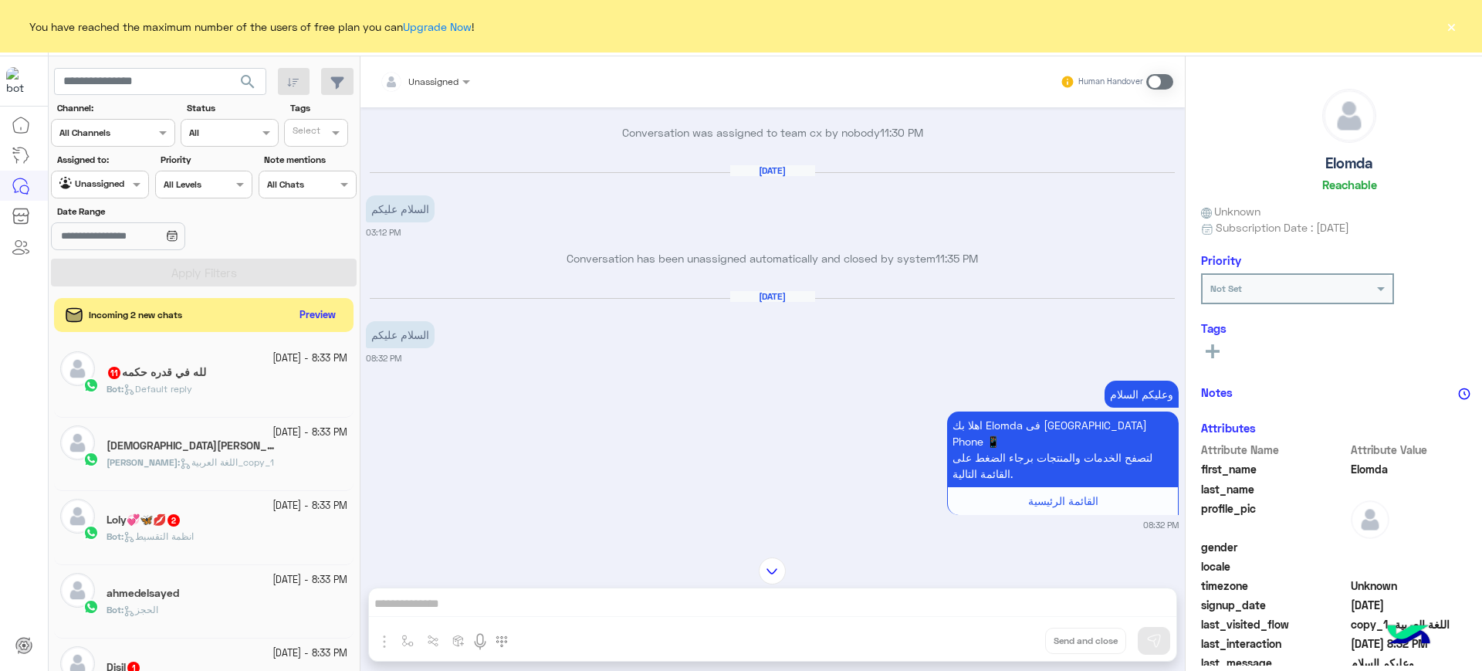
click at [180, 523] on span "2" at bounding box center [173, 520] width 12 height 12
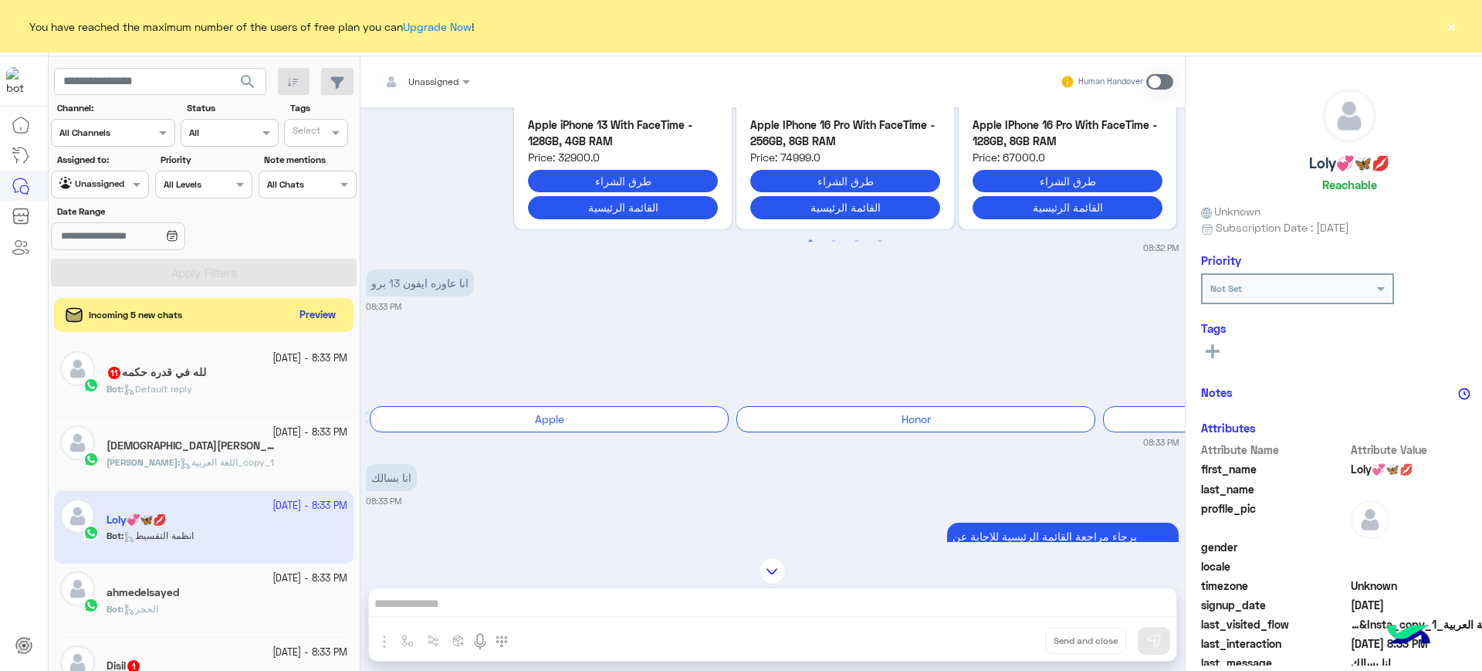
click at [258, 368] on div "لله في قدره حكمه 11" at bounding box center [226, 374] width 241 height 16
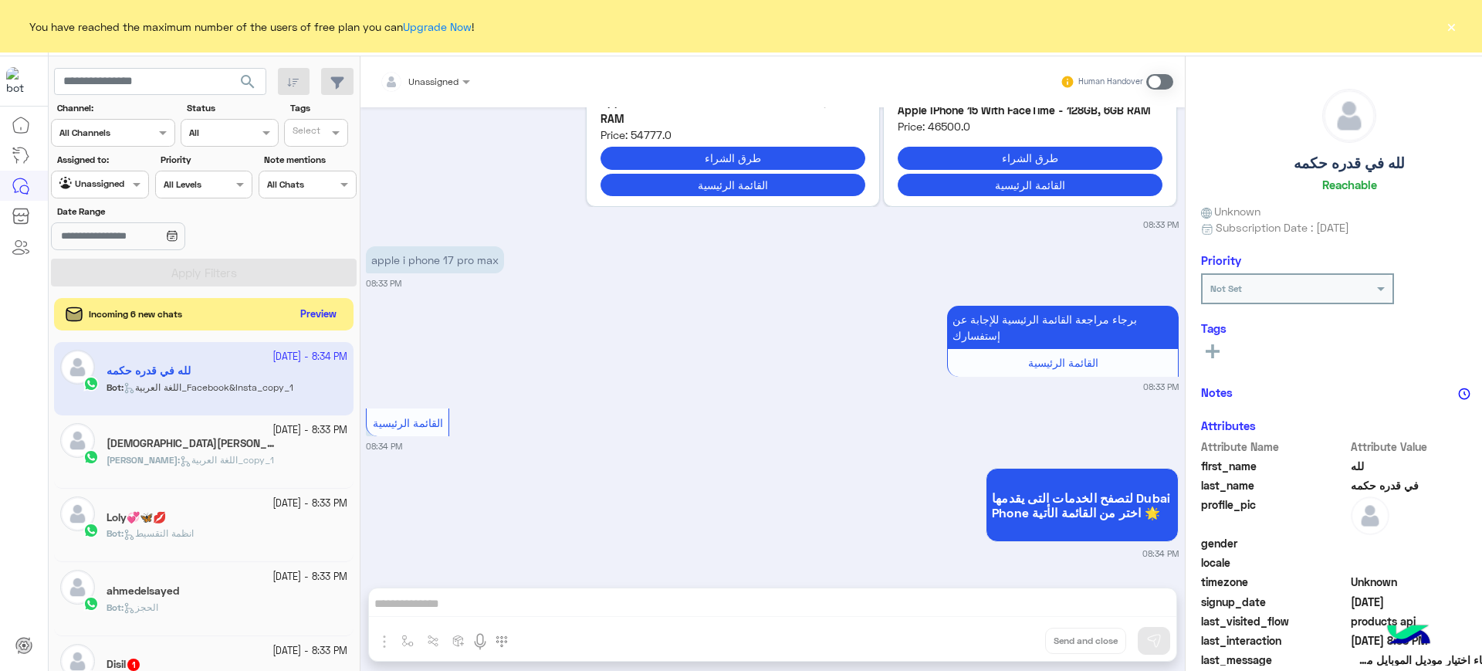
click at [294, 306] on button "Preview" at bounding box center [318, 314] width 48 height 21
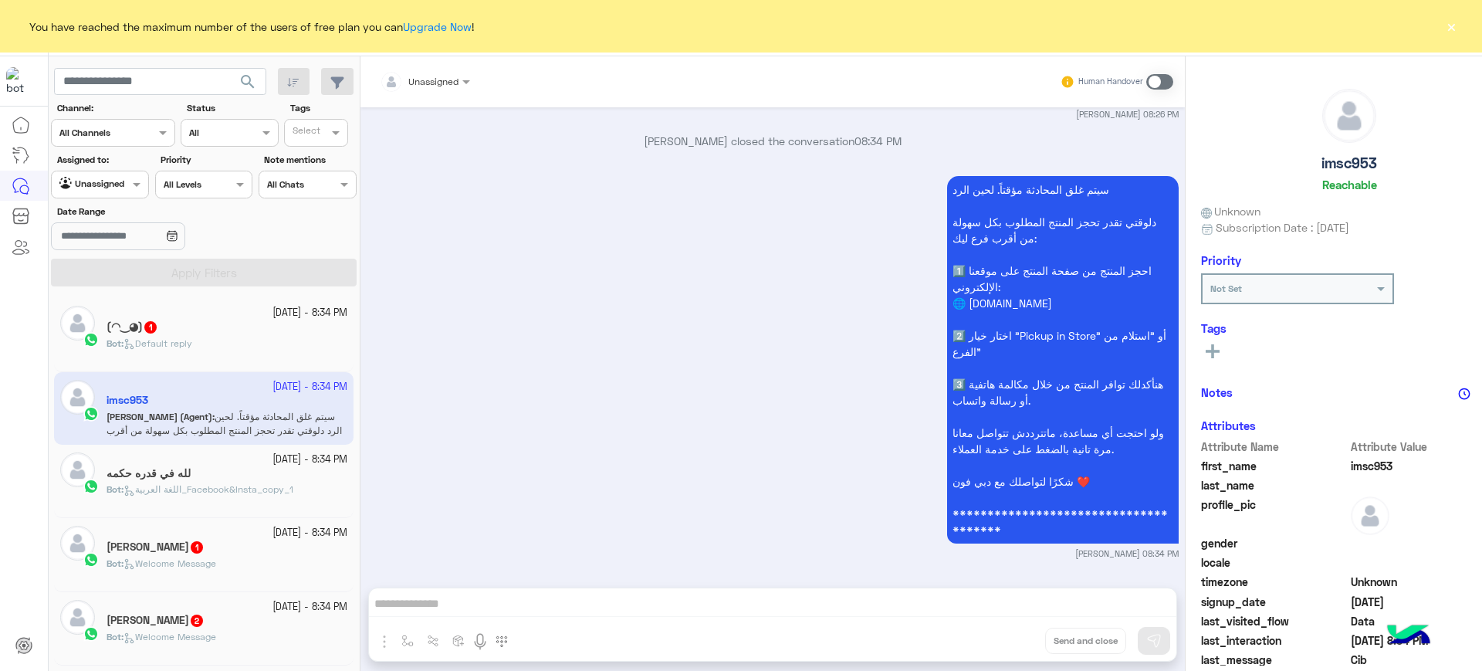
click at [150, 343] on span "Default reply" at bounding box center [157, 343] width 69 height 12
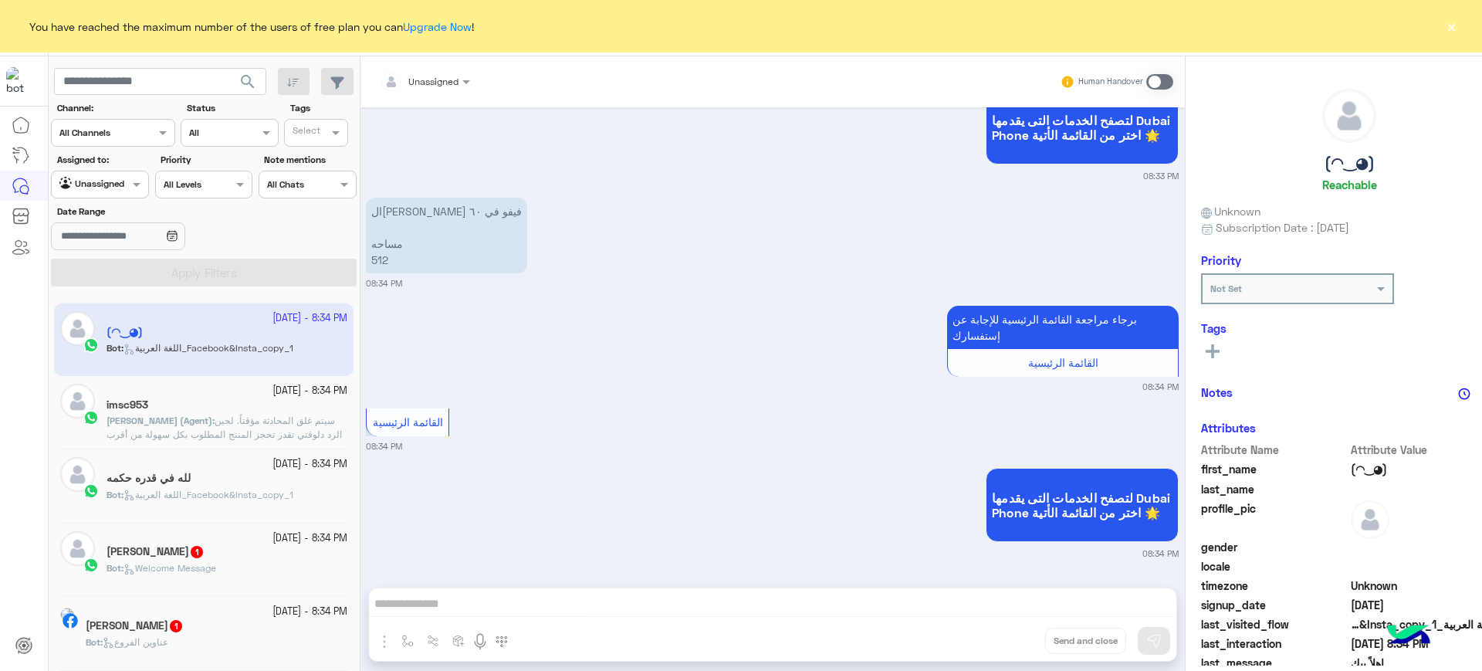
click at [211, 577] on div "Bot : Welcome Message" at bounding box center [226, 574] width 241 height 27
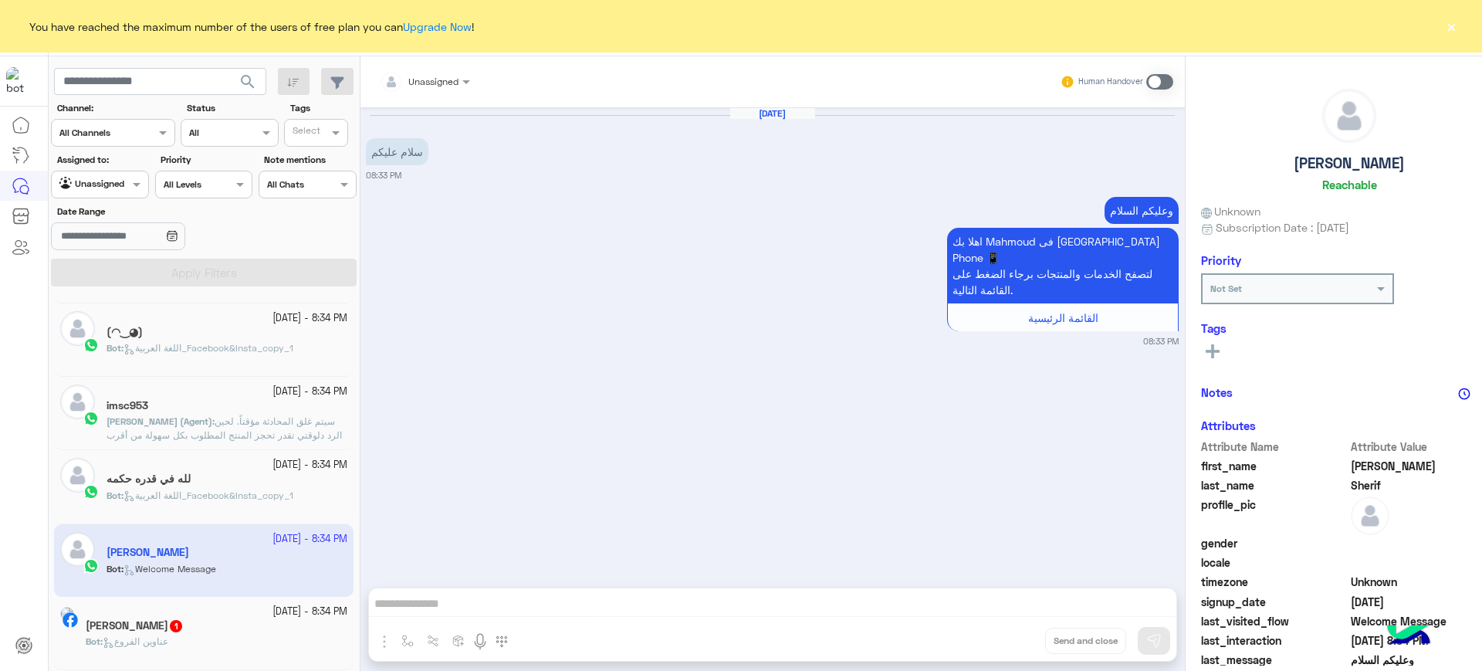
click at [226, 624] on div "Mohamed Essam 1" at bounding box center [217, 627] width 262 height 16
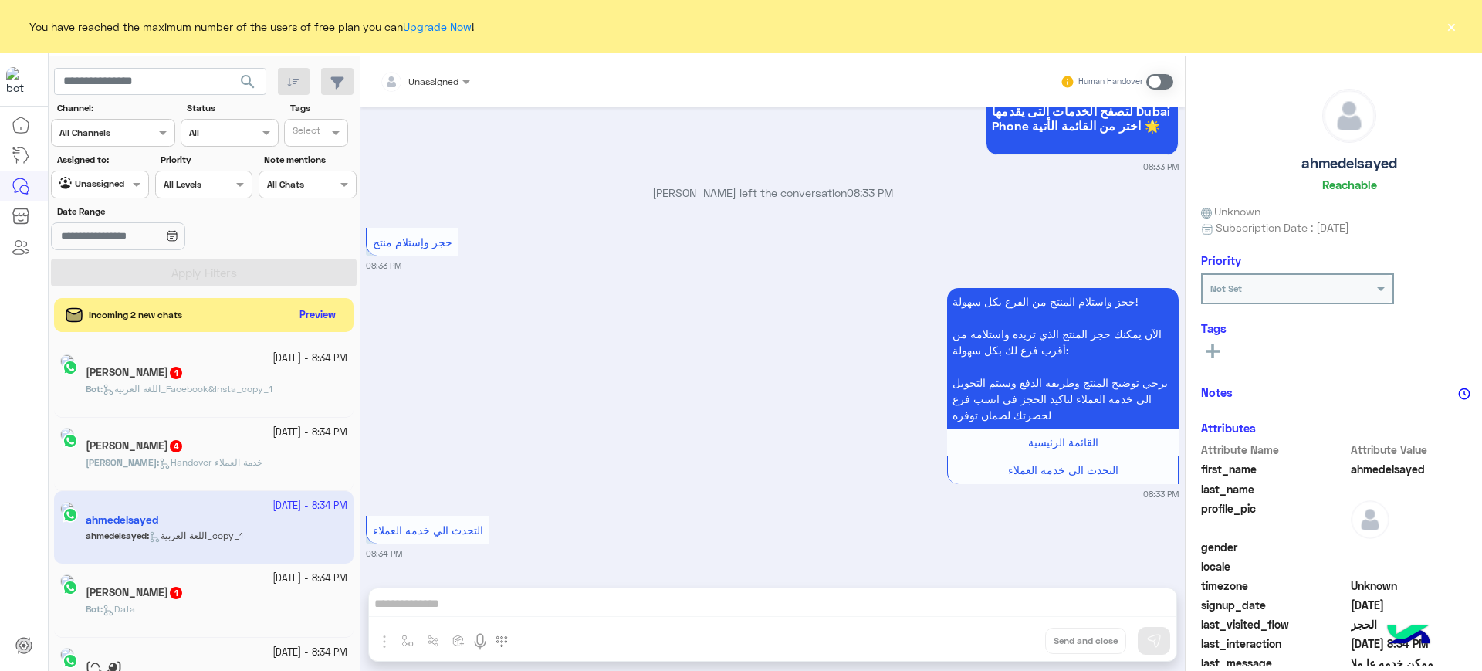
click at [184, 522] on app-inbox-user "3 October - 8:34 PM ahmedelsayed ahmedelsayed : اللغة العربية_copy_1" at bounding box center [203, 527] width 299 height 73
click at [161, 437] on div "3 October - 8:34 PM" at bounding box center [226, 432] width 241 height 15
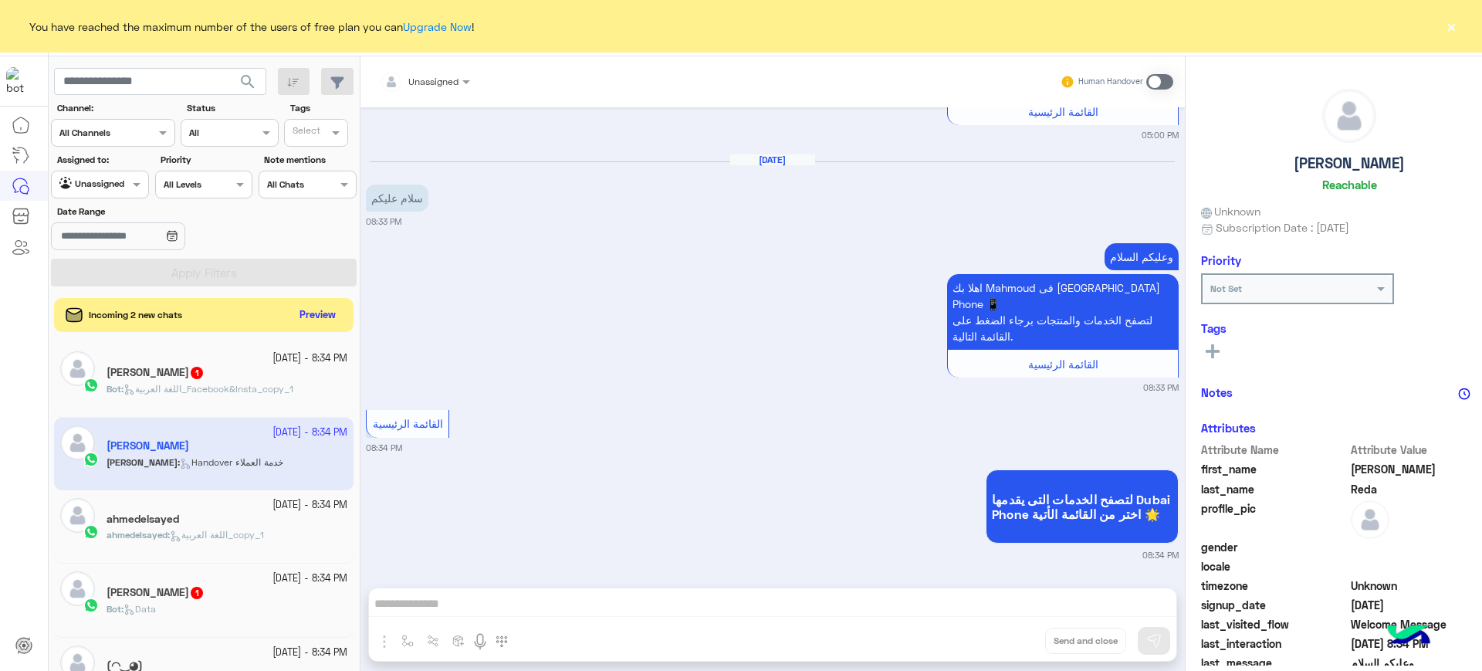
click at [204, 387] on span "اللغة العربية_Facebook&Insta_copy_1" at bounding box center [208, 389] width 170 height 12
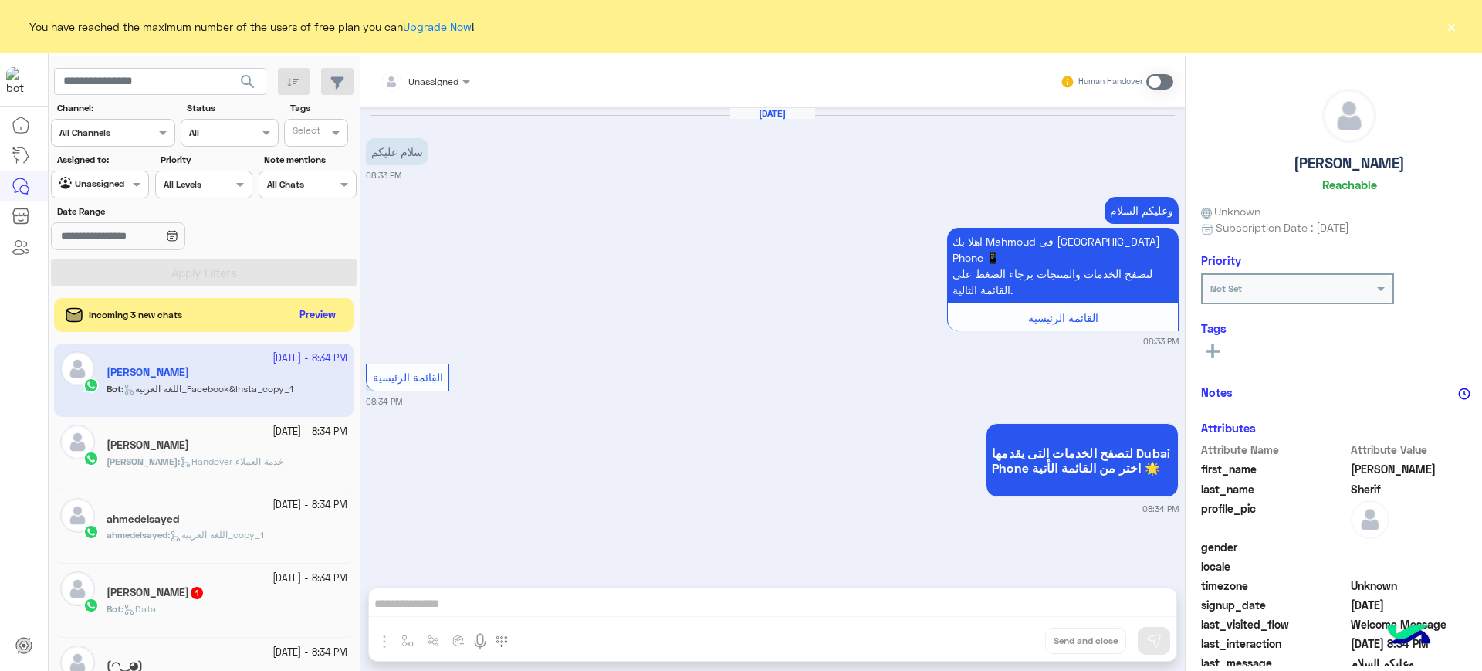
click at [183, 587] on div "Abo Joud 1" at bounding box center [226, 594] width 241 height 16
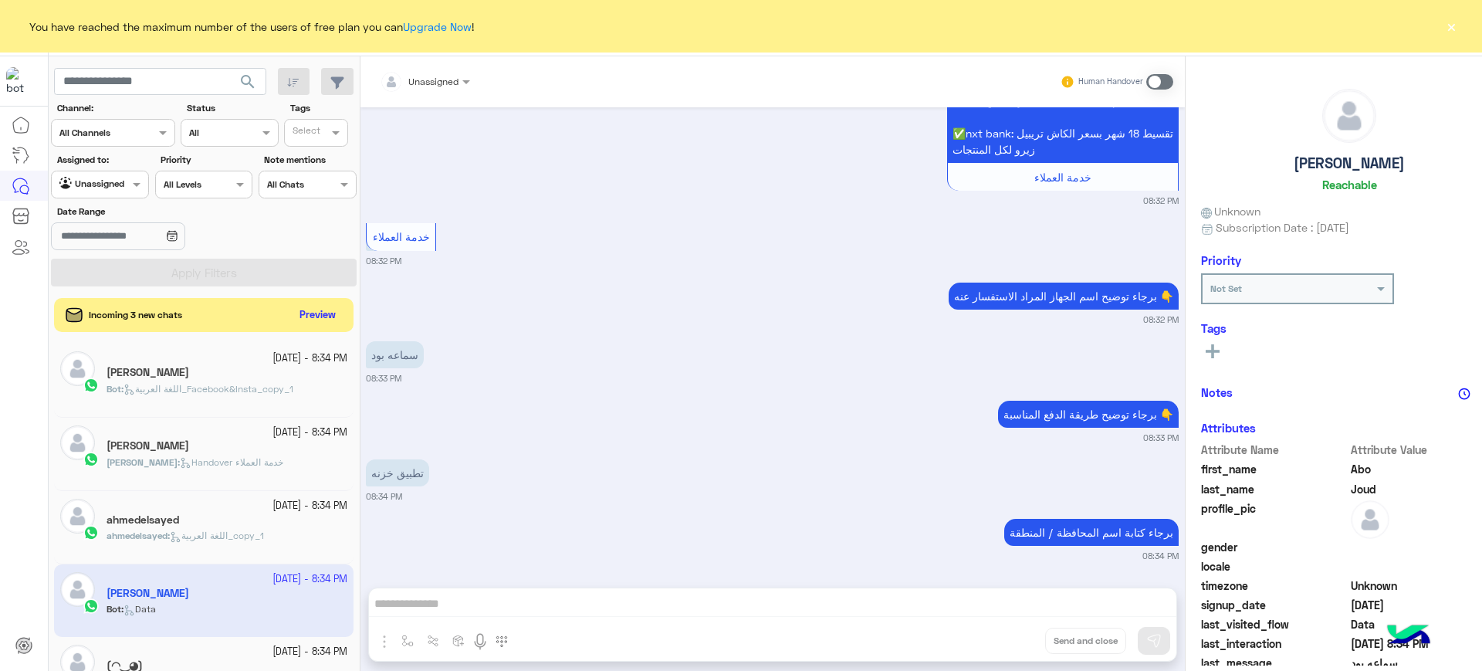
drag, startPoint x: 275, startPoint y: 329, endPoint x: 296, endPoint y: 308, distance: 28.9
click at [275, 328] on div "Incoming 3 new chats Preview" at bounding box center [203, 315] width 299 height 34
click at [296, 308] on button "Preview" at bounding box center [318, 314] width 48 height 21
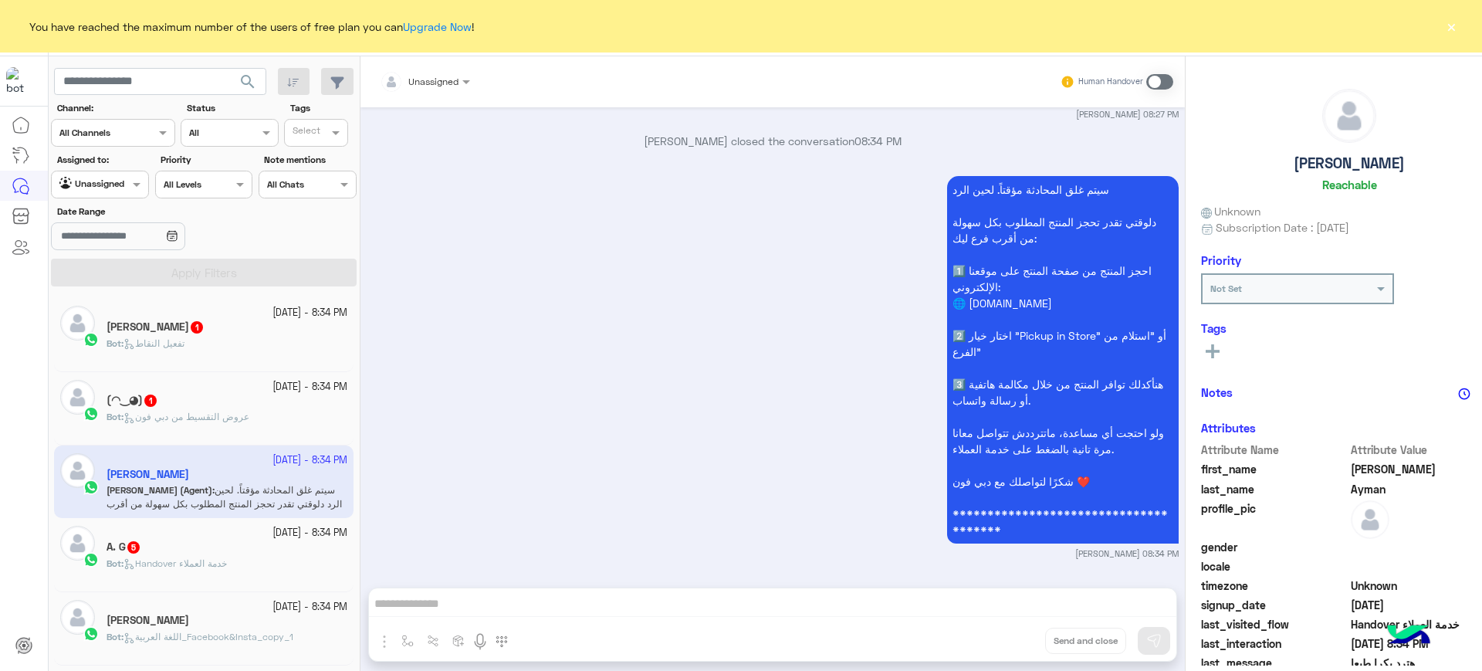
click at [176, 366] on div "3 October - 8:34 PM Mahmoud Reda 1 Bot : تفعيل النقاط" at bounding box center [203, 334] width 299 height 73
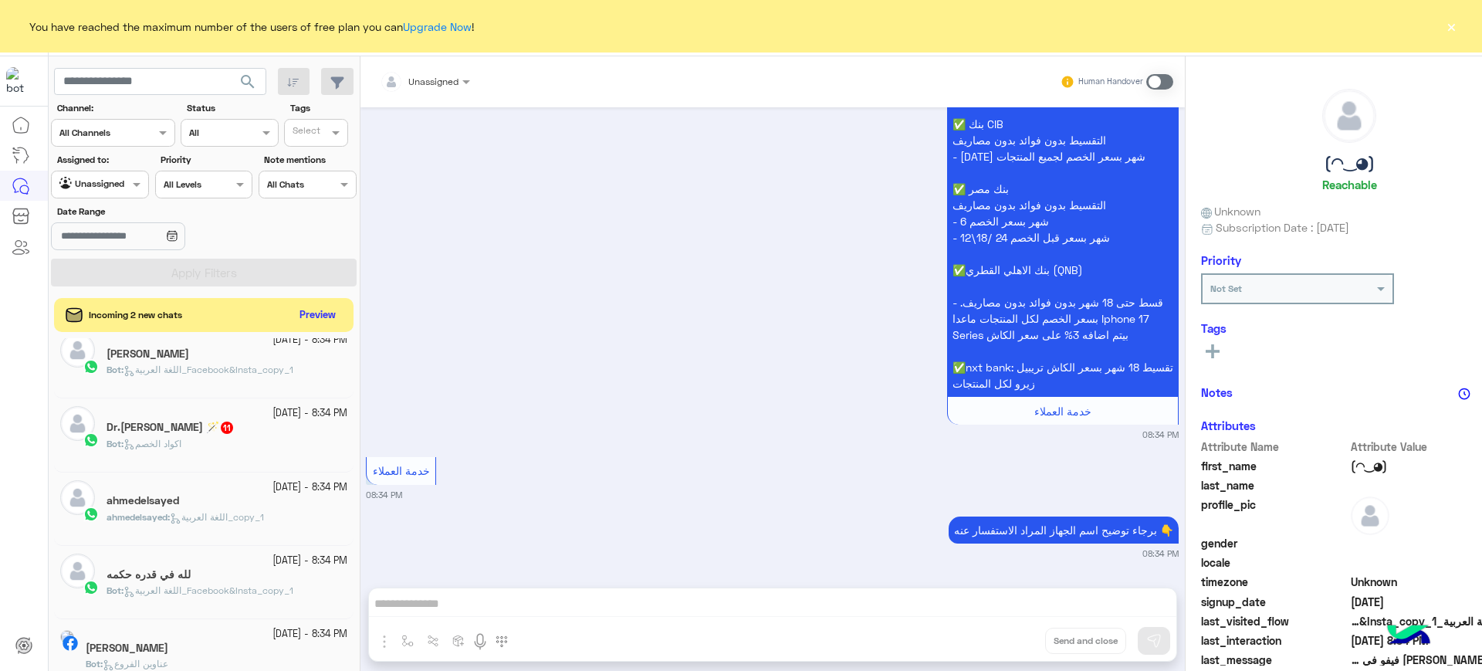
click at [167, 489] on div "3 October - 8:34 PM" at bounding box center [226, 487] width 241 height 15
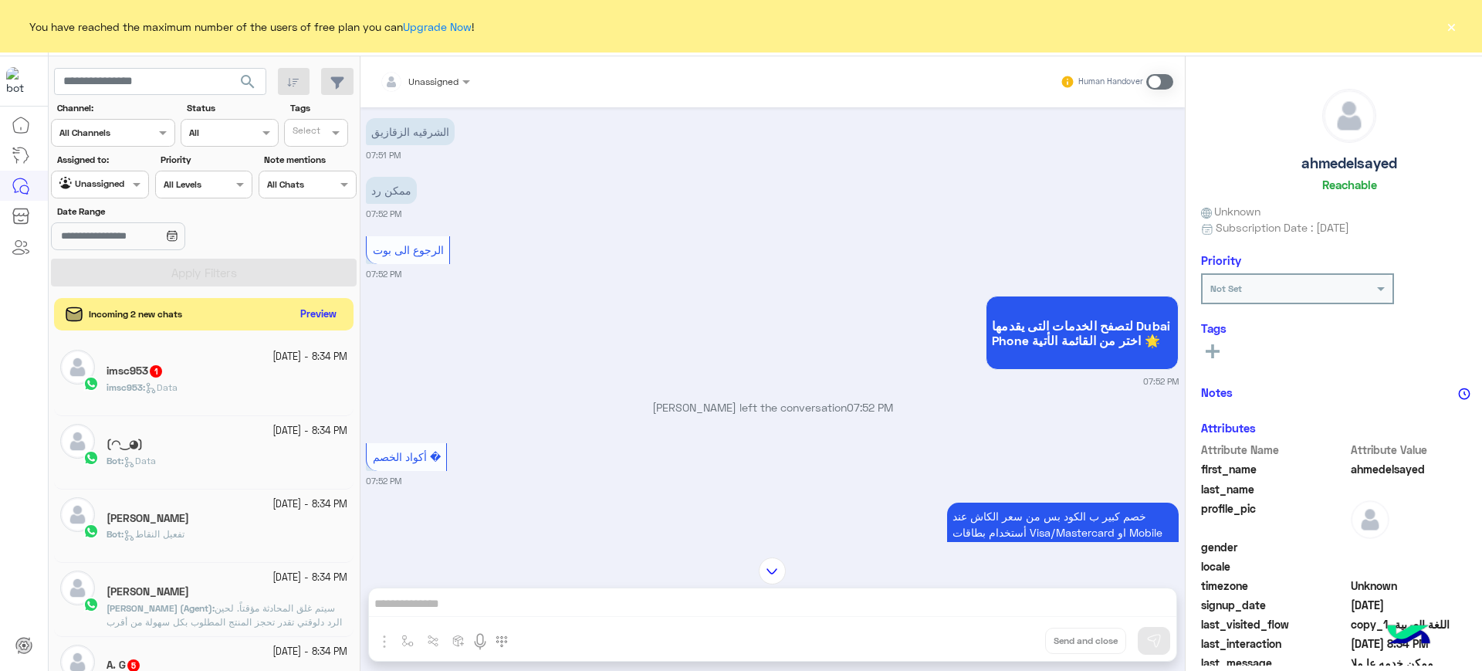
click at [294, 323] on button "Preview" at bounding box center [318, 314] width 48 height 21
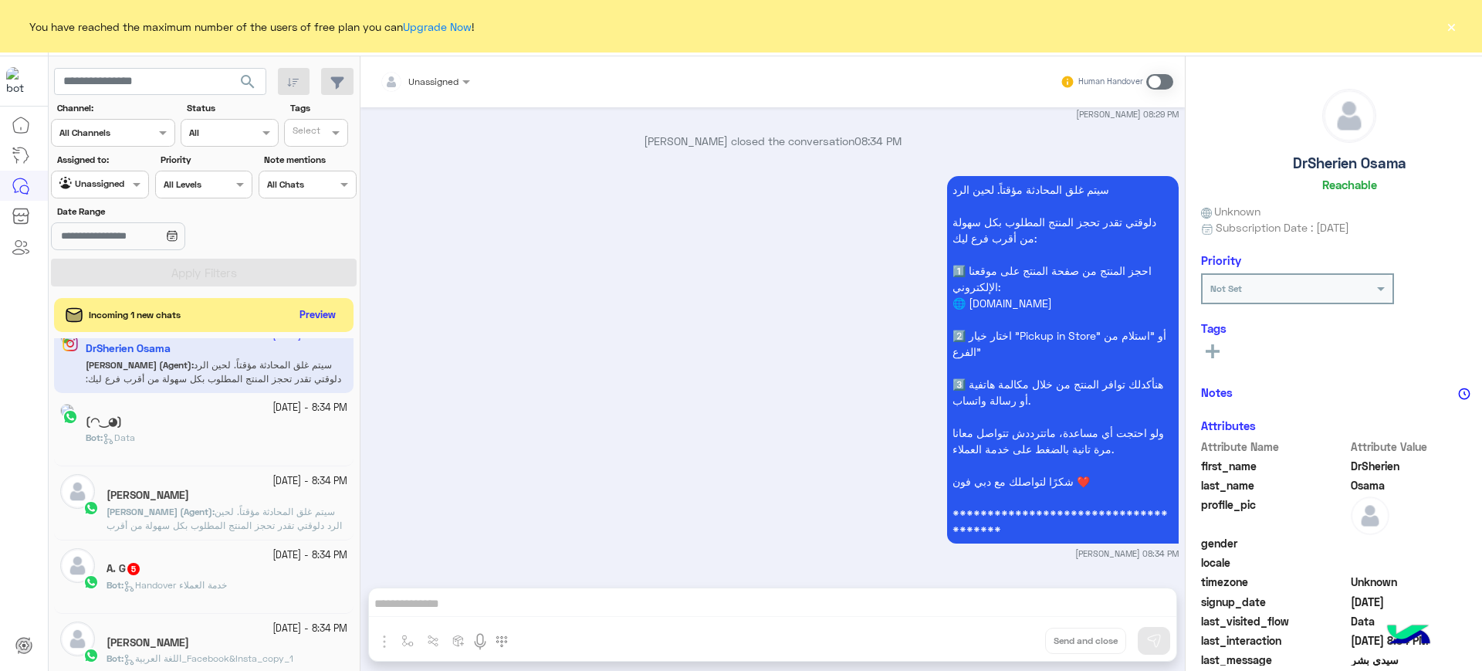
click at [167, 562] on div "A. G 5" at bounding box center [226, 570] width 241 height 16
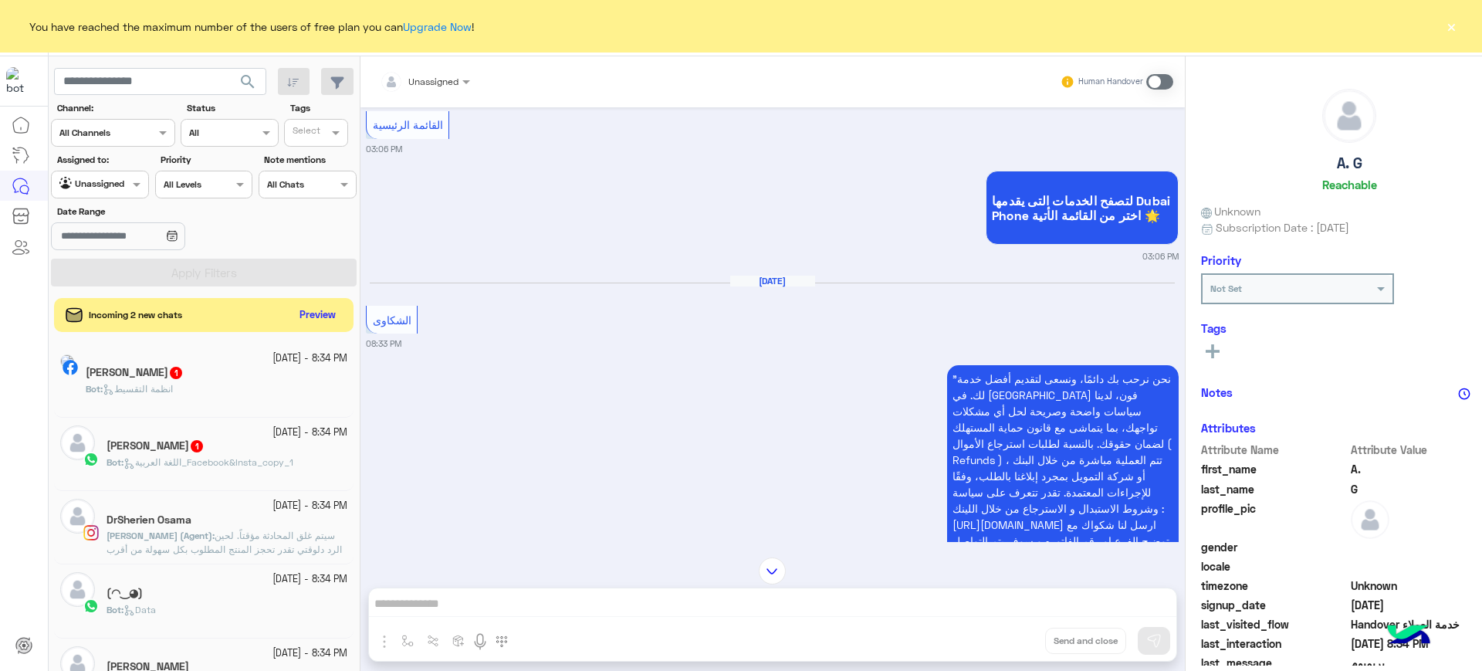
click at [182, 442] on h5 "Mahmoud Reda 1" at bounding box center [155, 445] width 98 height 13
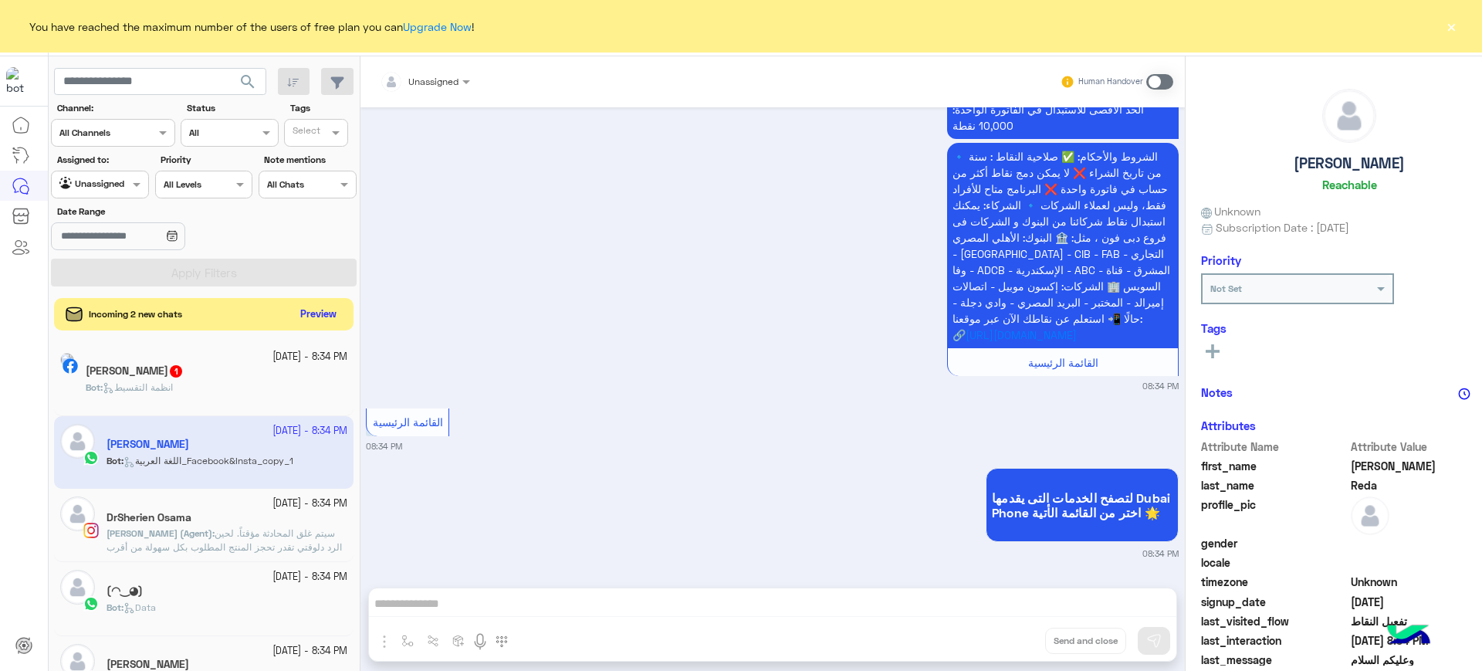
click at [294, 312] on button "Preview" at bounding box center [318, 314] width 48 height 21
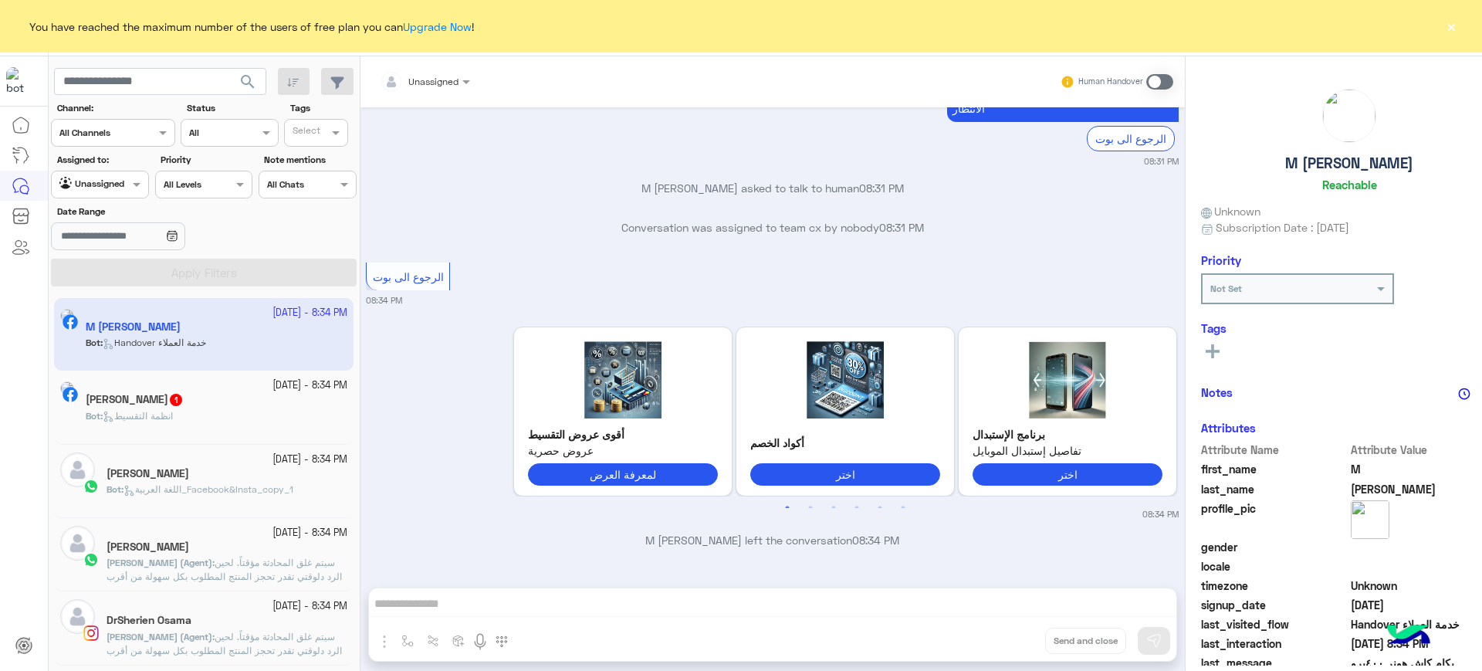
click at [184, 401] on h5 "Mohamed Essam 1" at bounding box center [135, 399] width 98 height 13
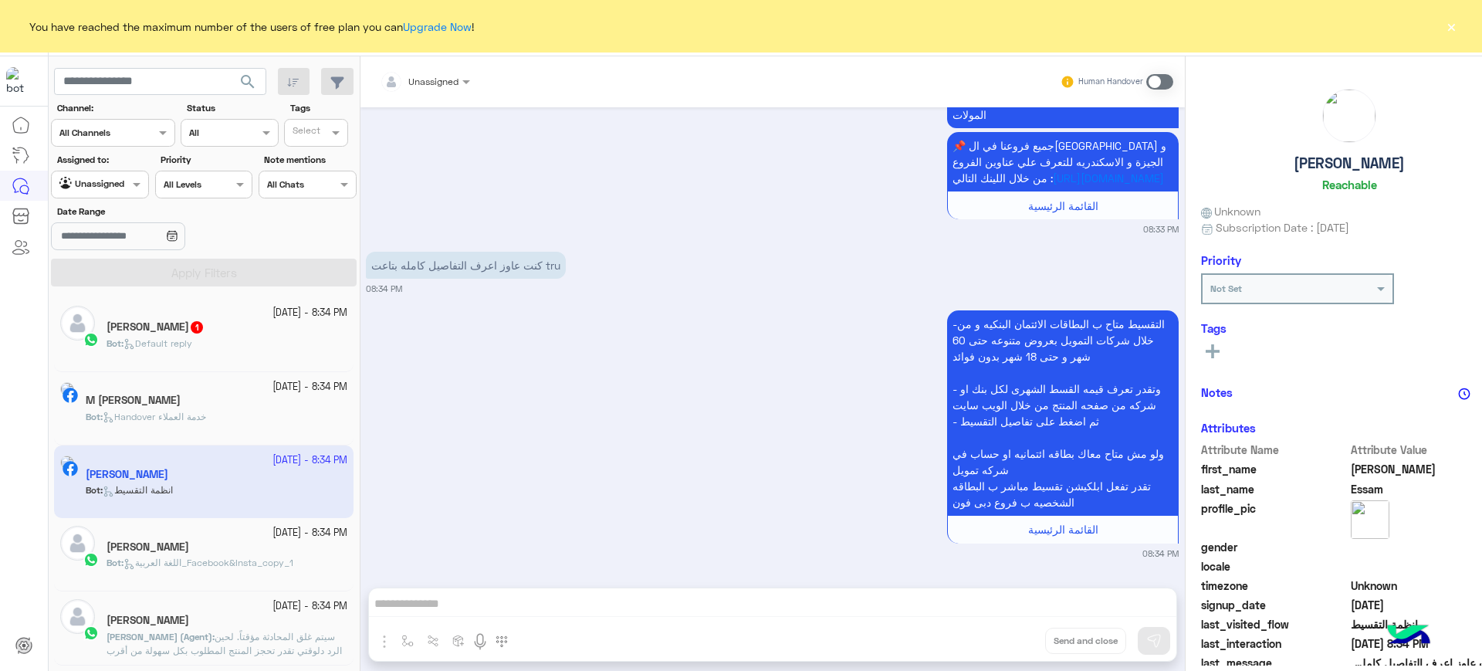
click at [177, 328] on h5 "Mahmoud Sherif 1" at bounding box center [155, 326] width 98 height 13
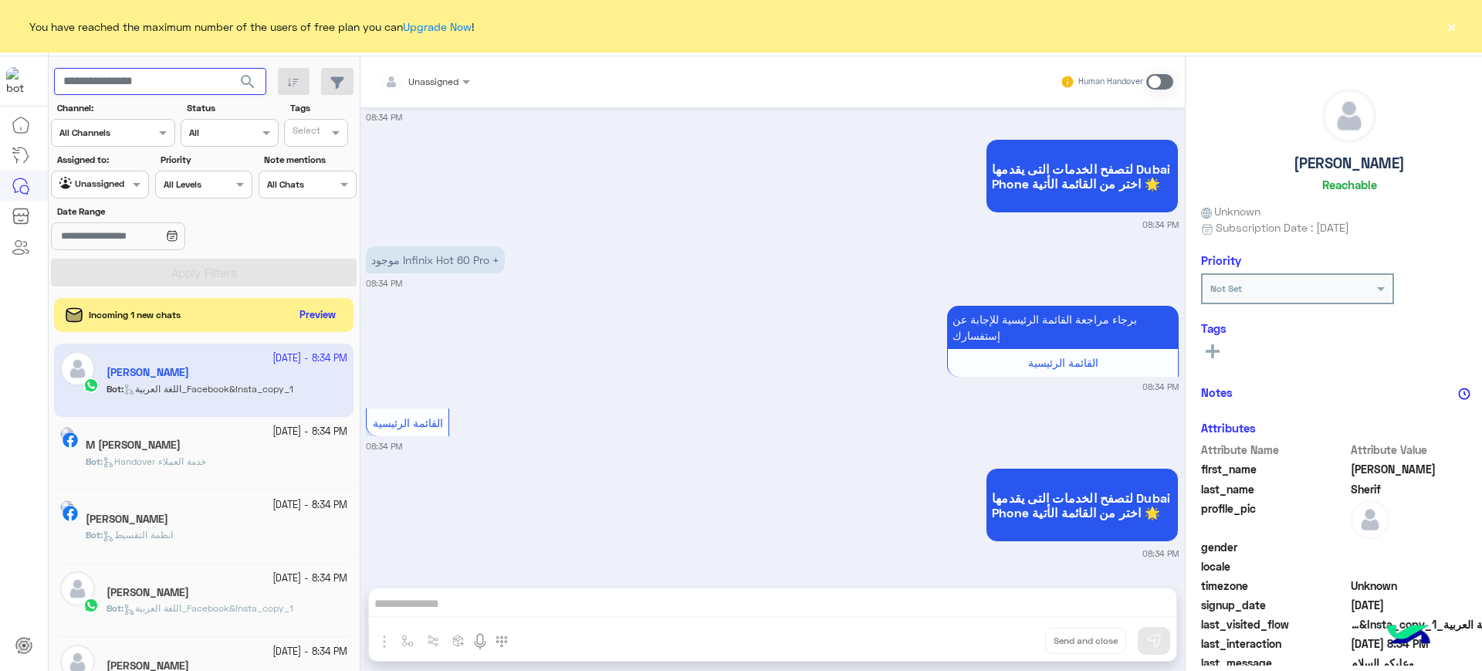
click at [125, 76] on input "text" at bounding box center [160, 82] width 212 height 28
paste input "**********"
click at [76, 86] on input "**********" at bounding box center [160, 82] width 212 height 28
type input "*********"
click at [229, 68] on button "search" at bounding box center [248, 84] width 38 height 33
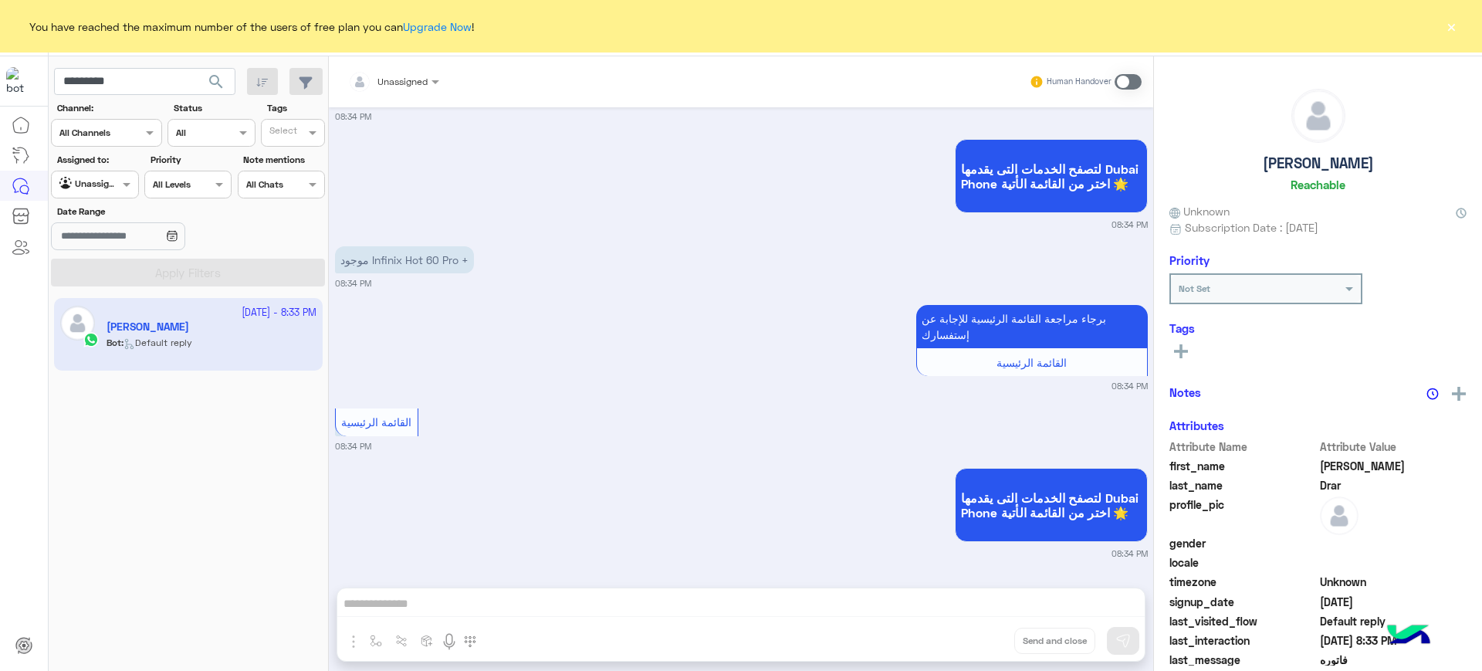
click at [174, 346] on app-inbox-user "3 October - 8:33 PM Ahmed Drar Bot : Default reply" at bounding box center [188, 334] width 269 height 73
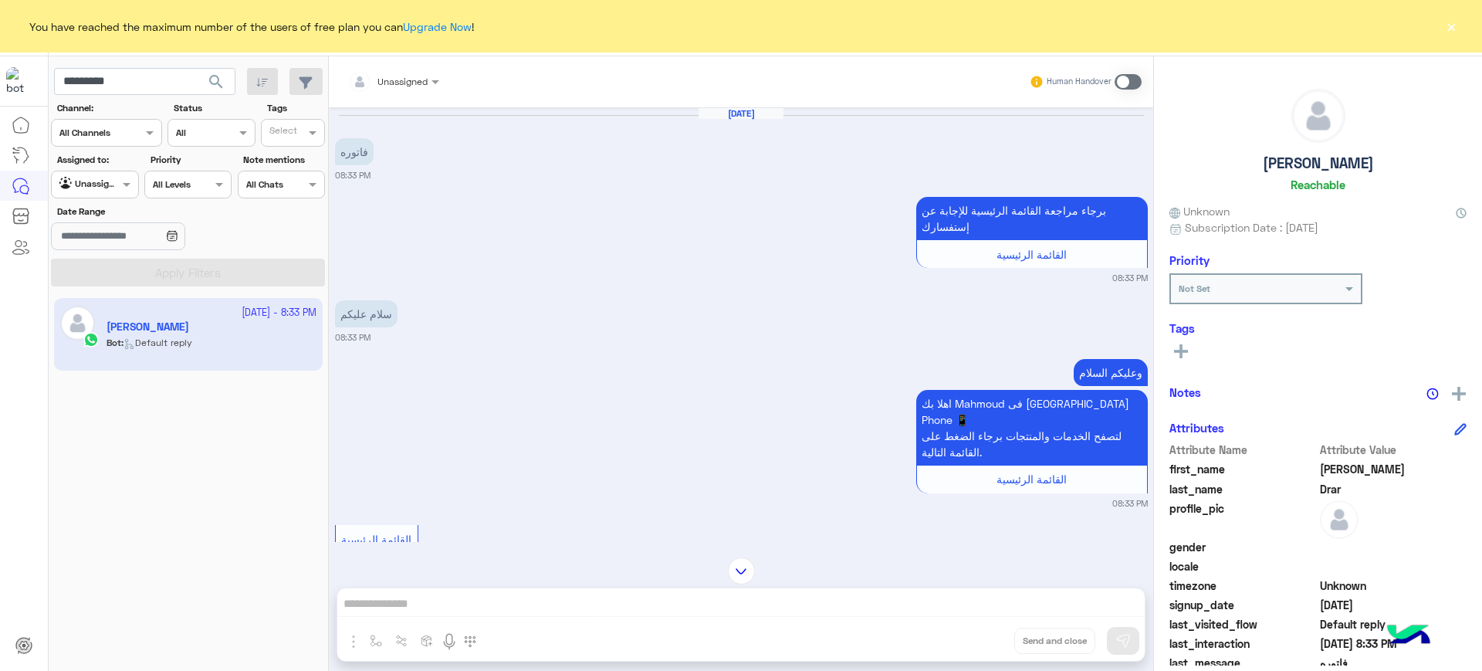
click at [268, 333] on app-inbox-user "3 October - 8:33 PM Ahmed Drar Bot : Default reply" at bounding box center [188, 334] width 269 height 73
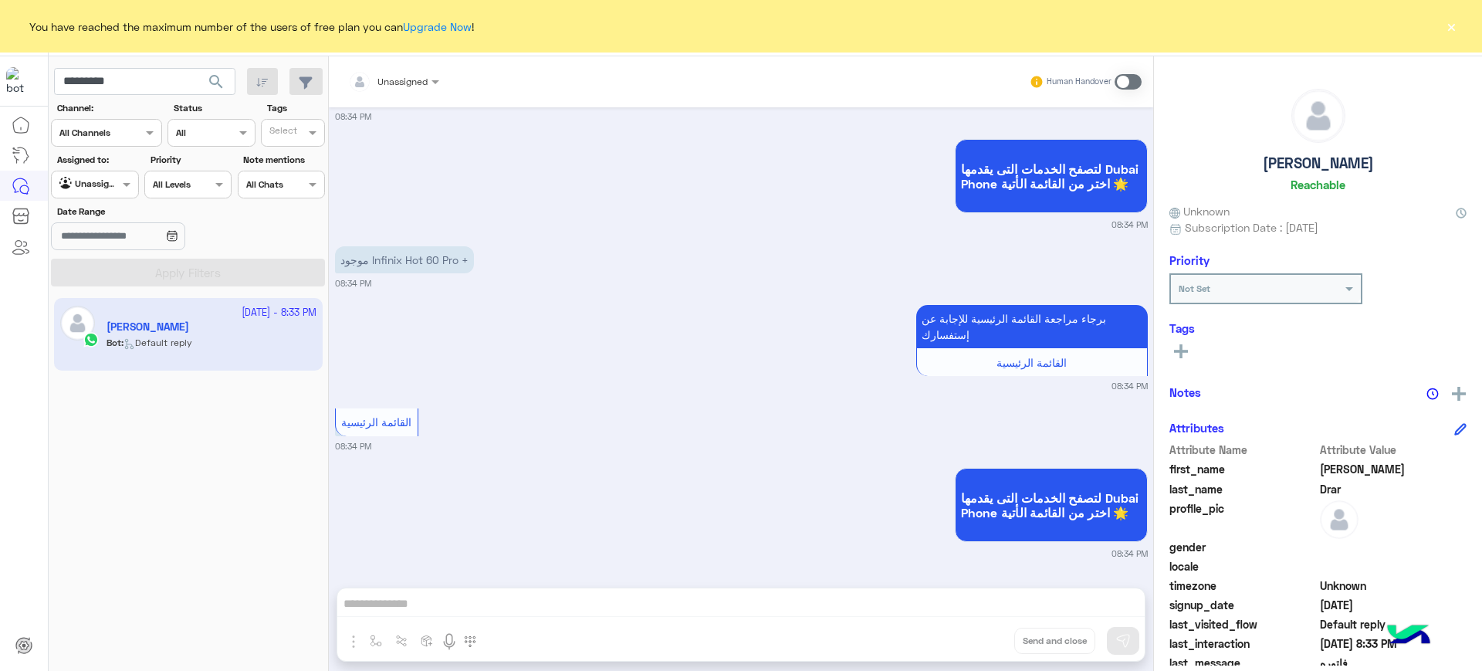
click at [412, 73] on div at bounding box center [393, 79] width 106 height 15
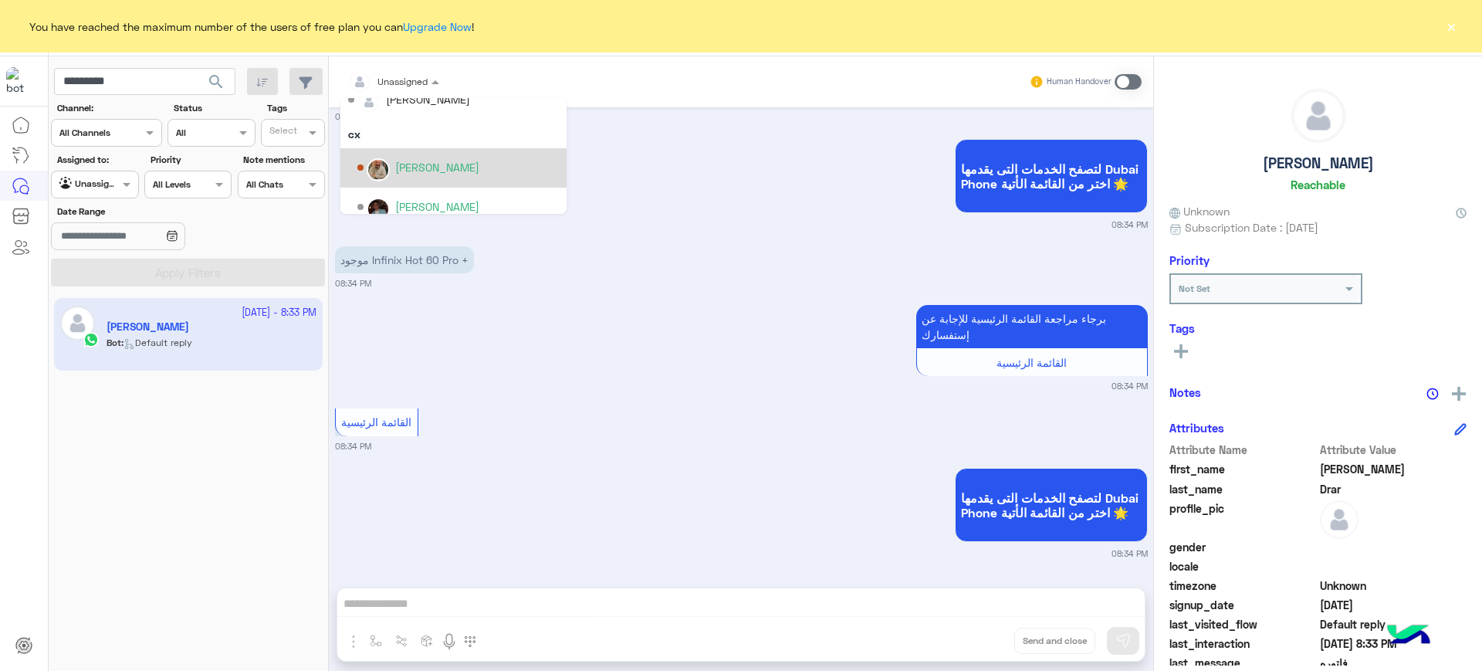
click at [424, 154] on div "[PERSON_NAME]" at bounding box center [457, 167] width 201 height 27
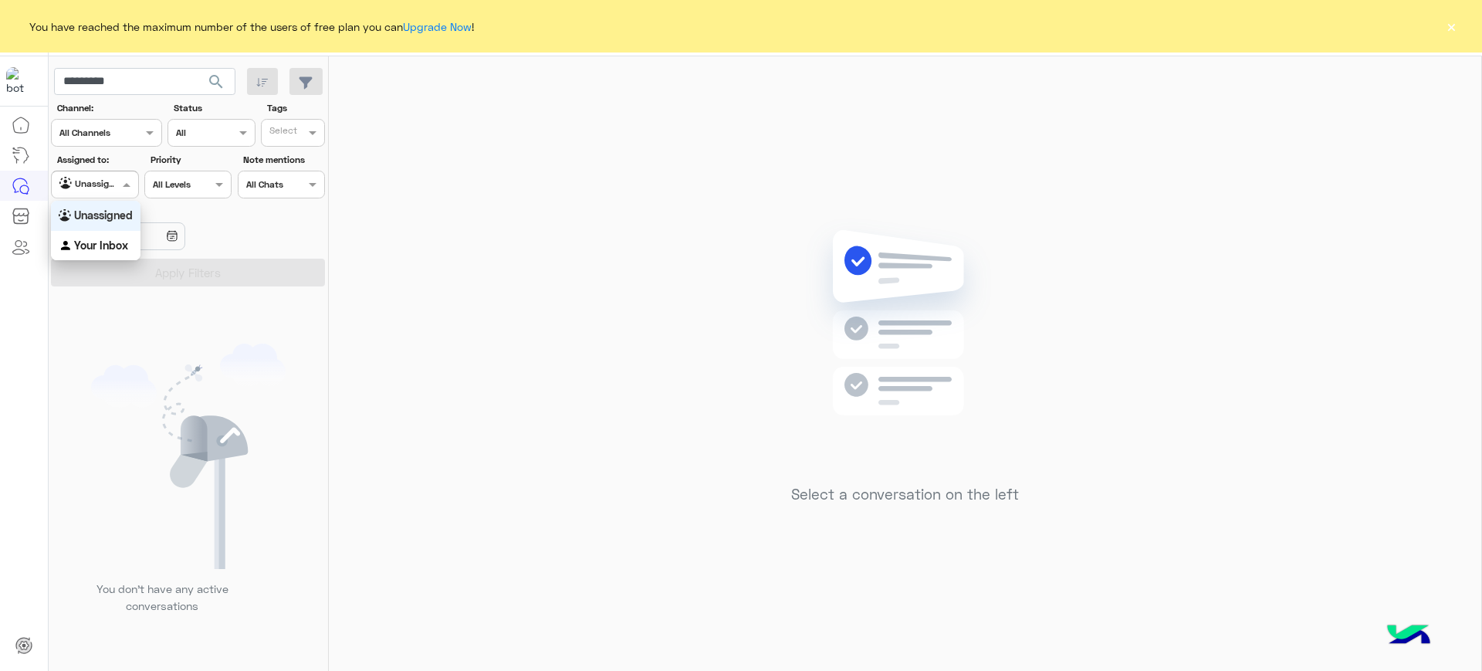
click at [106, 184] on div at bounding box center [95, 182] width 86 height 15
click at [117, 259] on div "Your Inbox" at bounding box center [96, 246] width 90 height 30
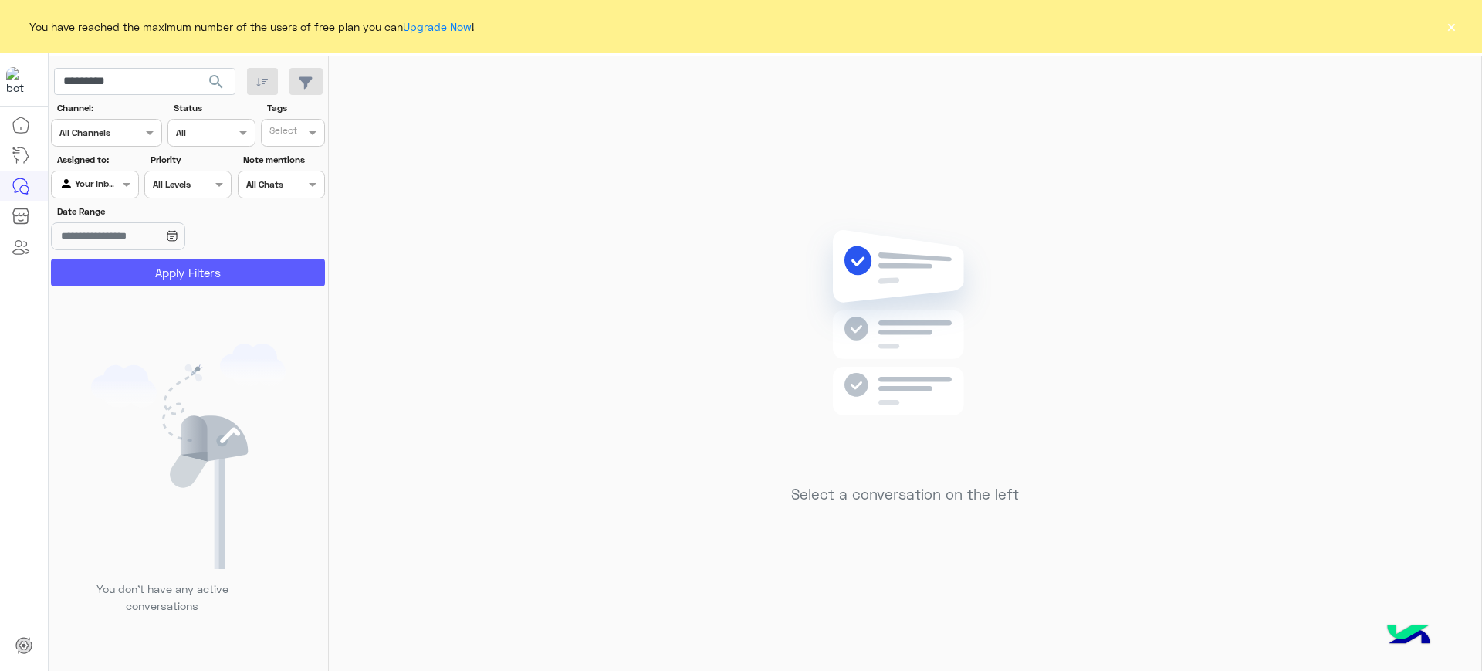
click at [140, 270] on button "Apply Filters" at bounding box center [188, 273] width 274 height 28
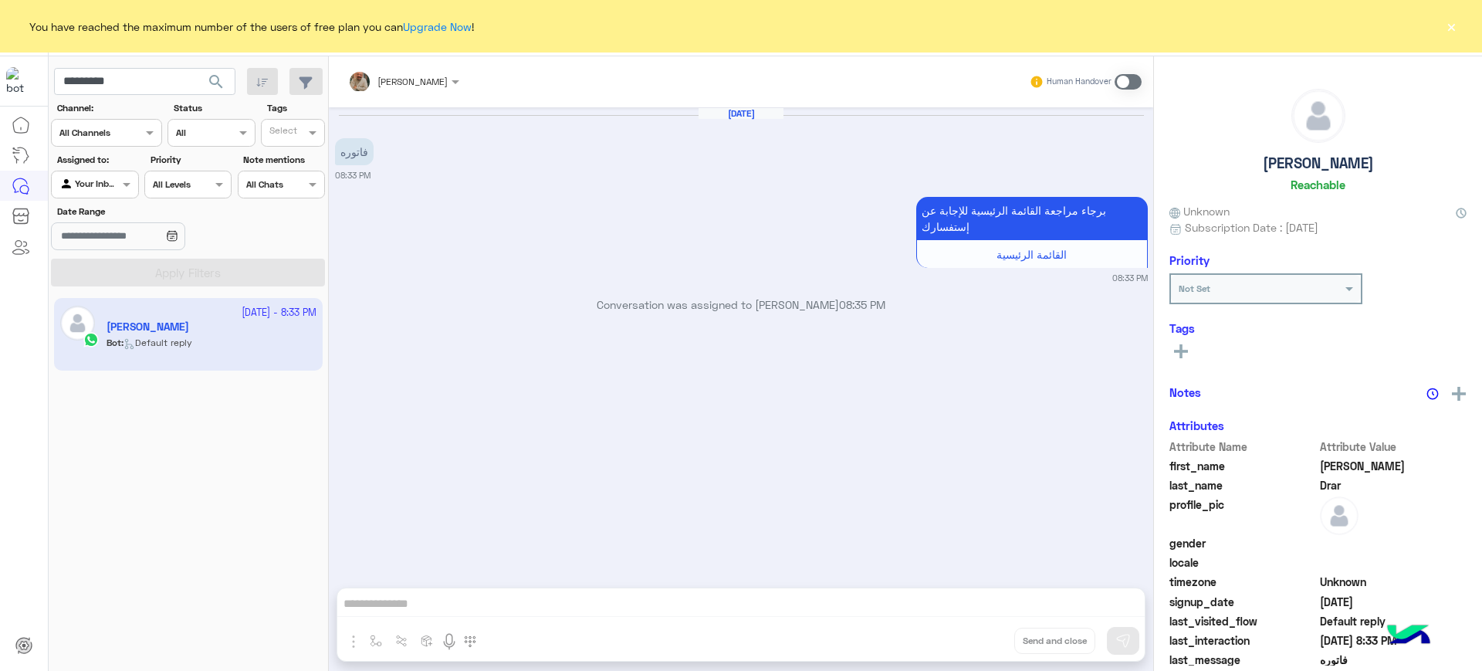
click at [483, 592] on div "Omar Mohamed Elmahdy Human Handover Oct 3, 2025 فاتوره 08:33 PM برجاء مراجعة ال…" at bounding box center [741, 366] width 824 height 620
drag, startPoint x: 483, startPoint y: 595, endPoint x: 490, endPoint y: 610, distance: 16.2
click at [483, 596] on div "Omar Mohamed Elmahdy Human Handover Oct 3, 2025 فاتوره 08:33 PM برجاء مراجعة ال…" at bounding box center [741, 366] width 824 height 620
click at [1139, 88] on label at bounding box center [1127, 81] width 27 height 15
click at [346, 633] on img "button" at bounding box center [353, 641] width 19 height 19
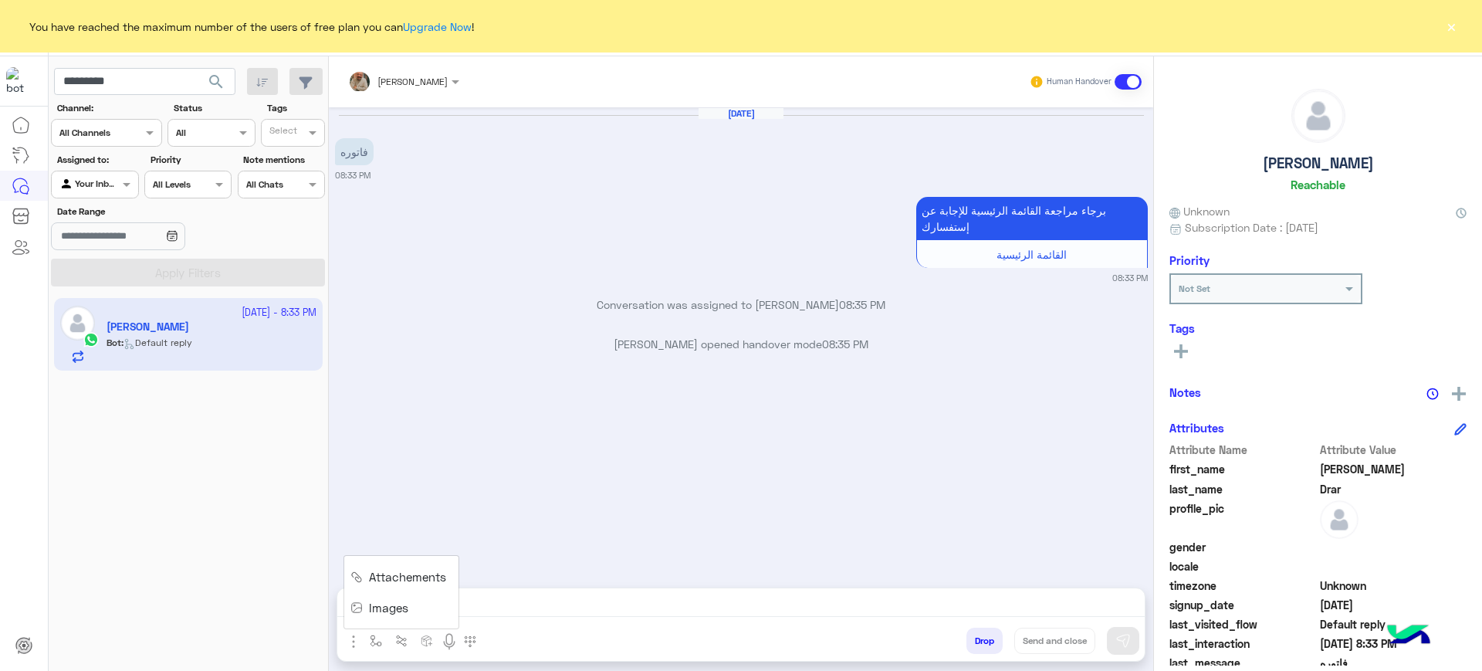
click at [402, 613] on span "Images" at bounding box center [388, 608] width 39 height 18
click at [356, 647] on img "button" at bounding box center [353, 641] width 19 height 19
click at [389, 568] on span "Attachements" at bounding box center [407, 577] width 77 height 18
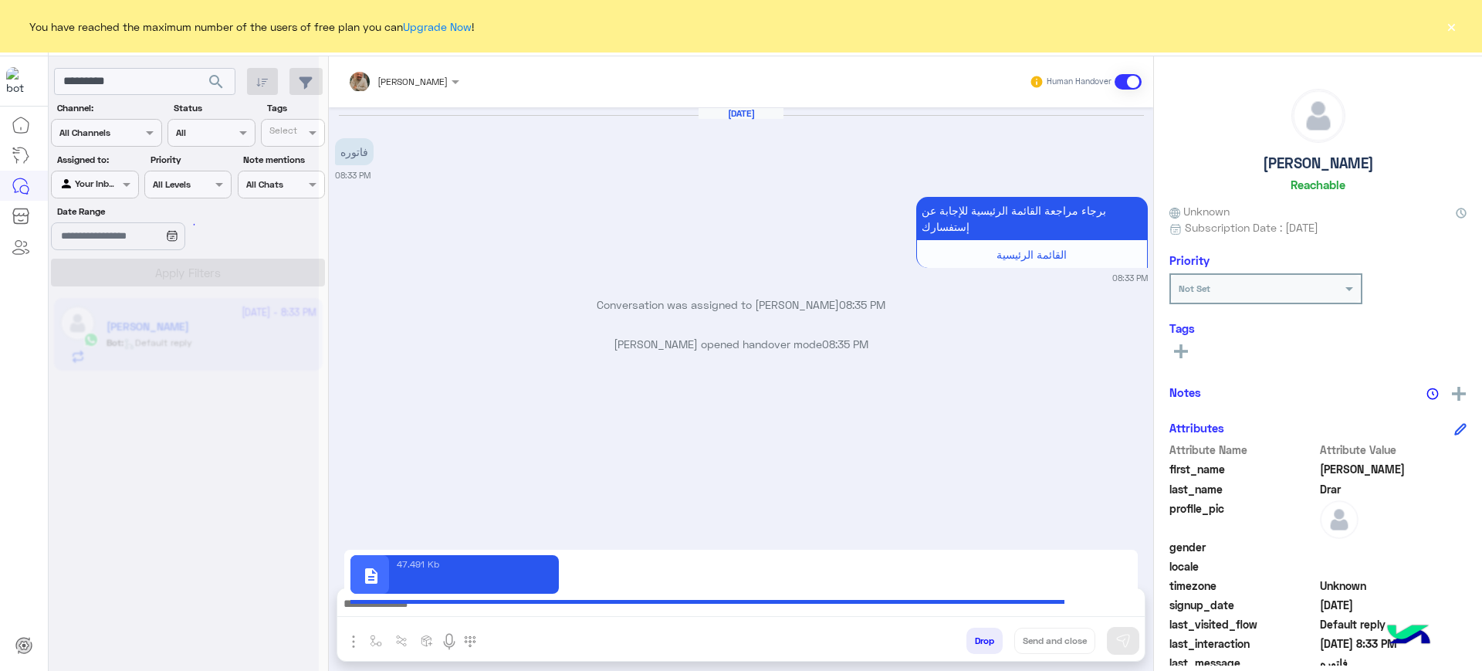
type textarea "**********"
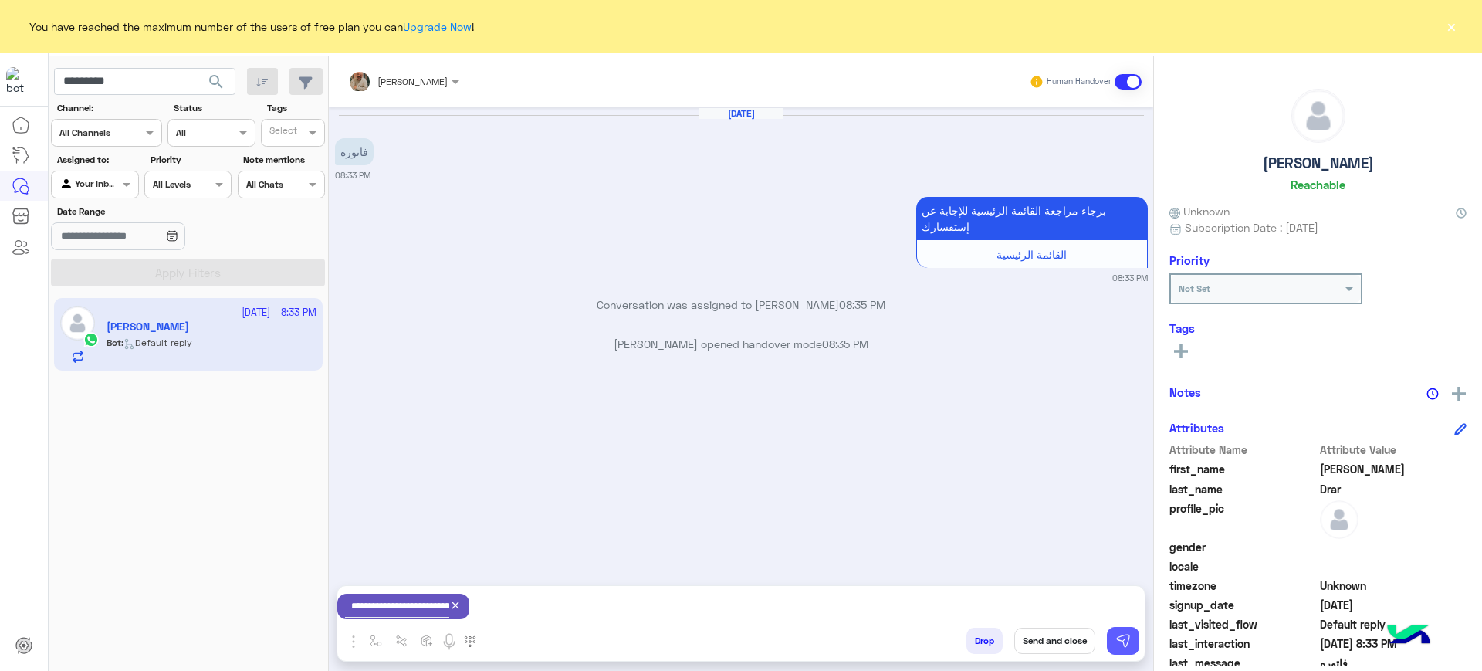
click at [1127, 631] on button at bounding box center [1123, 641] width 32 height 28
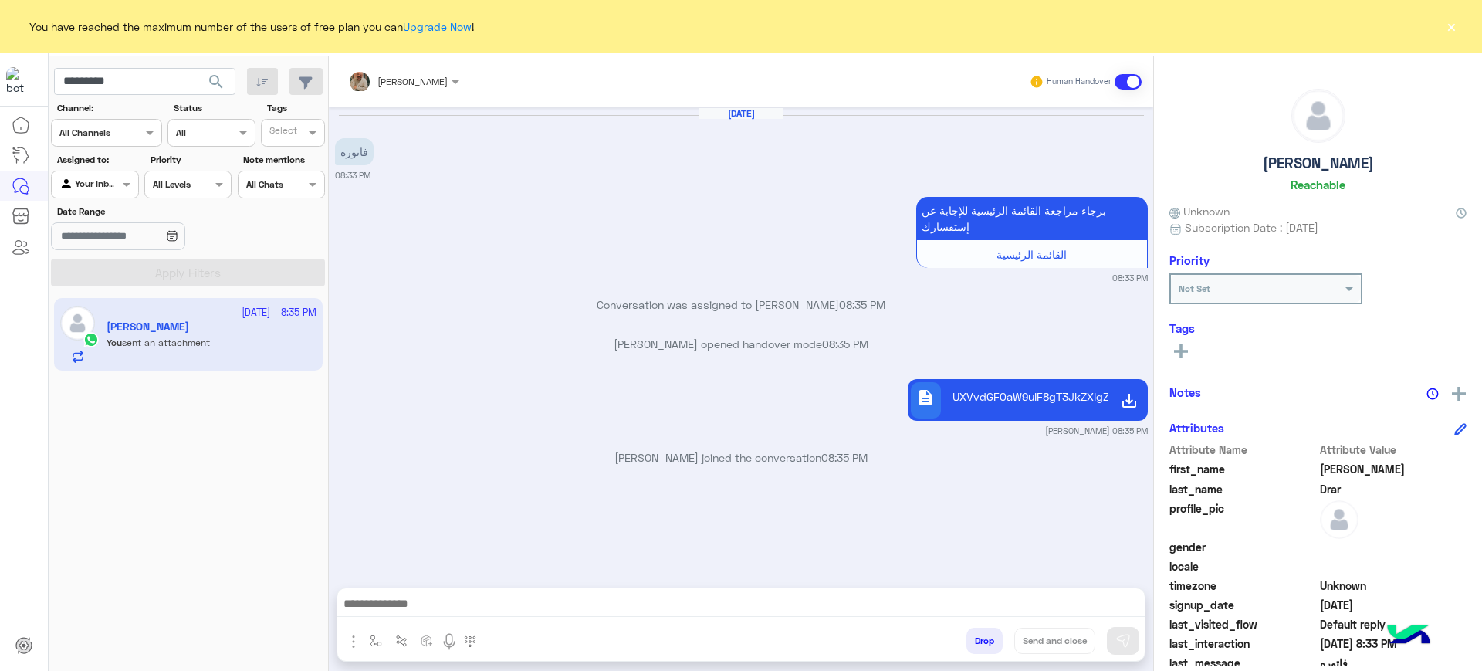
click at [705, 589] on div at bounding box center [740, 607] width 807 height 39
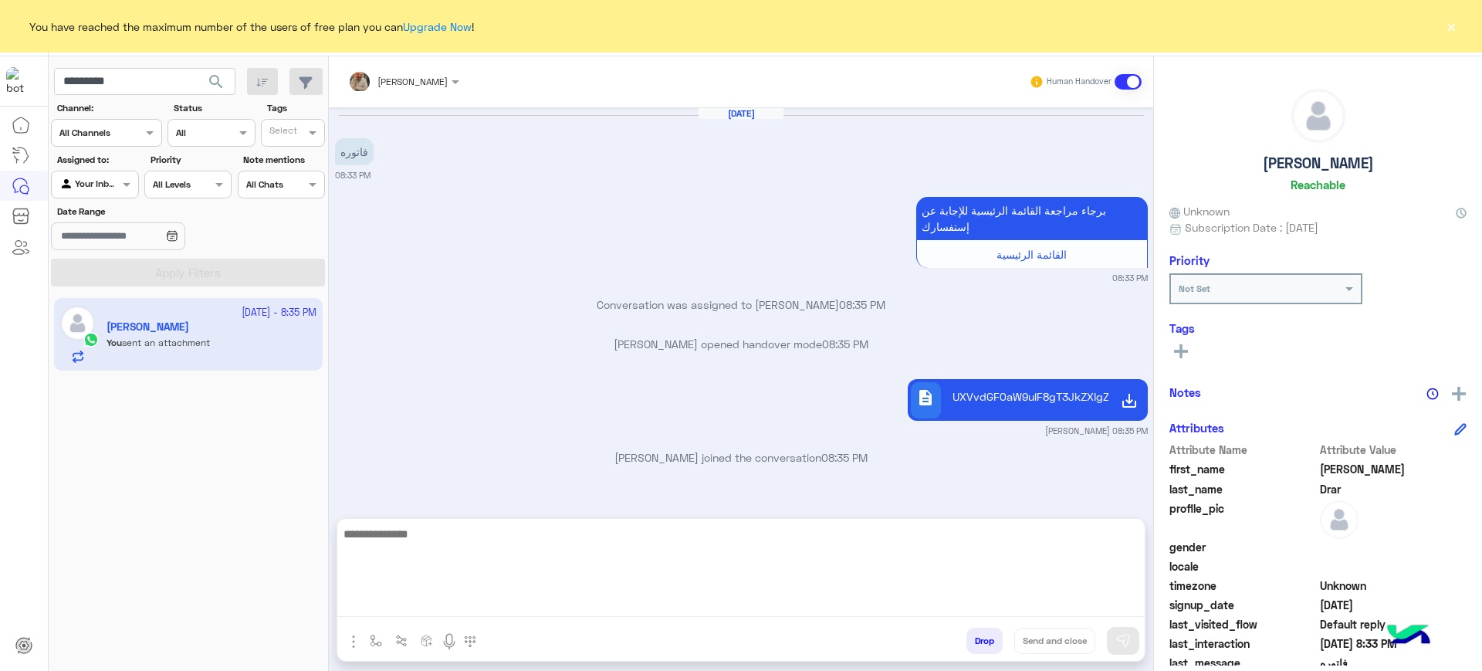
click at [691, 606] on textarea at bounding box center [740, 570] width 807 height 93
